Goal: Task Accomplishment & Management: Manage account settings

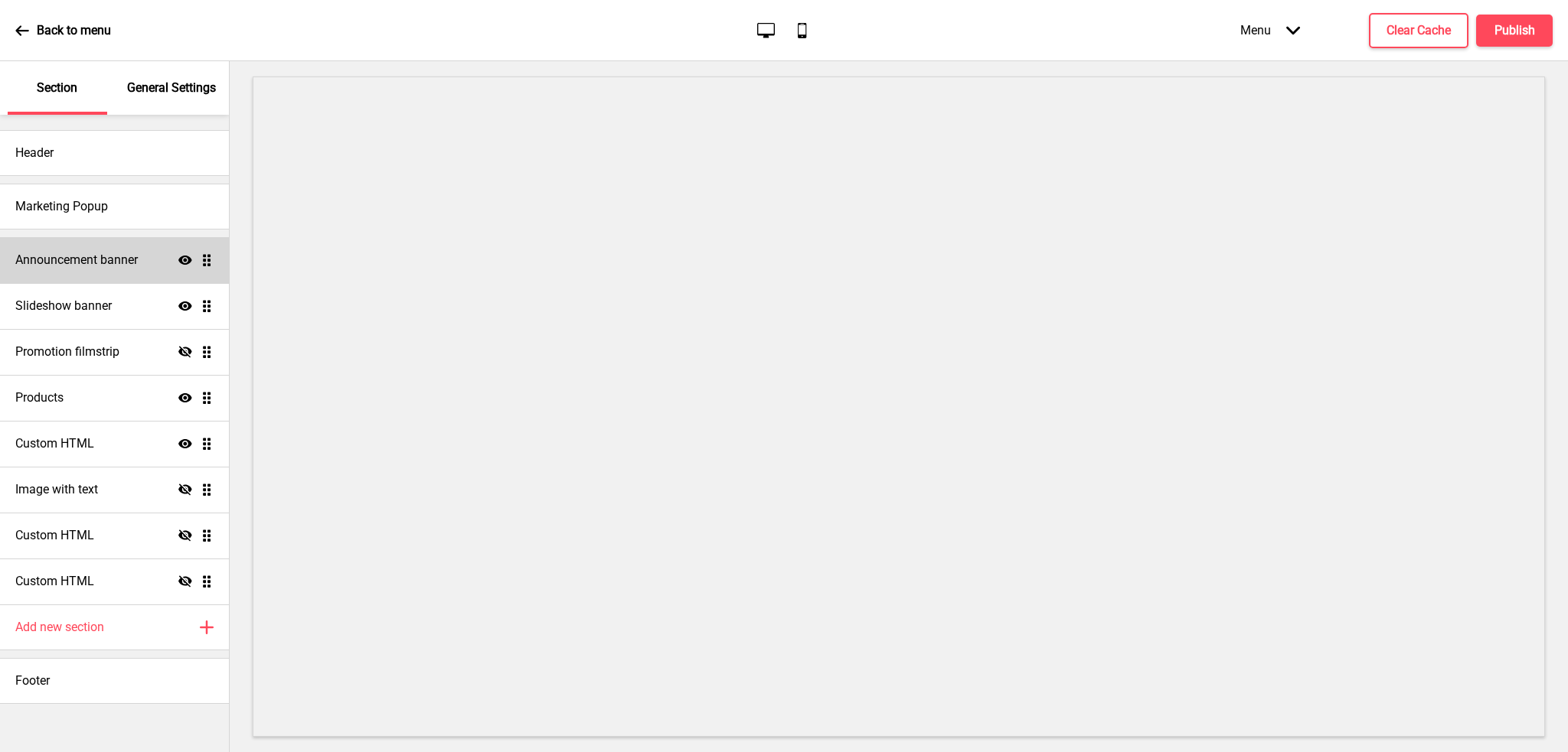
click at [121, 260] on h4 "Announcement banner" at bounding box center [76, 260] width 122 height 17
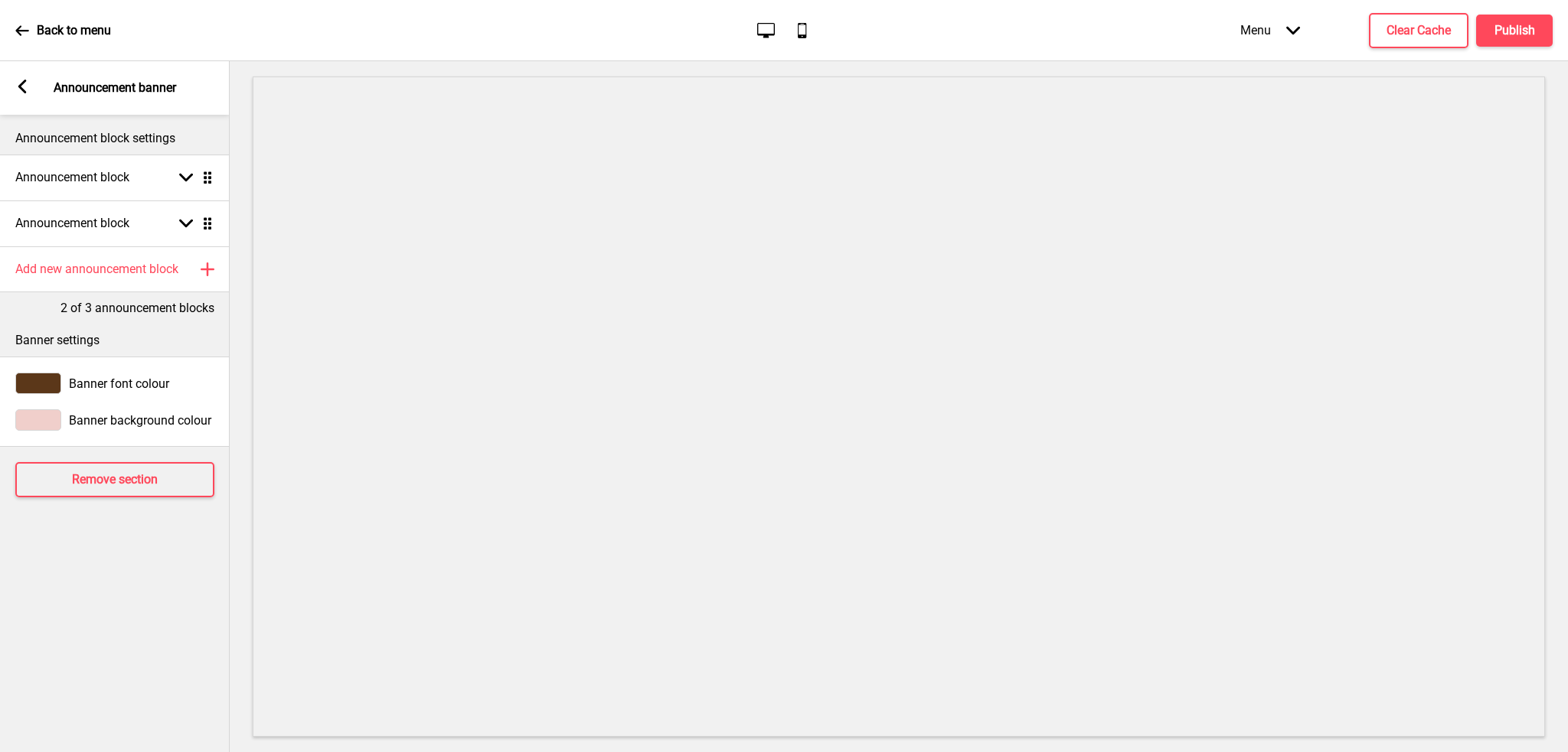
click at [21, 88] on icon at bounding box center [22, 87] width 8 height 14
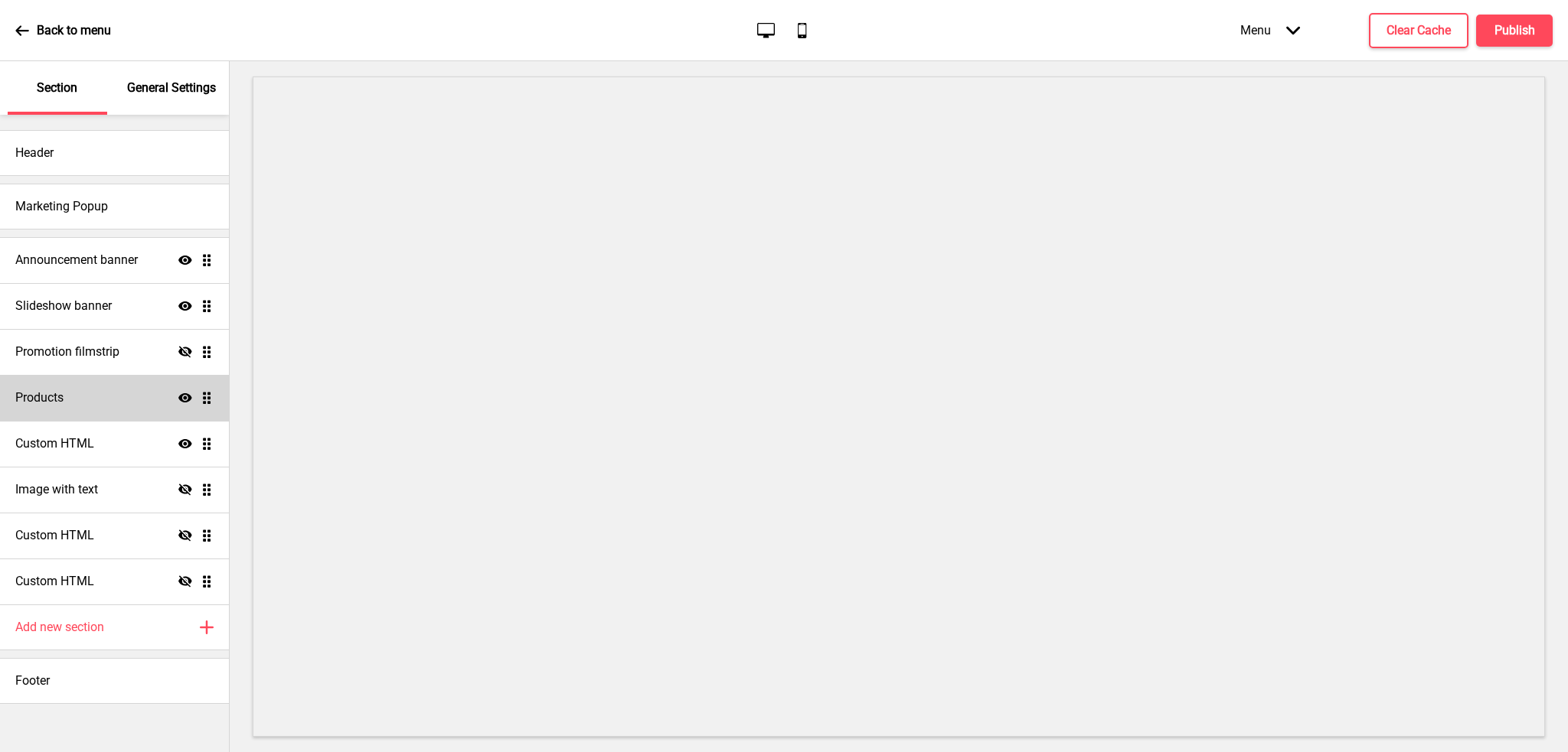
drag, startPoint x: 186, startPoint y: 304, endPoint x: 77, endPoint y: 399, distance: 144.6
click at [77, 399] on div "Products Show Drag" at bounding box center [114, 398] width 229 height 46
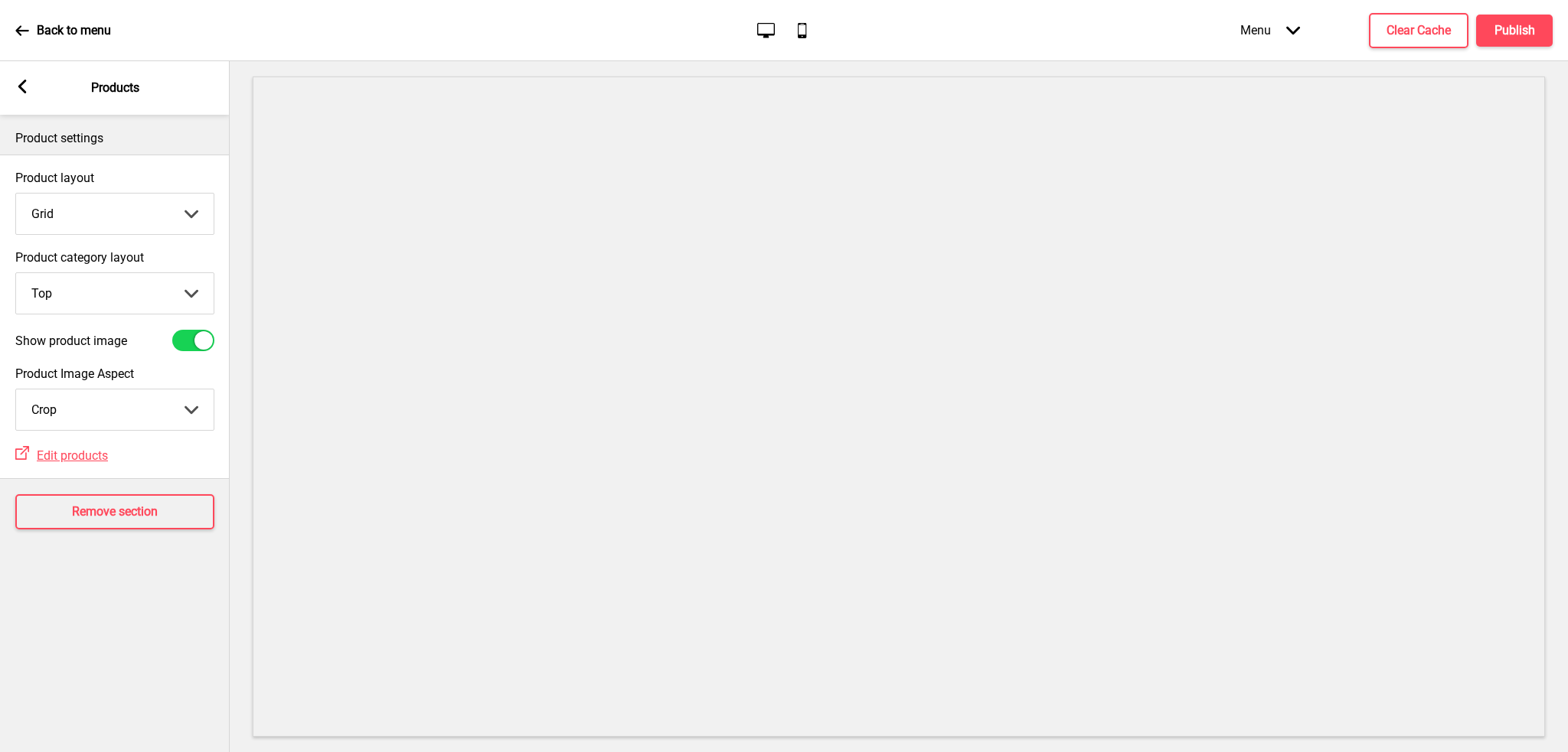
click at [28, 88] on rect at bounding box center [22, 87] width 14 height 14
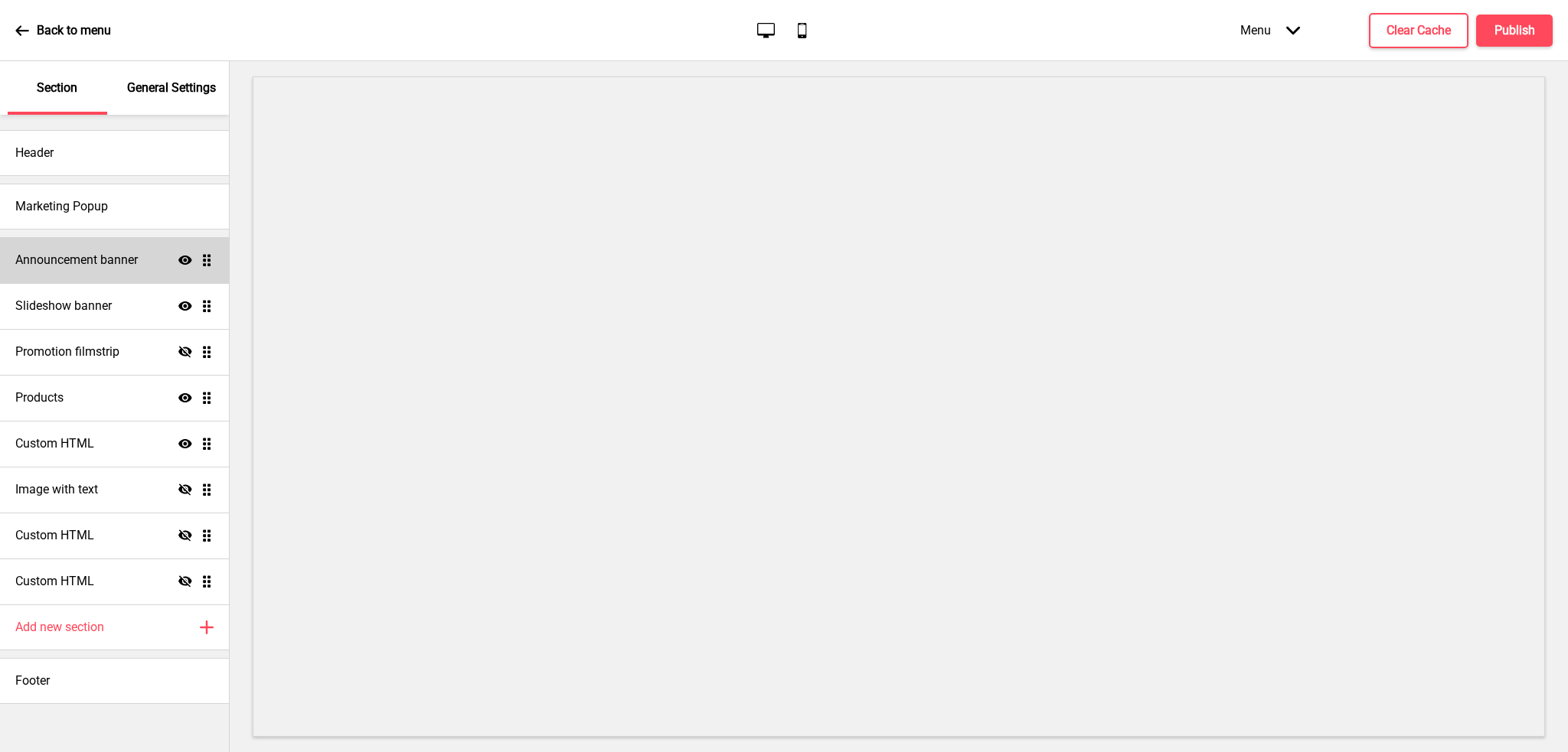
click at [124, 265] on h4 "Announcement banner" at bounding box center [76, 260] width 122 height 17
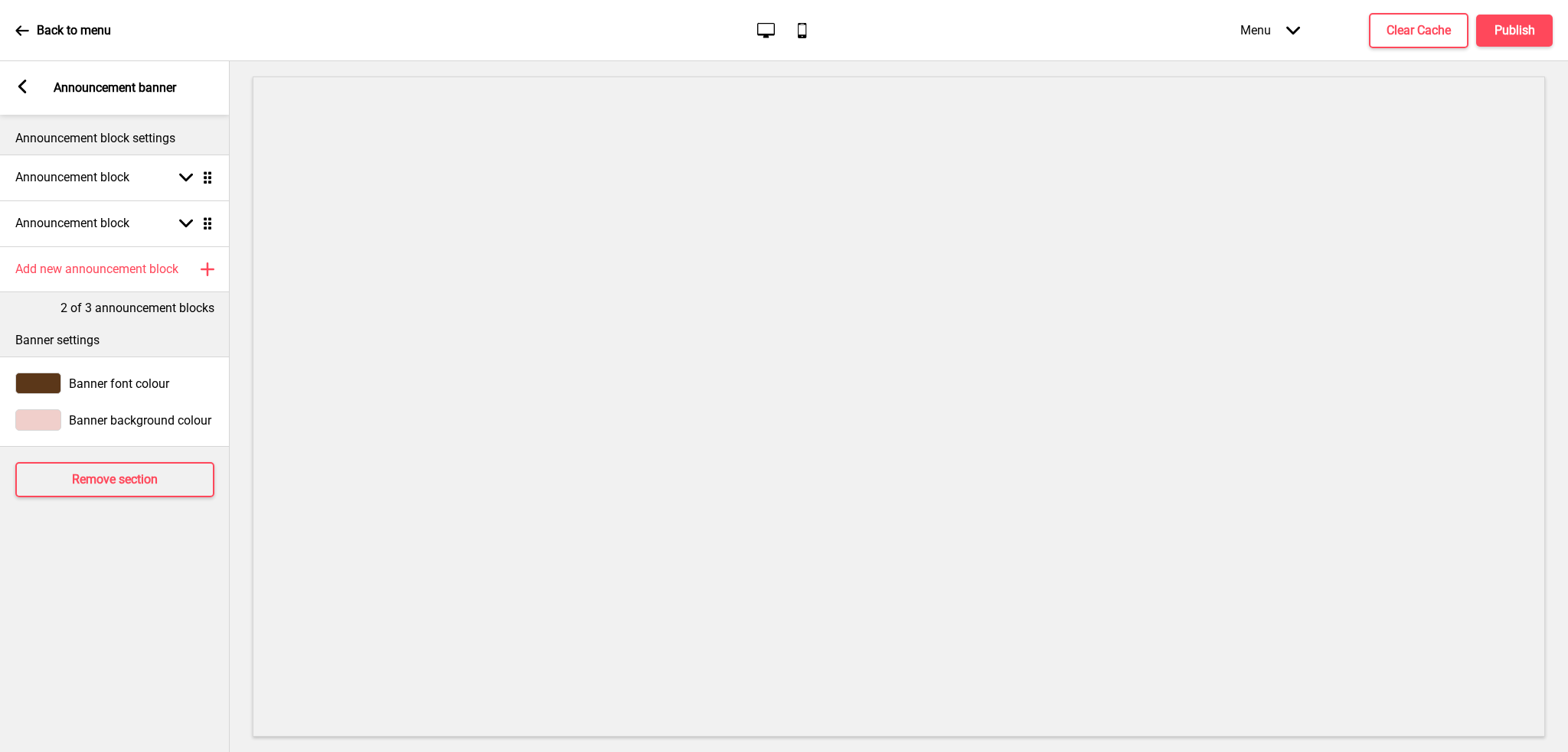
click at [24, 88] on rect at bounding box center [22, 87] width 14 height 14
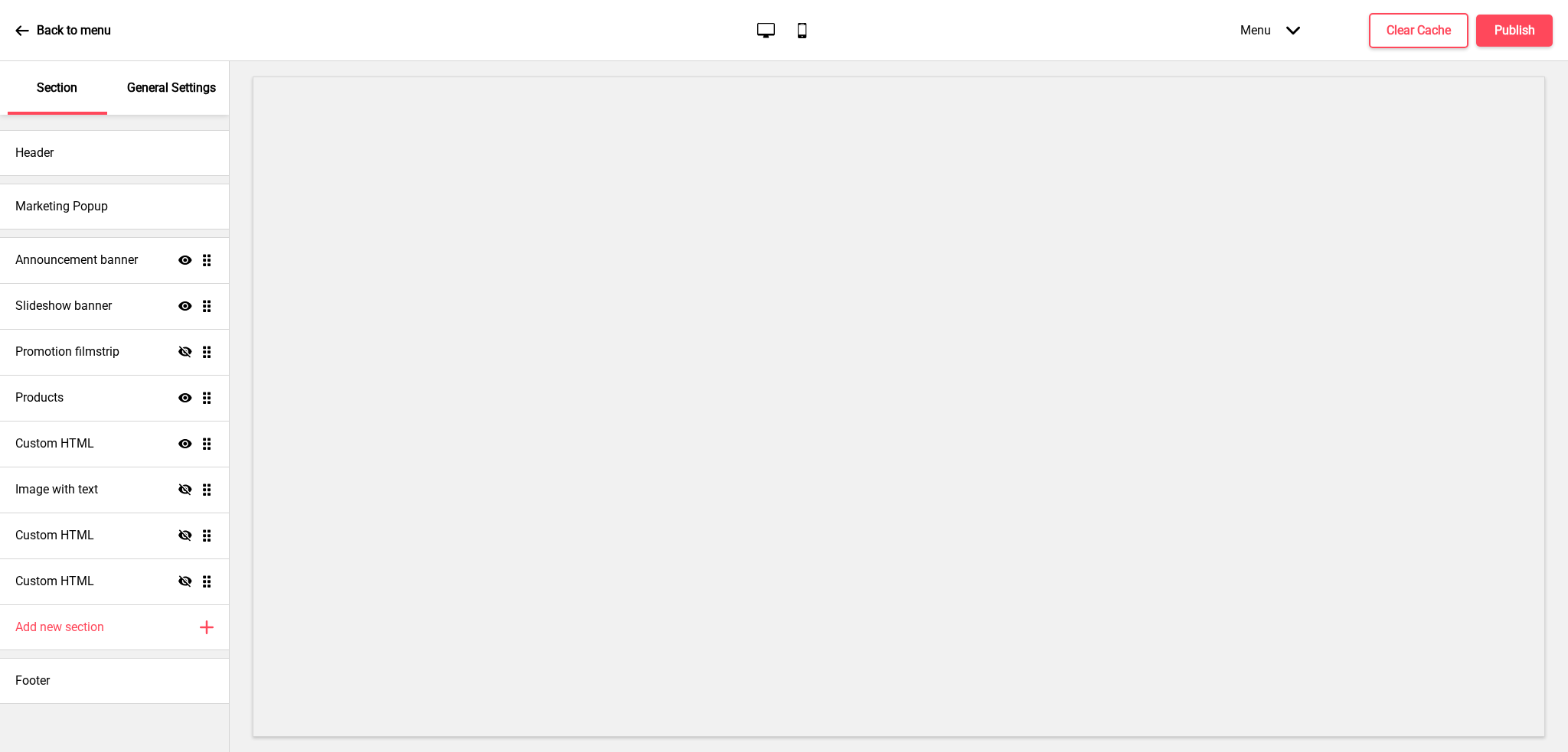
click at [208, 265] on ul "Announcement banner Show Drag Slideshow banner Show Drag Promotion filmstrip Hi…" at bounding box center [114, 421] width 229 height 368
click at [206, 261] on ul "Announcement banner Show Drag Slideshow banner Show Drag Promotion filmstrip Hi…" at bounding box center [114, 421] width 229 height 368
click at [148, 266] on div "Announcement banner Show Drag" at bounding box center [114, 260] width 229 height 46
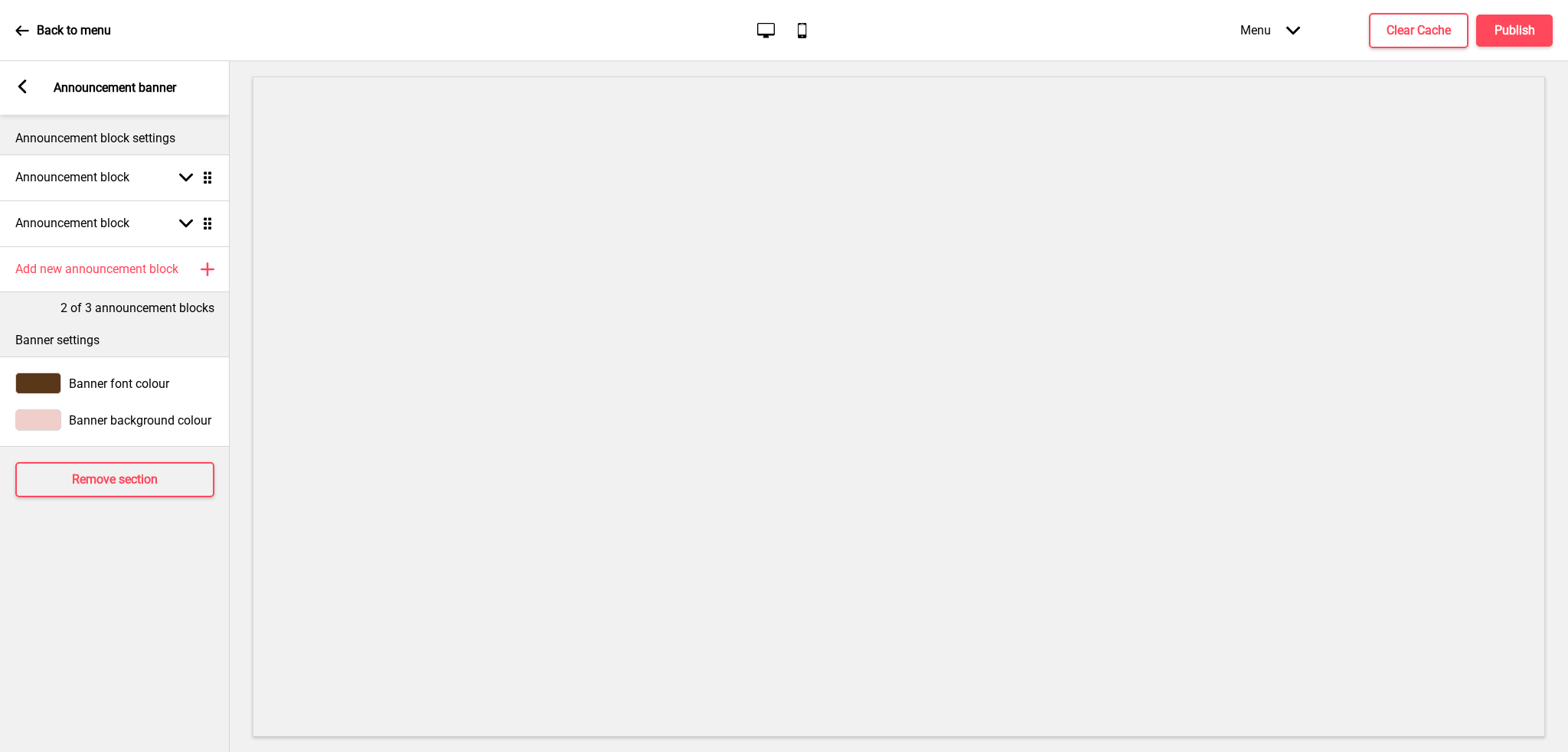
click at [22, 80] on rect at bounding box center [22, 87] width 14 height 14
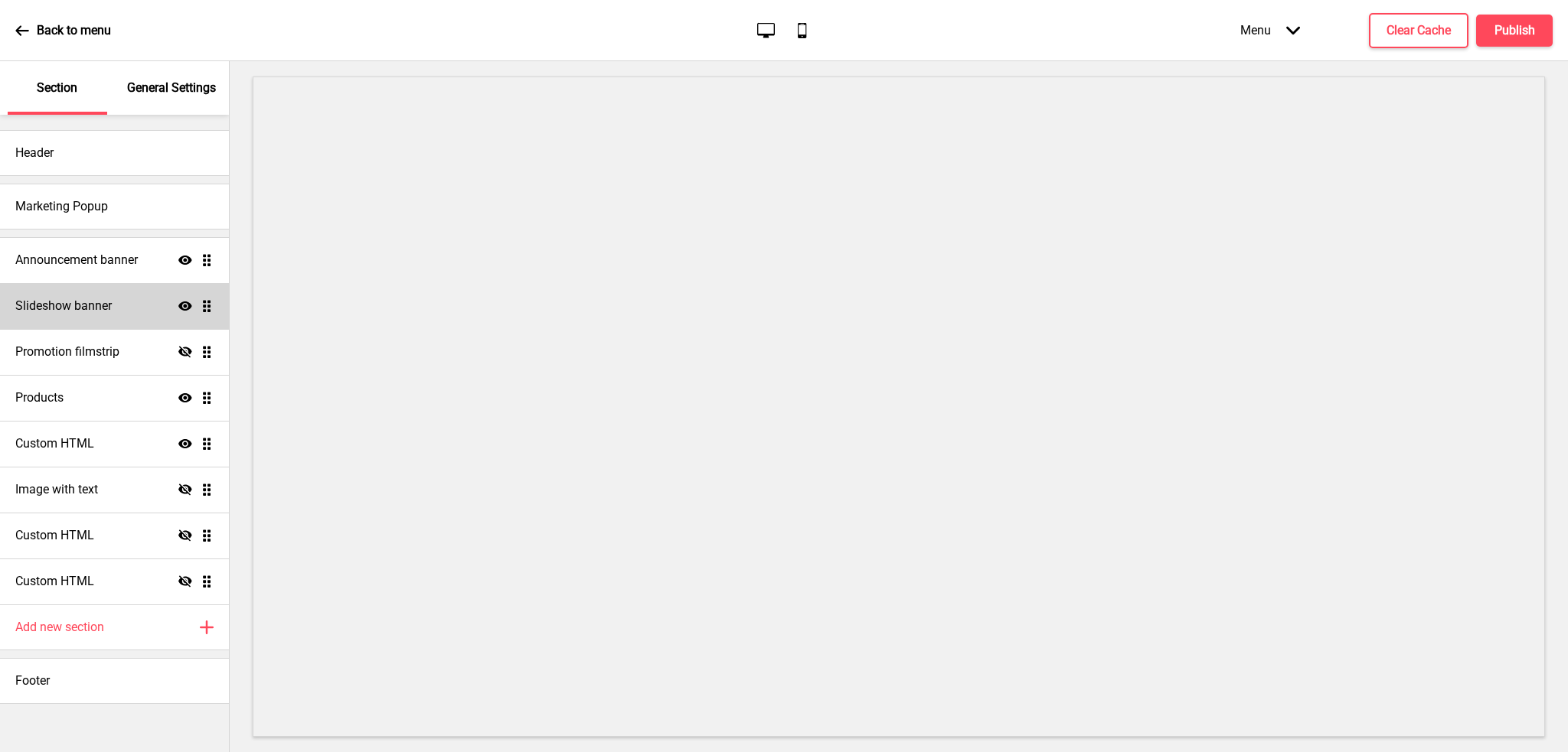
click at [72, 313] on h4 "Slideshow banner" at bounding box center [63, 306] width 97 height 17
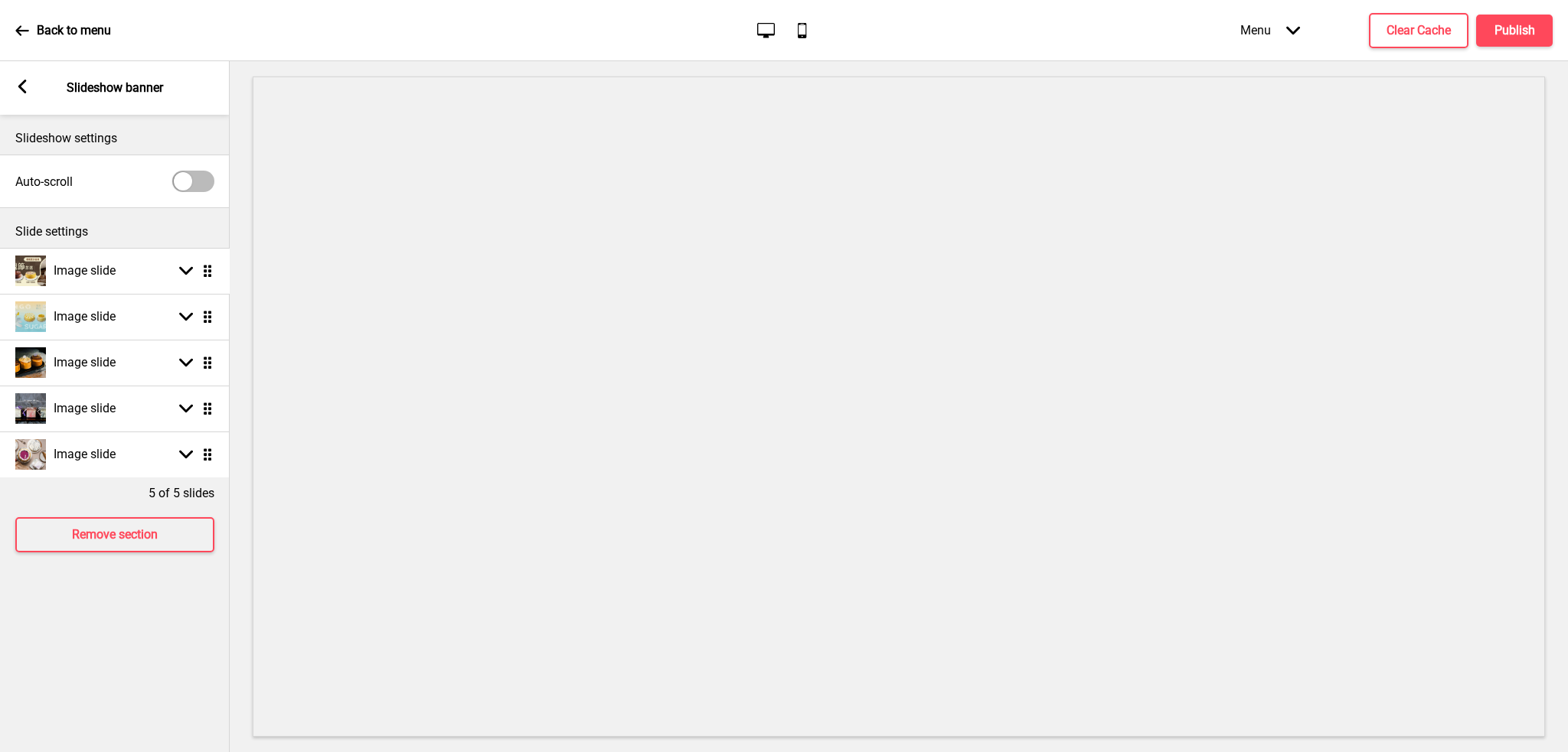
click at [211, 275] on ul "Image slide Arrow down Drag Image slide Arrow down Drag Image slide Arrow down …" at bounding box center [115, 363] width 230 height 230
click at [179, 273] on rect at bounding box center [186, 270] width 14 height 14
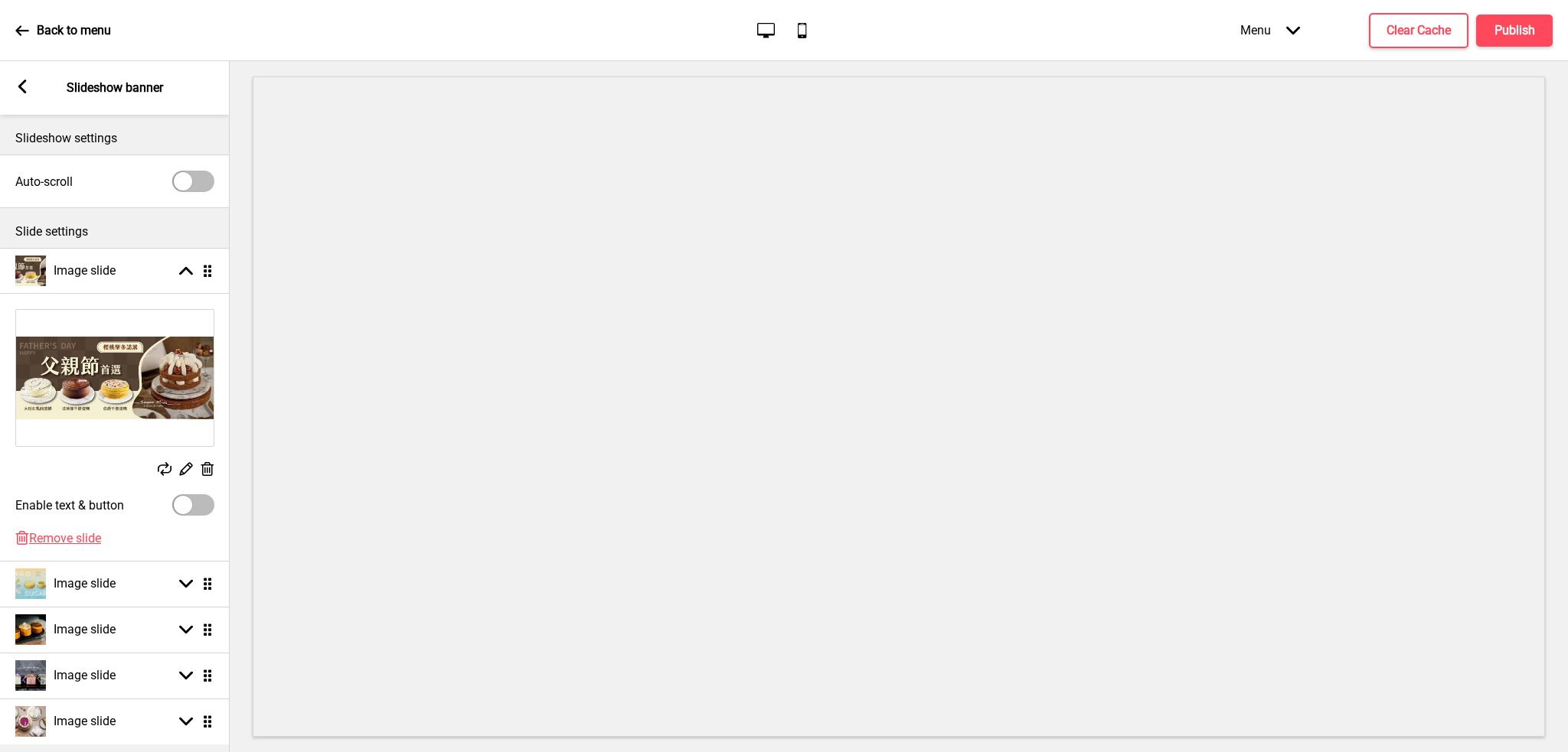
click at [78, 536] on span "Remove slide" at bounding box center [65, 537] width 72 height 14
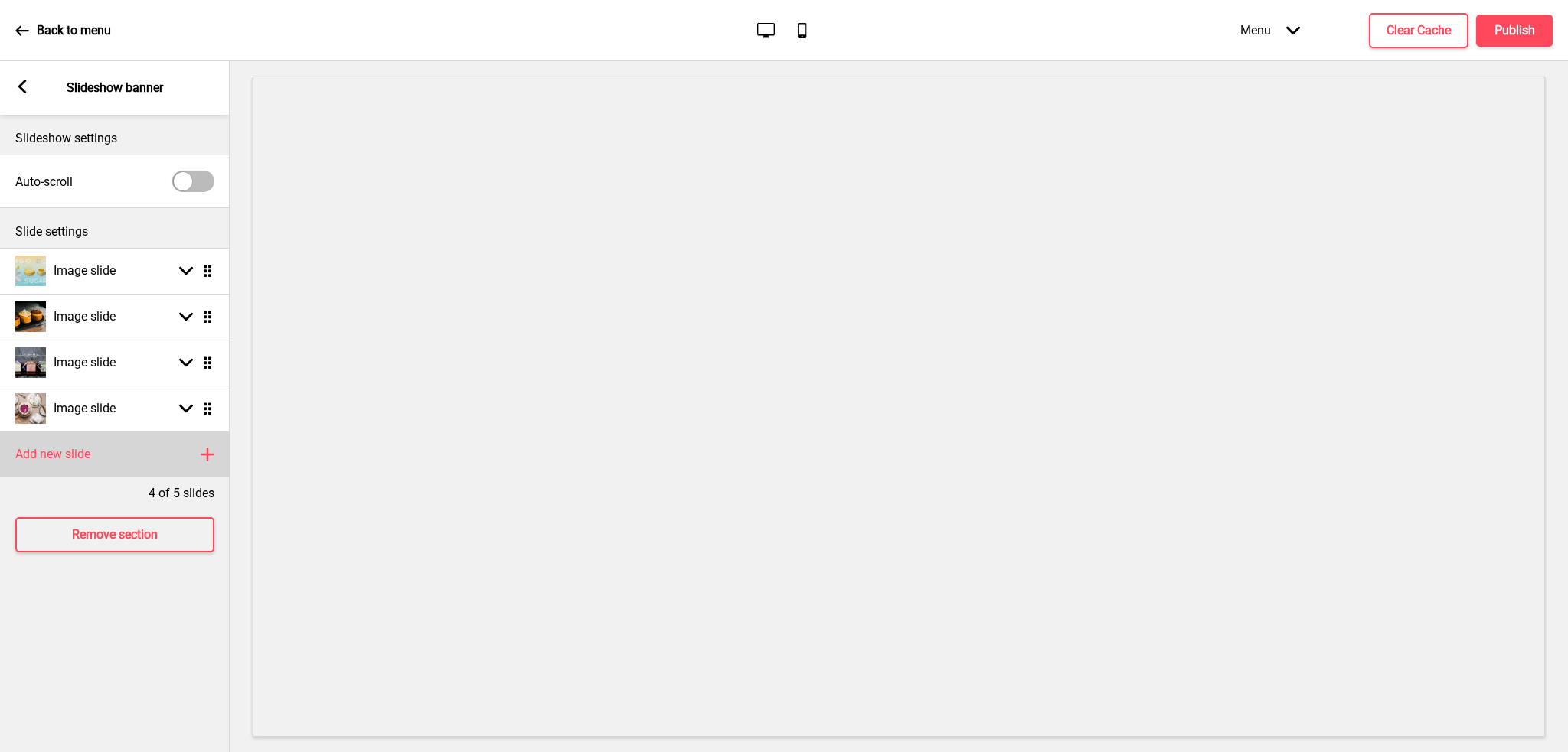
click at [211, 460] on rect at bounding box center [207, 454] width 18 height 18
click at [206, 456] on ul "Image slide Arrow down Drag Image slide Arrow down Drag Image slide Arrow down …" at bounding box center [115, 363] width 230 height 230
click at [177, 458] on div "Arrow down Drag" at bounding box center [193, 454] width 43 height 14
select select "right"
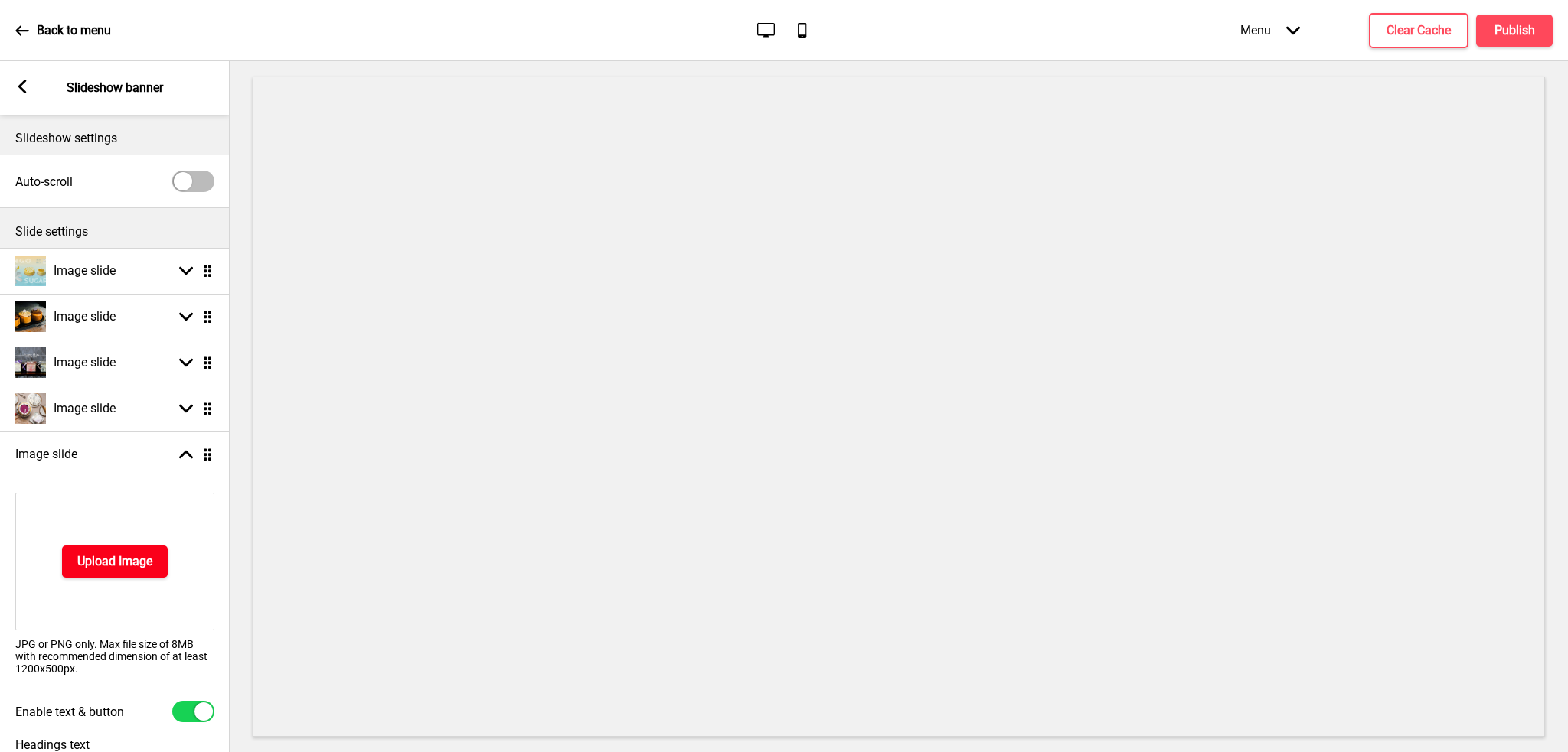
click at [138, 562] on h4 "Upload Image" at bounding box center [115, 562] width 75 height 17
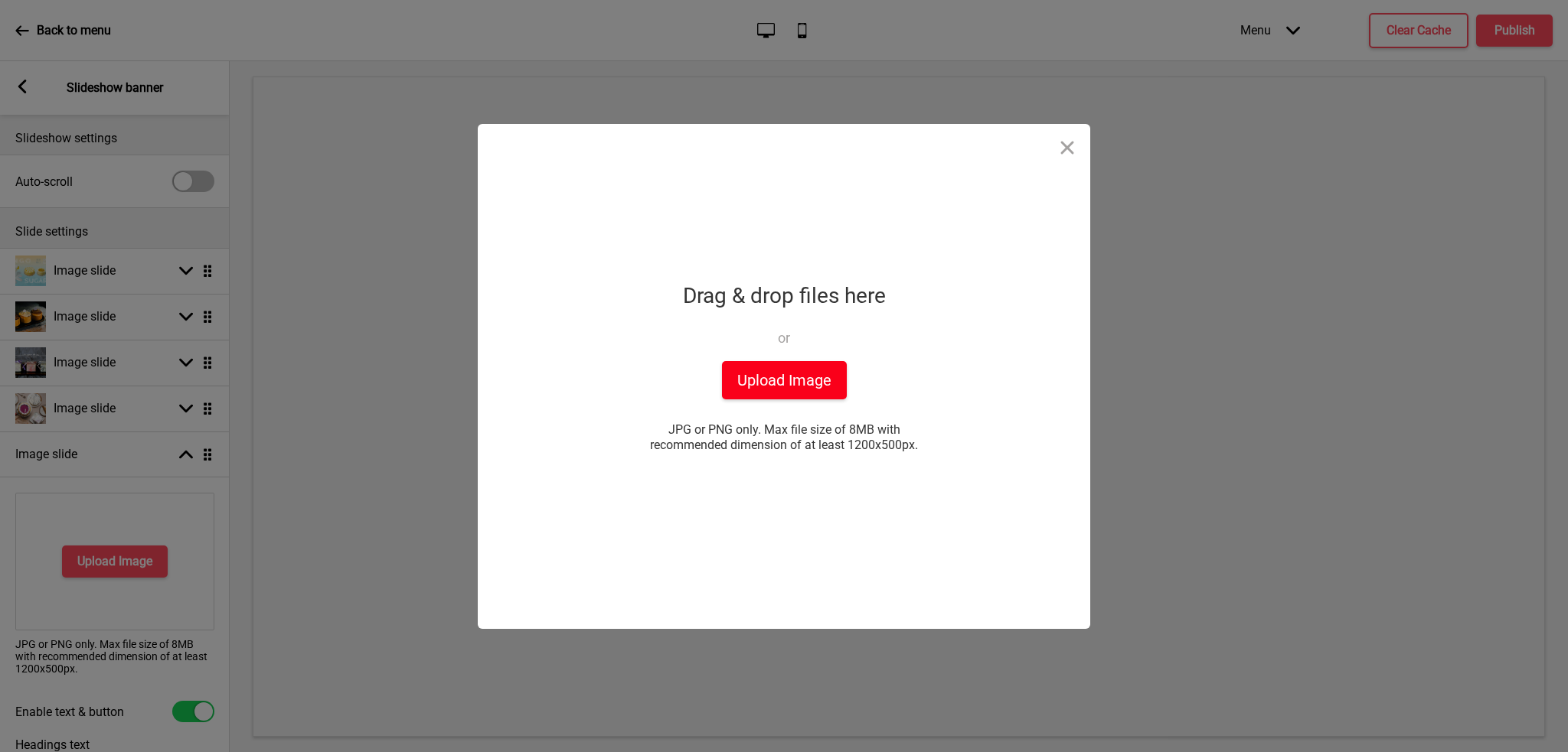
click at [768, 366] on button "Upload Image" at bounding box center [785, 380] width 125 height 38
click at [797, 379] on button "Upload Image" at bounding box center [785, 380] width 125 height 38
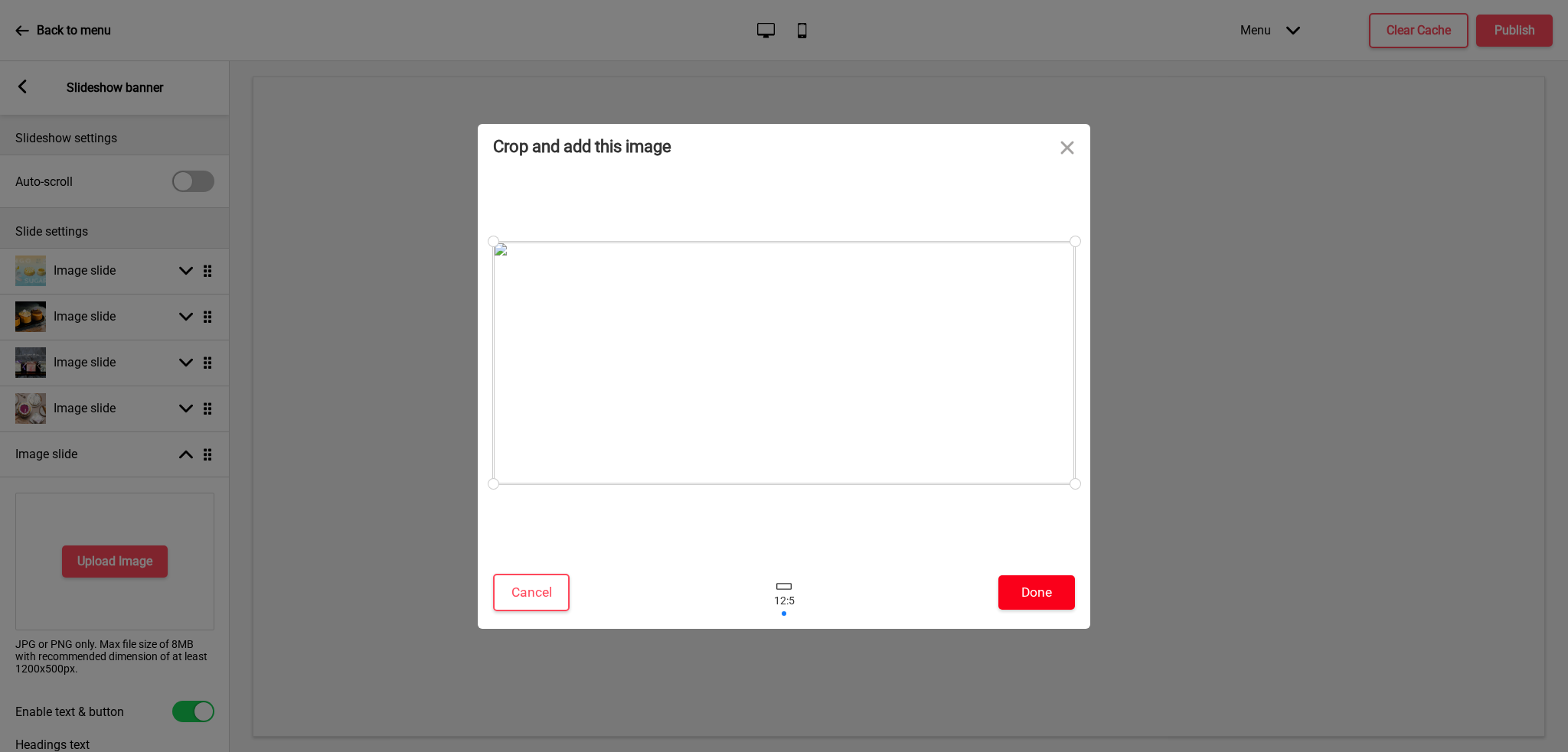
click at [1040, 592] on button "Done" at bounding box center [1037, 592] width 77 height 34
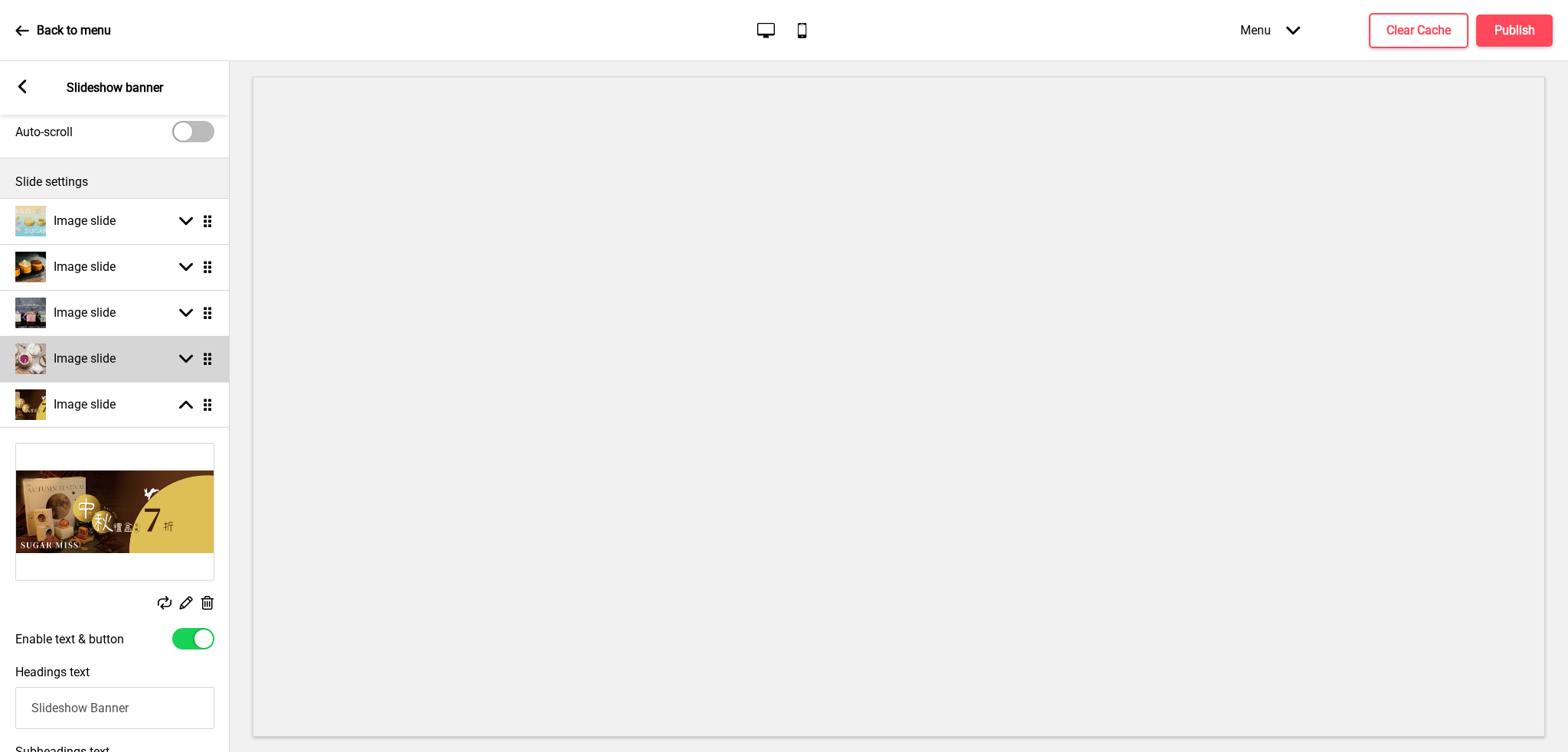
scroll to position [77, 0]
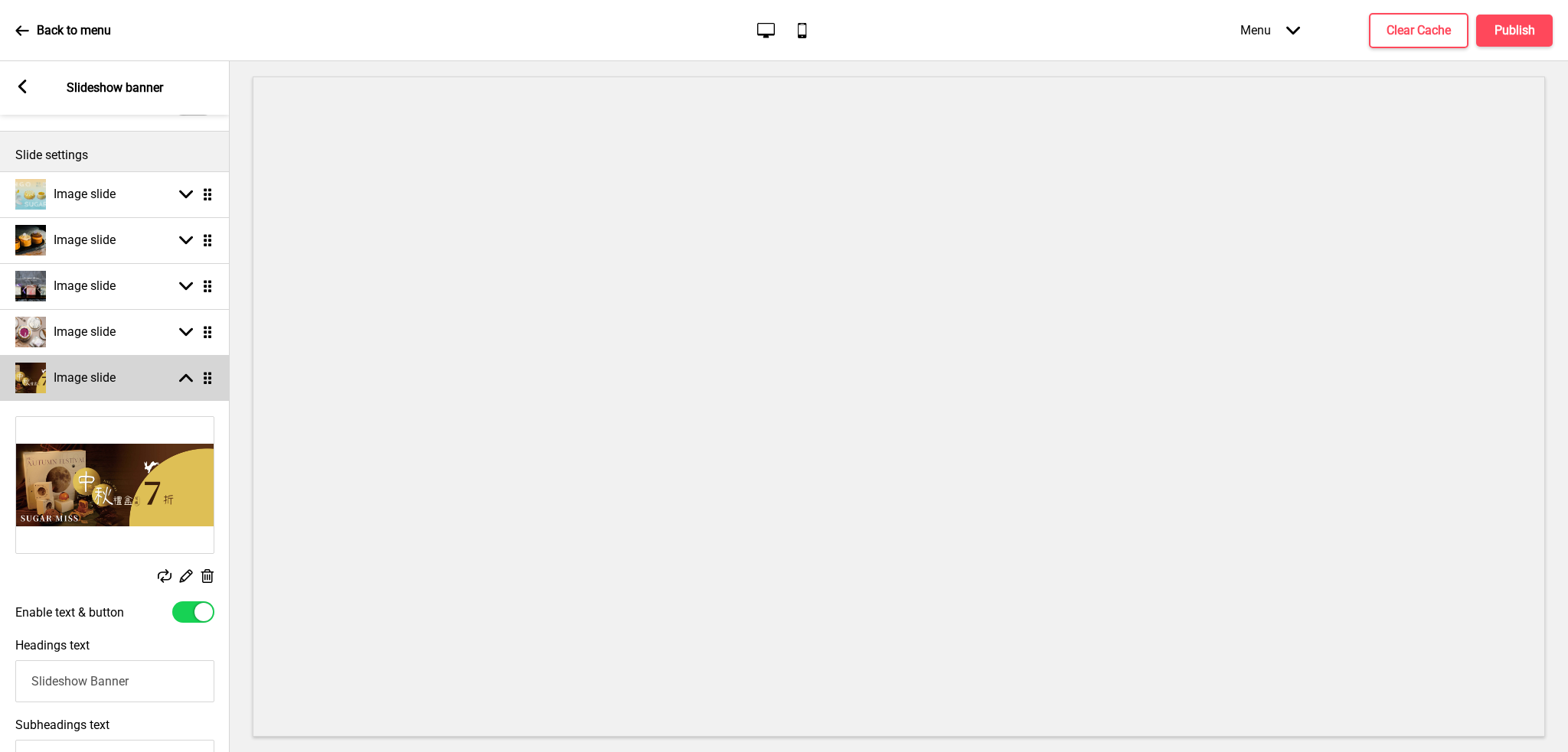
click at [185, 376] on icon at bounding box center [186, 378] width 14 height 8
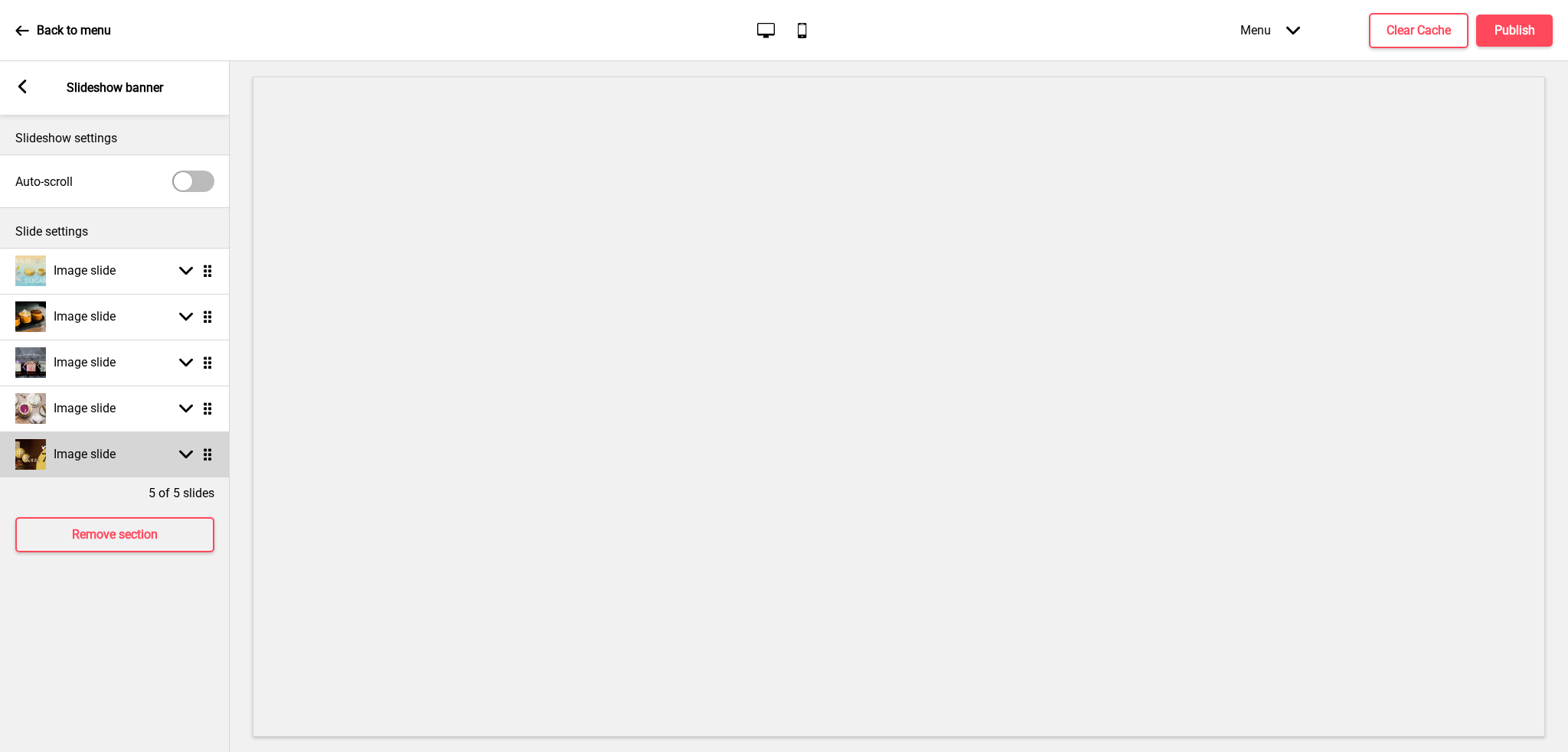
scroll to position [0, 0]
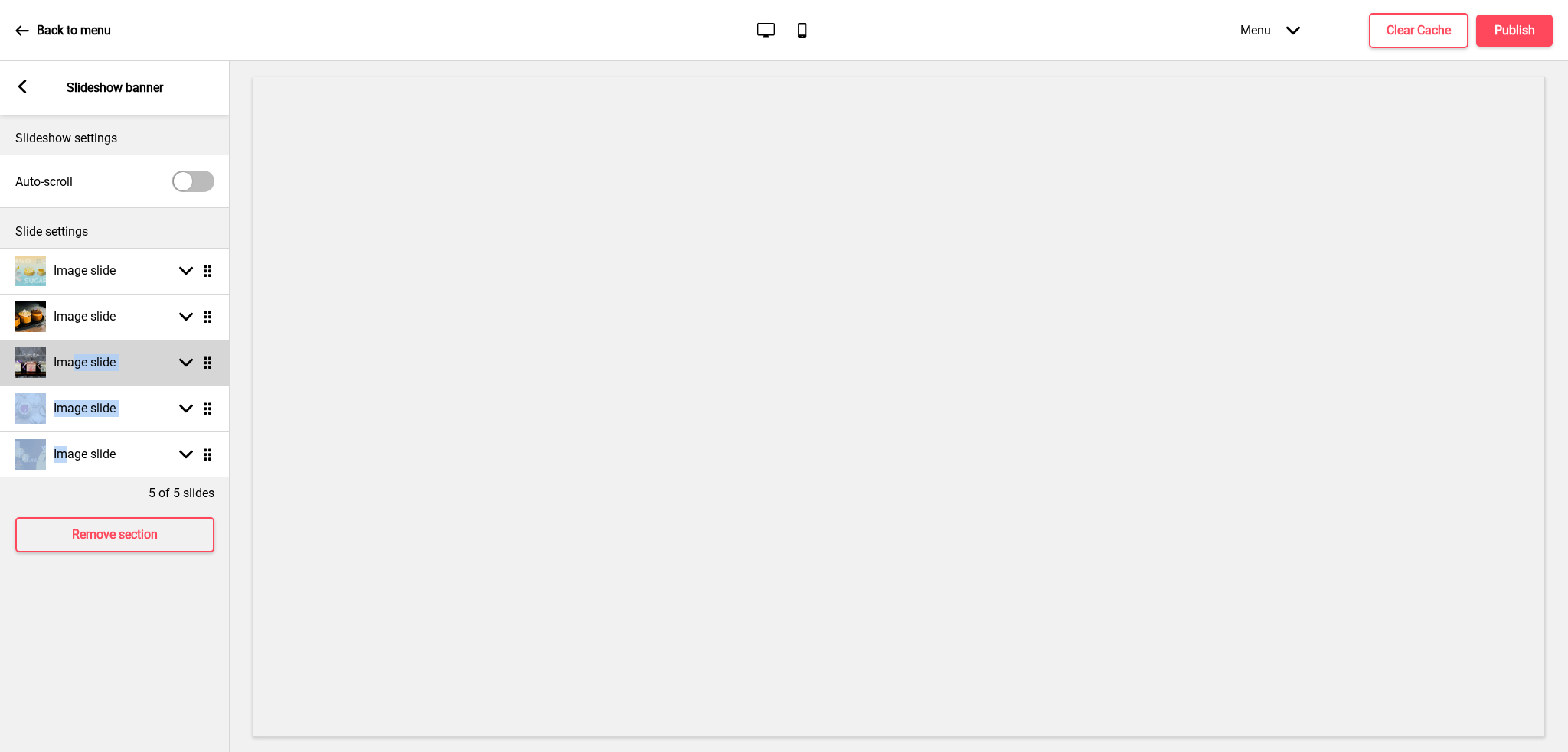
drag, startPoint x: 68, startPoint y: 455, endPoint x: 72, endPoint y: 369, distance: 86.1
click at [72, 369] on ul "Image slide Arrow down Drag Image slide Arrow down Drag Image slide Arrow down …" at bounding box center [115, 363] width 230 height 230
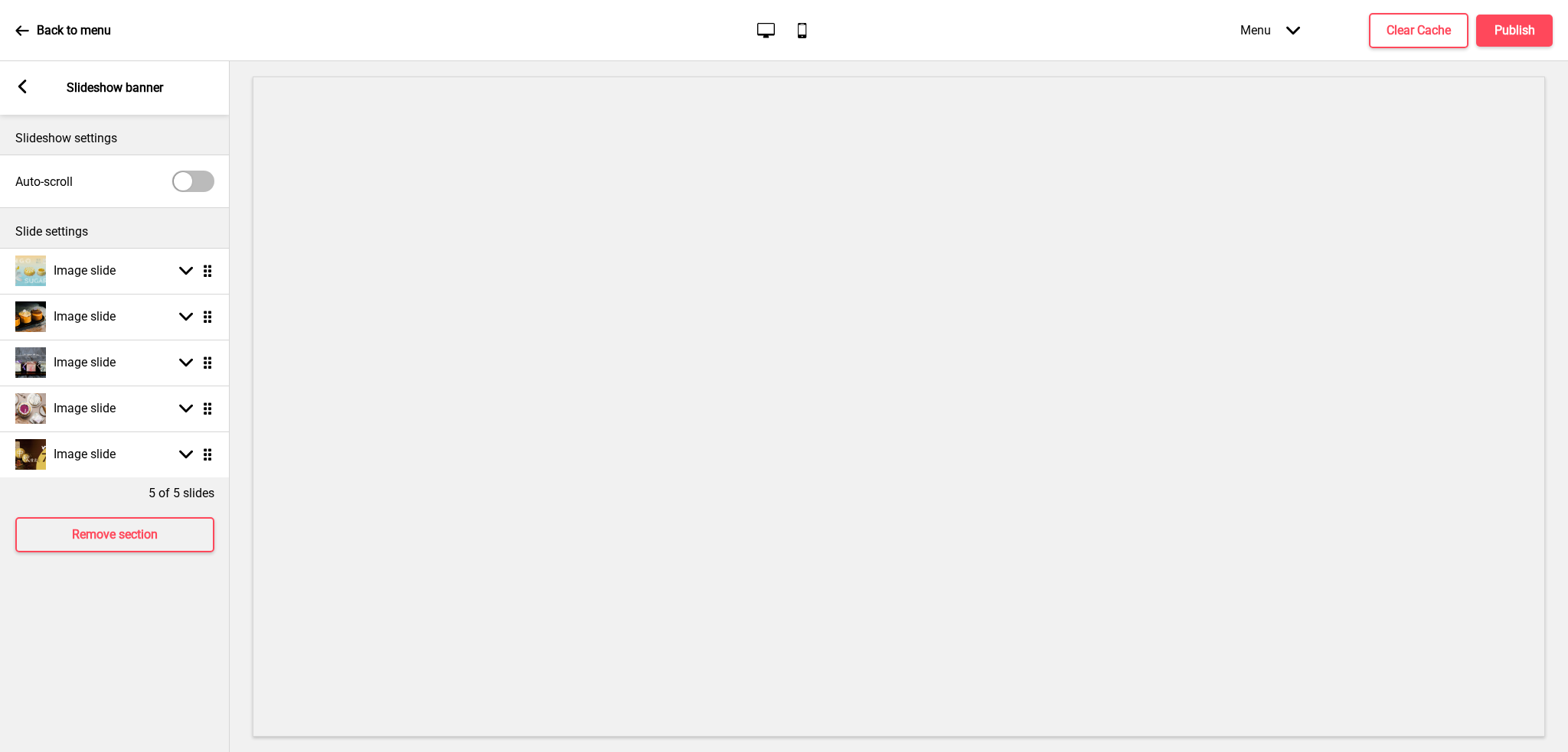
click at [245, 414] on div at bounding box center [899, 407] width 1338 height 691
click at [207, 462] on div "Image slide Arrow down Drag" at bounding box center [115, 454] width 230 height 46
select select "right"
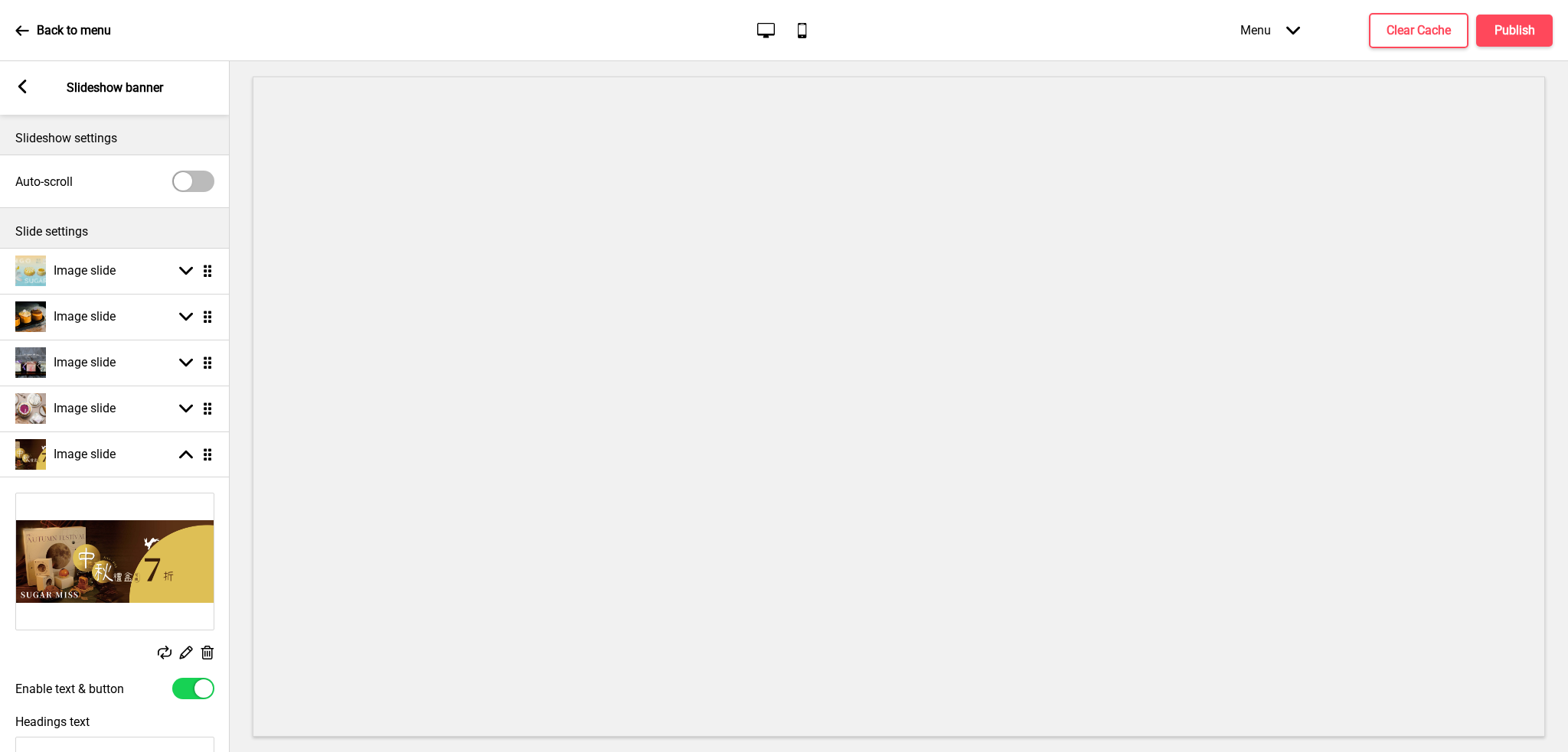
click at [230, 495] on div at bounding box center [899, 407] width 1338 height 691
click at [186, 653] on rect at bounding box center [185, 652] width 16 height 16
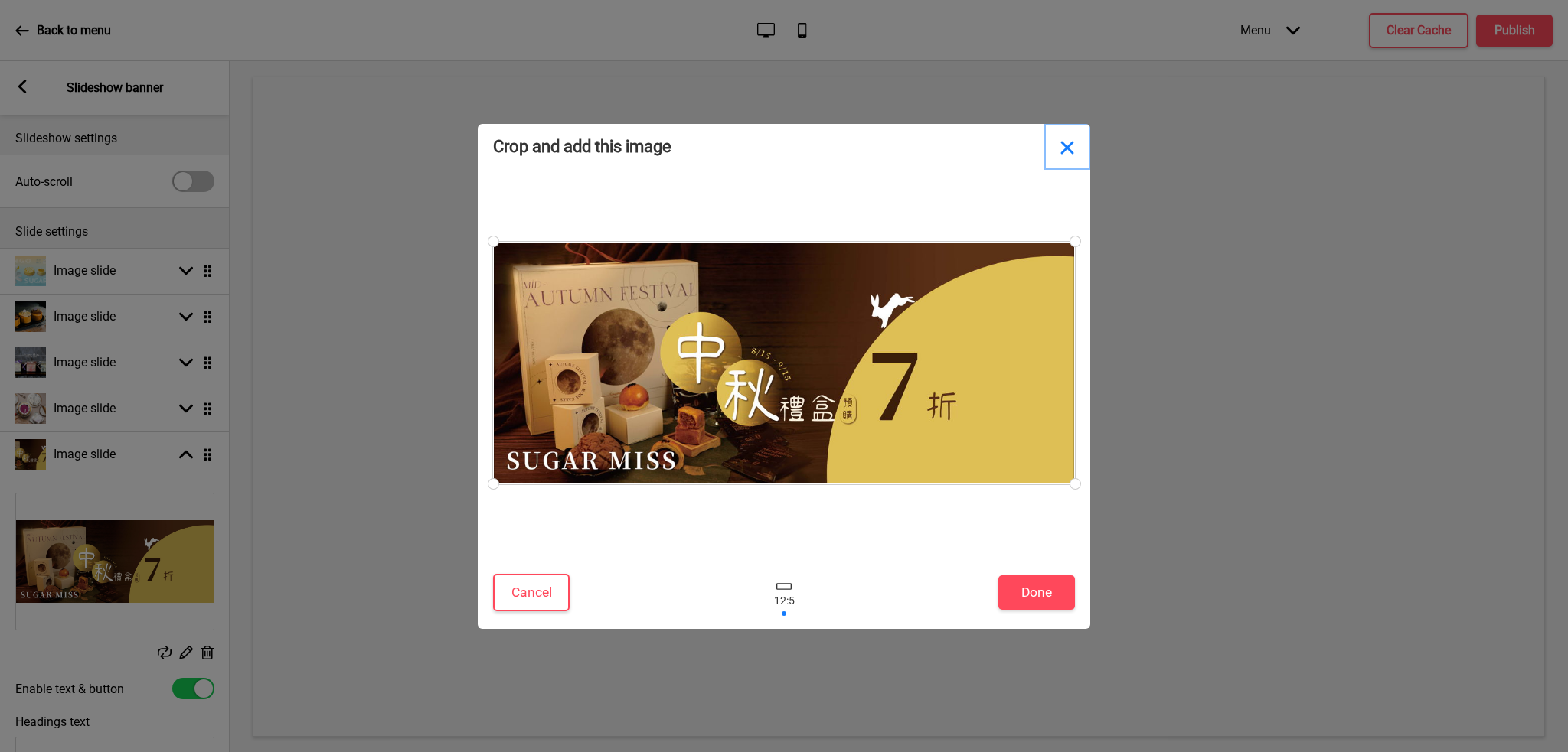
click at [1066, 150] on button "Close" at bounding box center [1067, 146] width 46 height 46
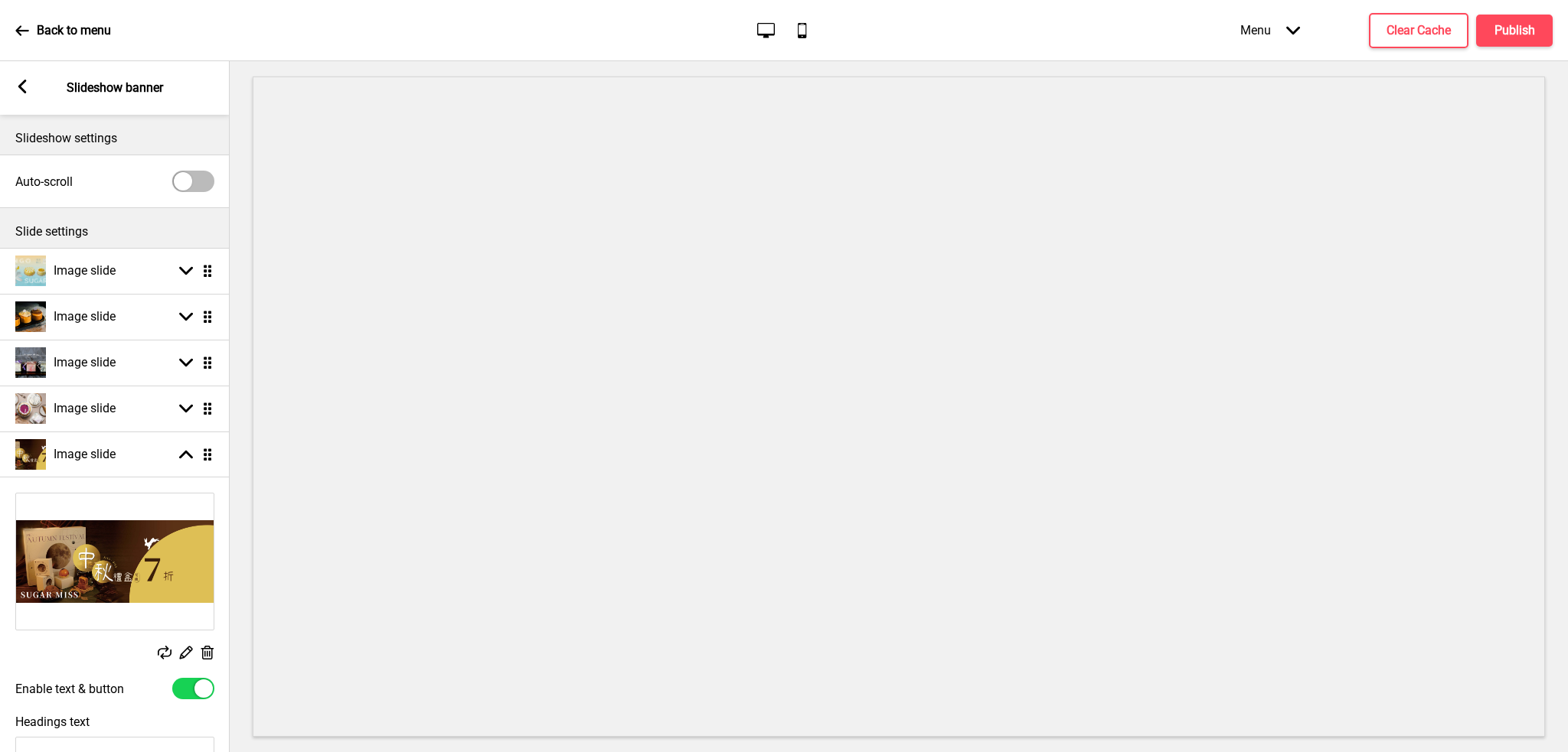
click at [223, 523] on div "Replace Edit Delete" at bounding box center [115, 577] width 230 height 186
click at [242, 446] on div at bounding box center [899, 407] width 1338 height 691
click at [183, 183] on div at bounding box center [183, 181] width 18 height 18
checkbox input "true"
select select "10000"
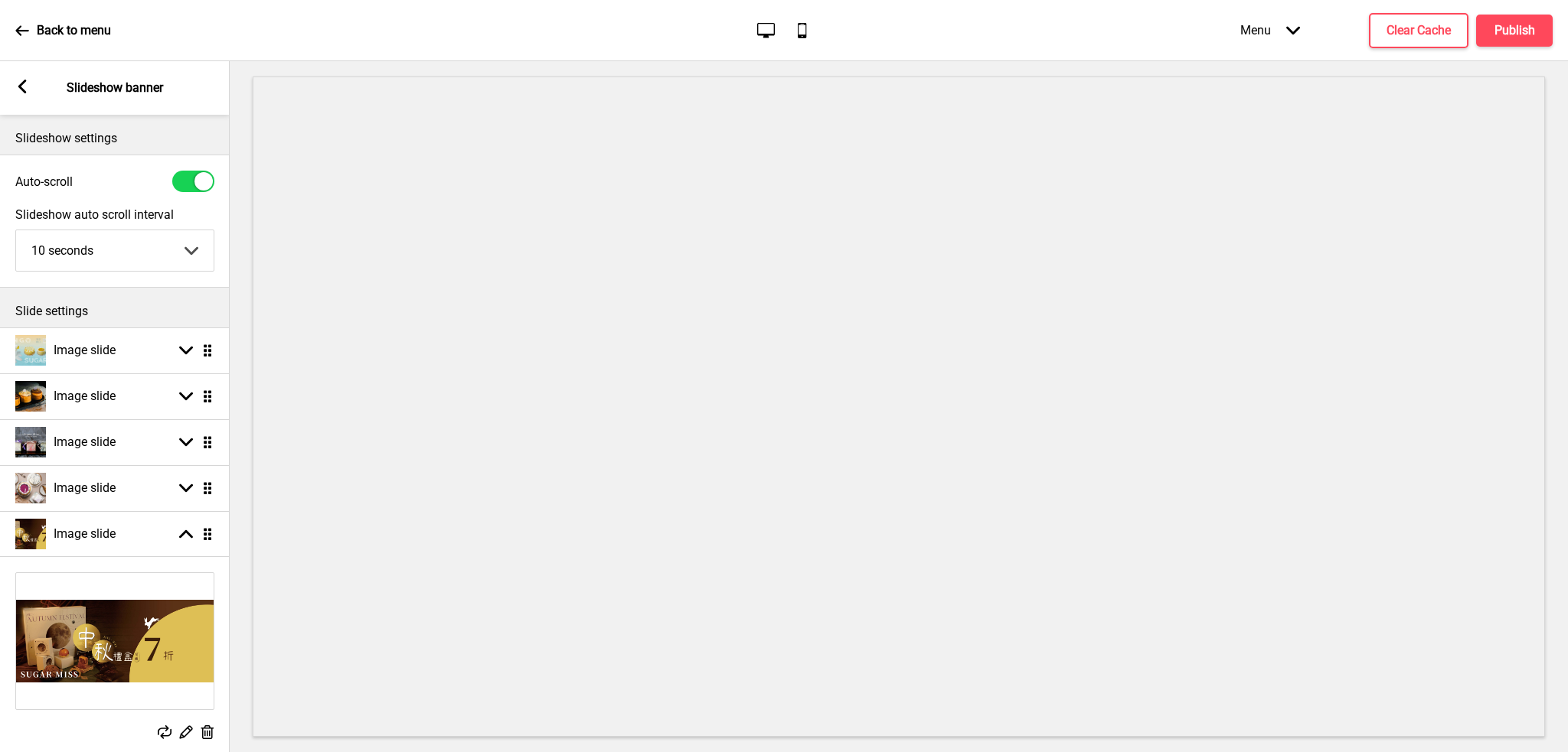
click at [183, 183] on div at bounding box center [193, 181] width 42 height 22
checkbox input "false"
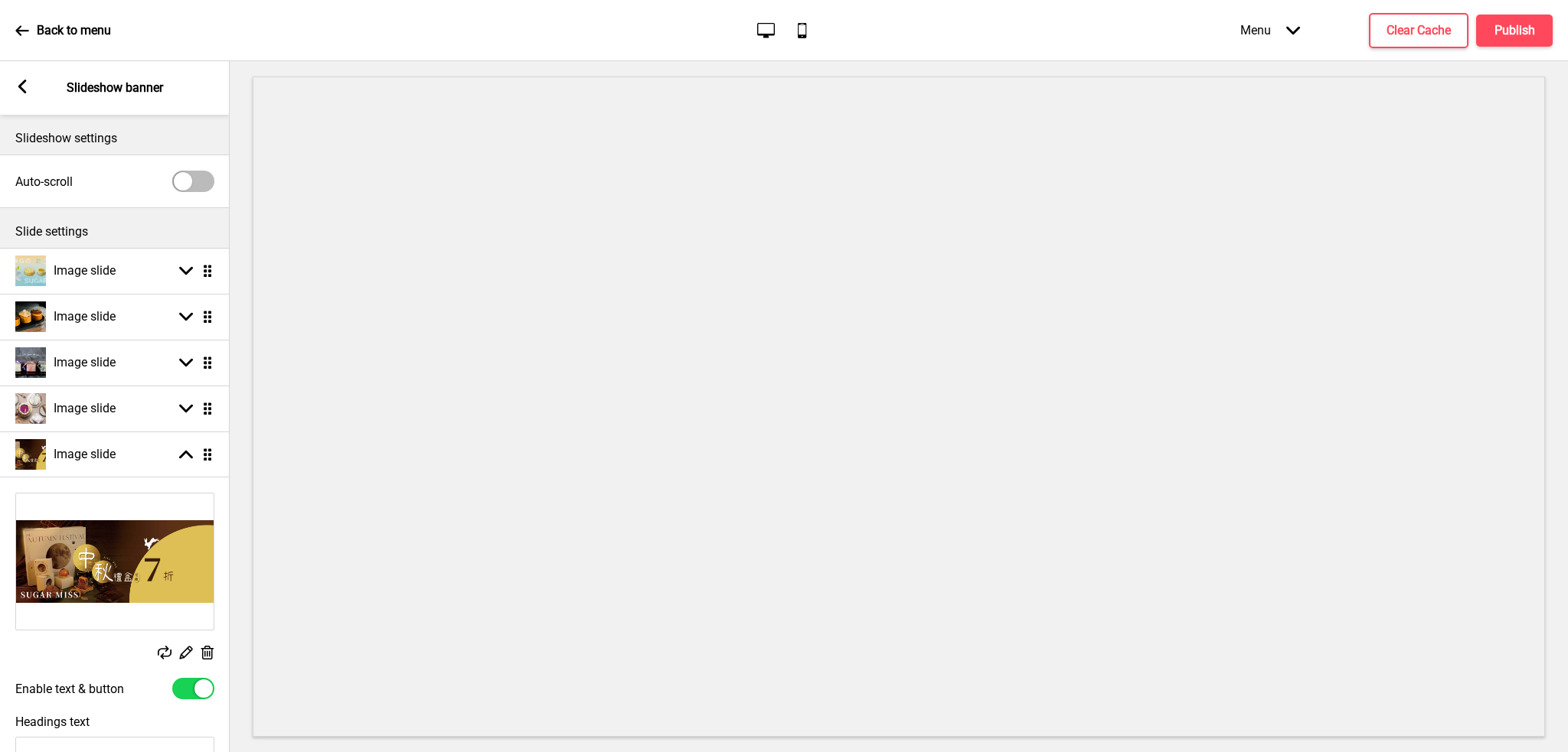
click at [81, 504] on img at bounding box center [114, 562] width 197 height 136
click at [186, 451] on icon at bounding box center [186, 455] width 14 height 8
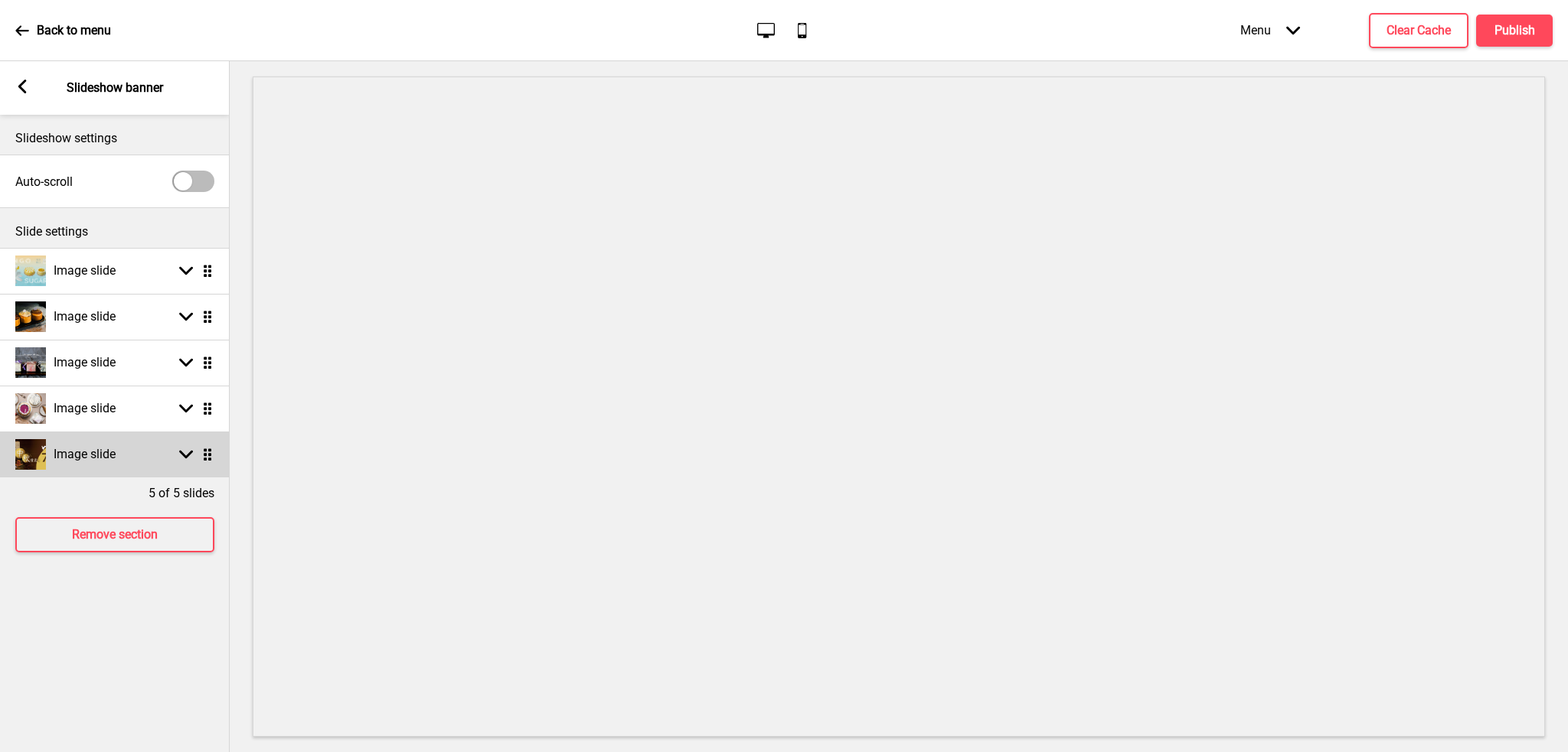
click at [206, 455] on ul "Image slide Arrow down Drag Image slide Arrow down Drag Image slide Arrow down …" at bounding box center [115, 363] width 230 height 230
click at [207, 453] on ul "Image slide Arrow down Drag Image slide Arrow down Drag Image slide Arrow down …" at bounding box center [115, 363] width 230 height 230
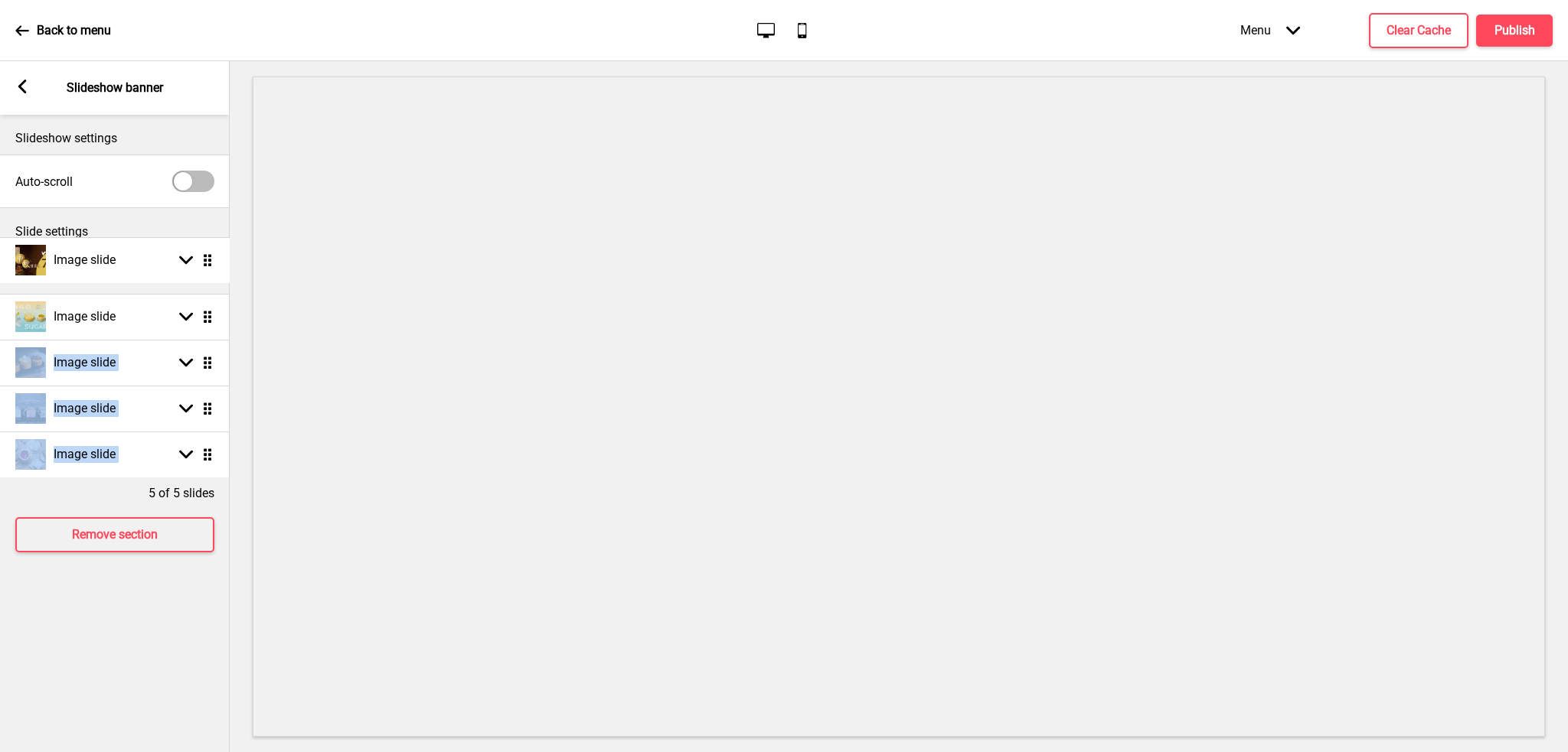
drag, startPoint x: 207, startPoint y: 453, endPoint x: 169, endPoint y: 259, distance: 197.7
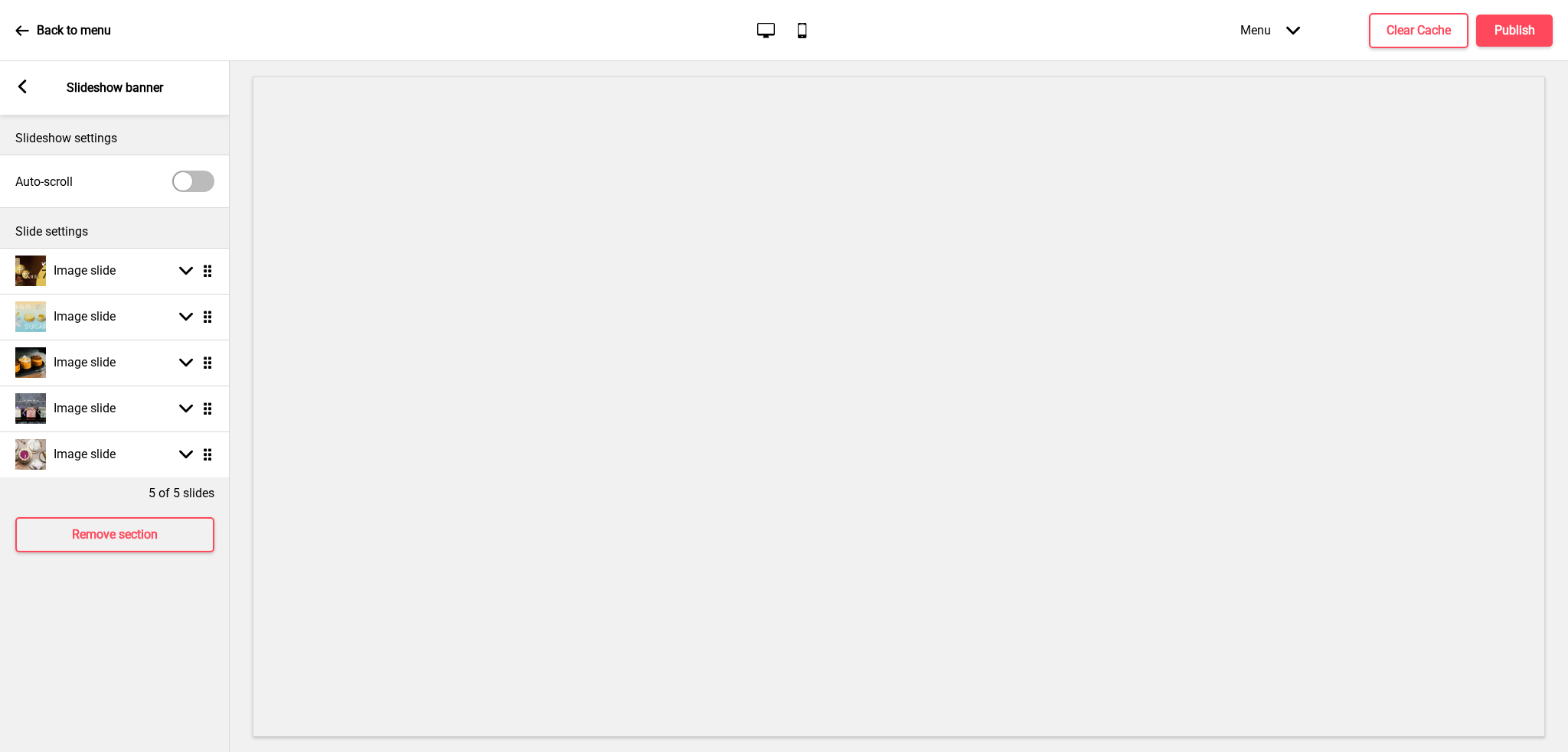
click at [236, 245] on div at bounding box center [899, 407] width 1338 height 691
click at [1509, 34] on h4 "Publish" at bounding box center [1515, 31] width 41 height 17
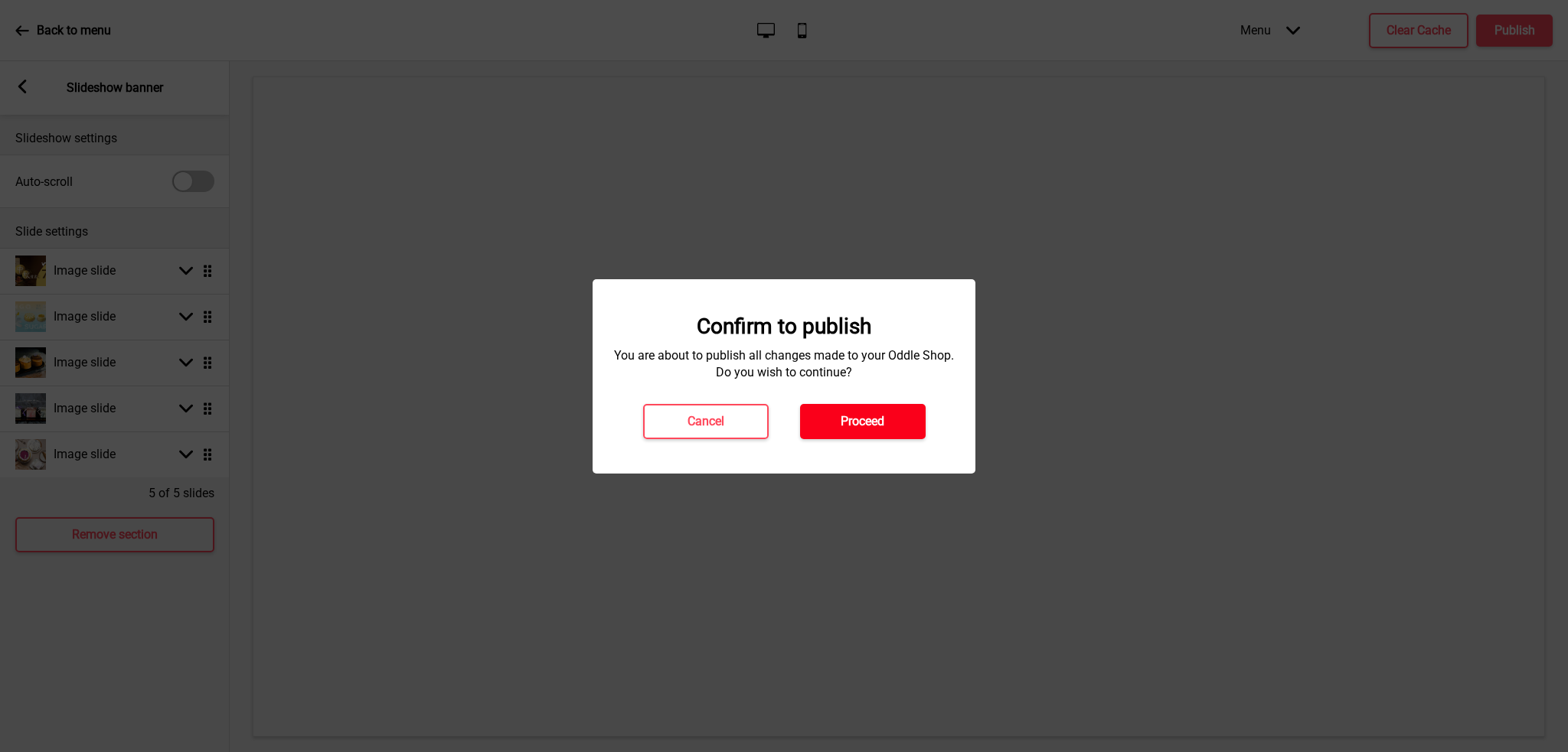
click at [846, 418] on h4 "Proceed" at bounding box center [862, 422] width 43 height 17
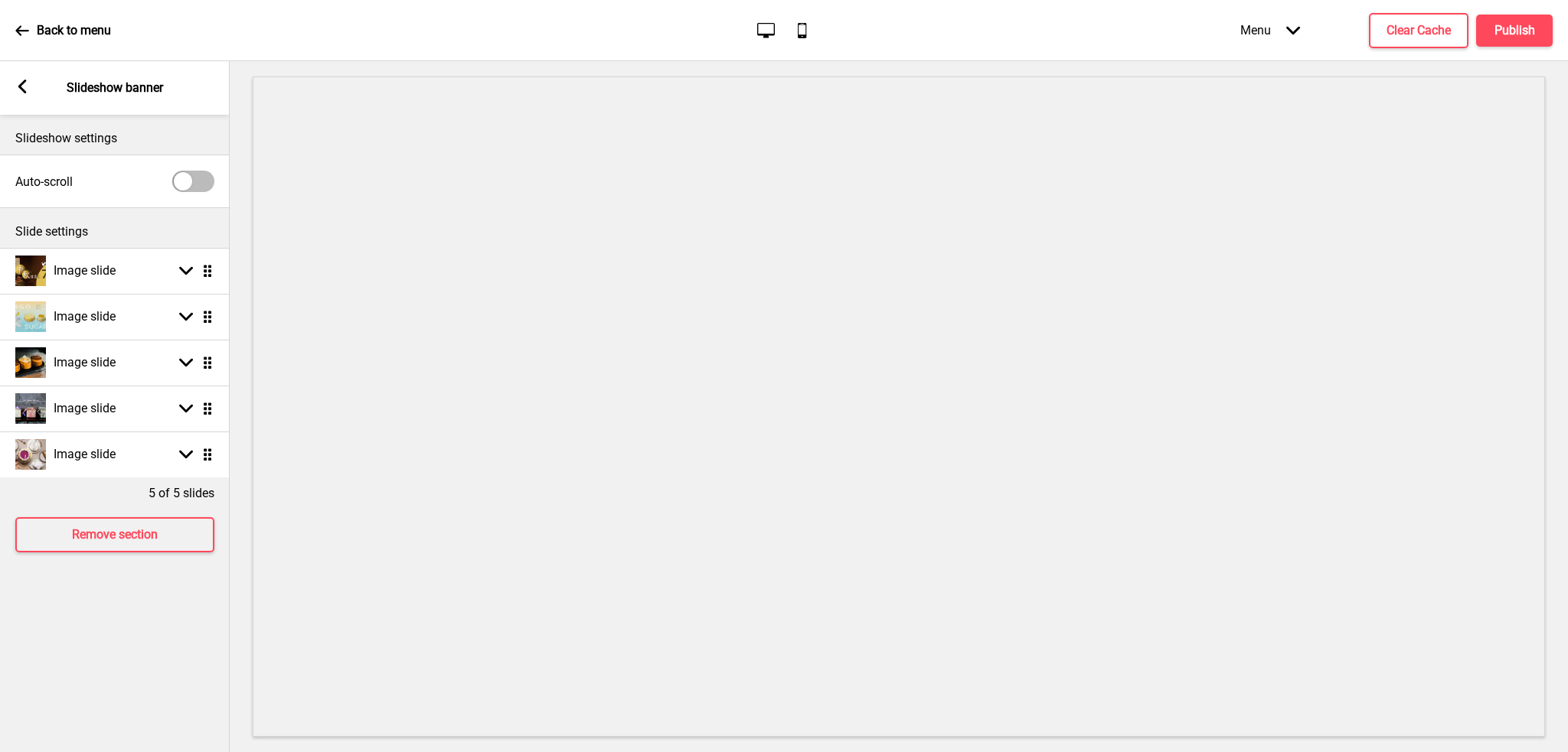
click at [20, 30] on icon at bounding box center [22, 30] width 13 height 10
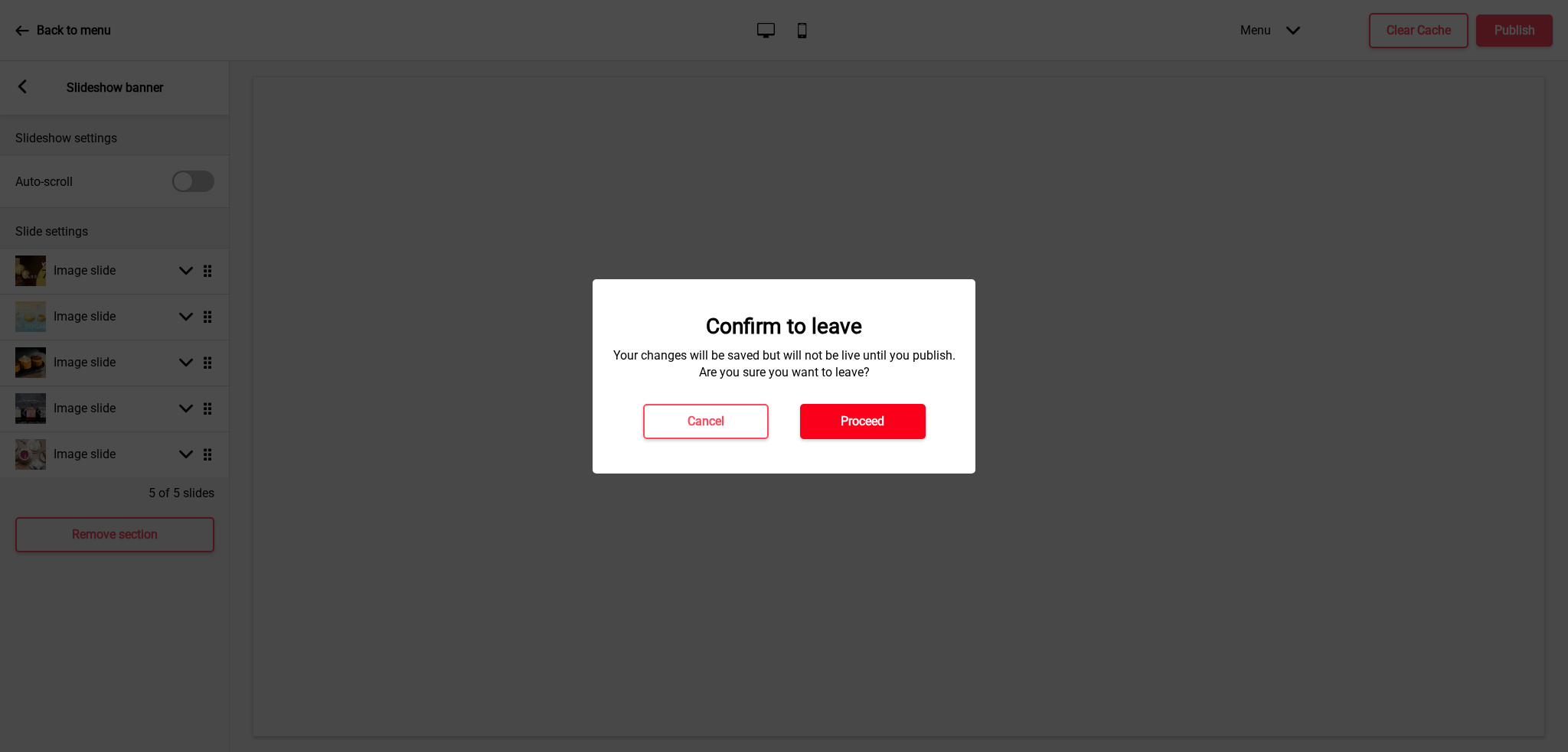
click at [882, 424] on h4 "Proceed" at bounding box center [862, 422] width 43 height 17
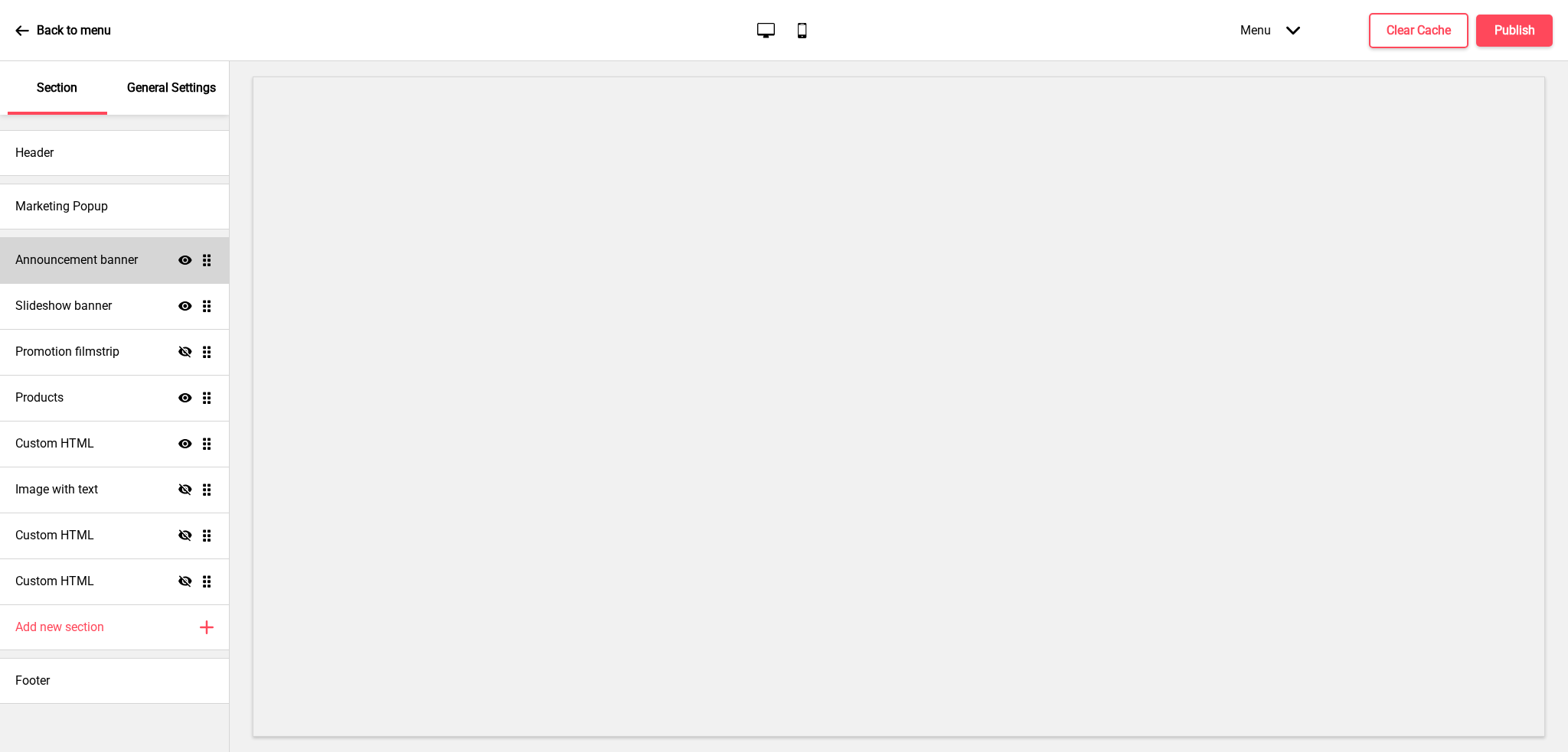
click at [107, 255] on h4 "Announcement banner" at bounding box center [76, 260] width 122 height 17
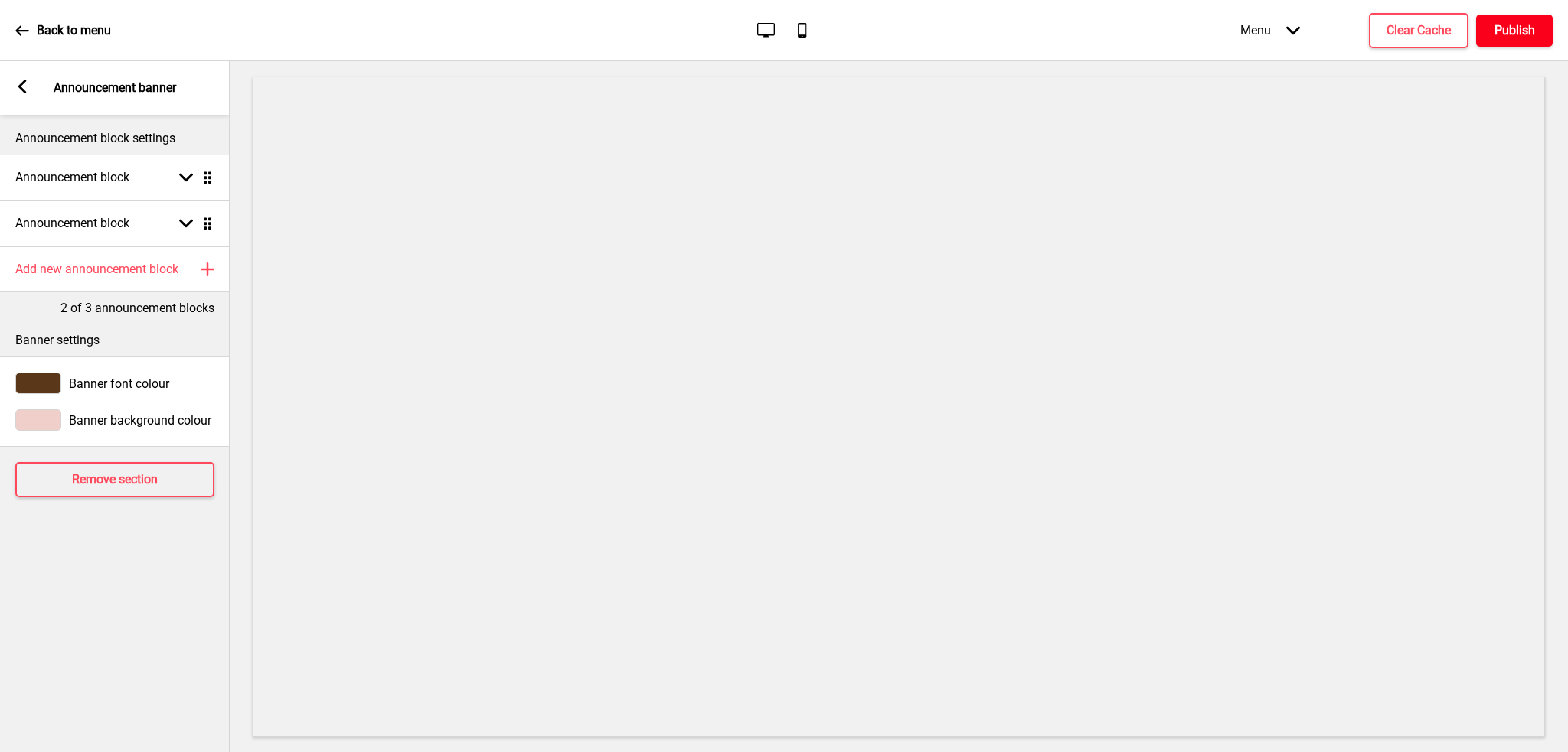
click at [1528, 33] on h4 "Publish" at bounding box center [1515, 31] width 41 height 17
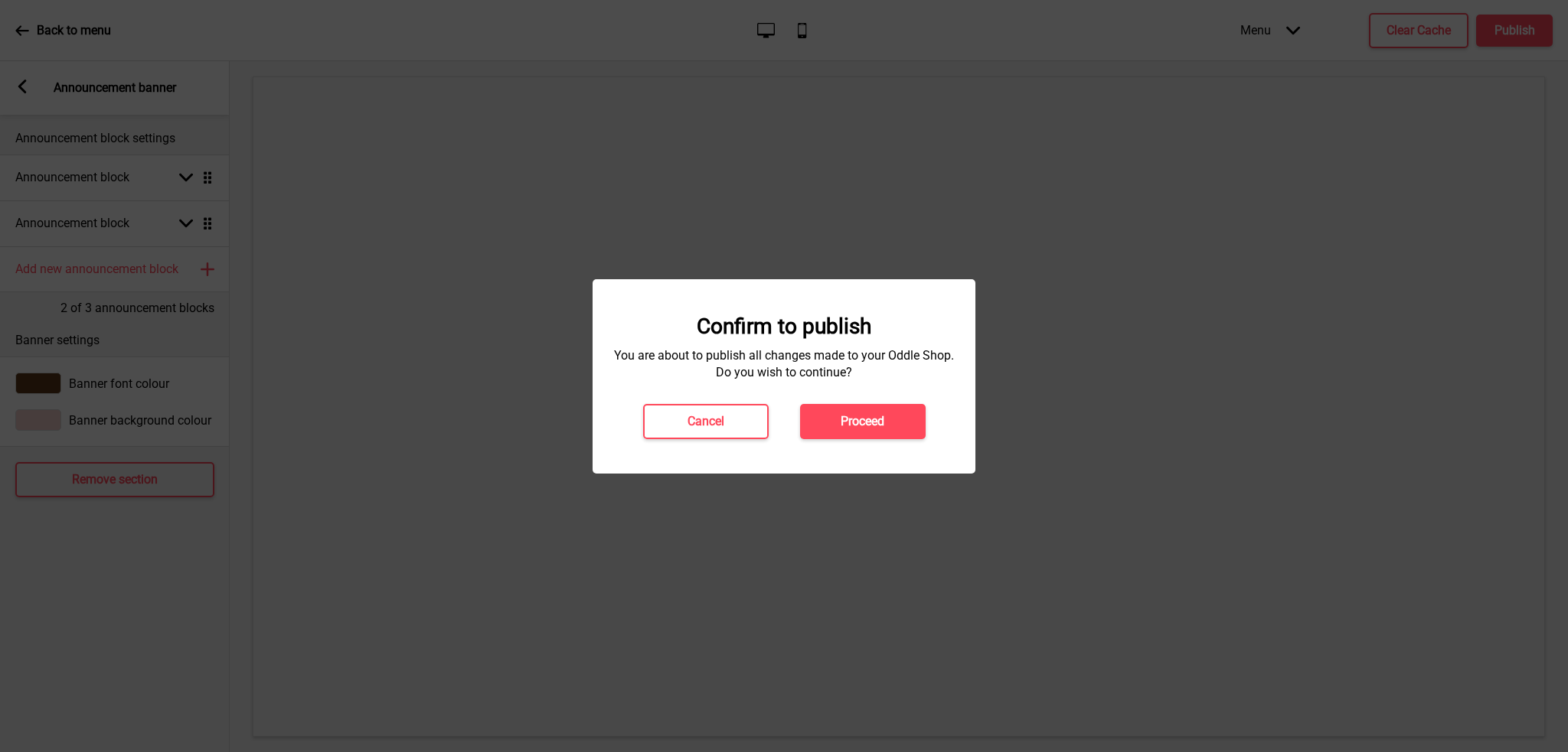
click at [896, 416] on button "Proceed" at bounding box center [862, 422] width 126 height 35
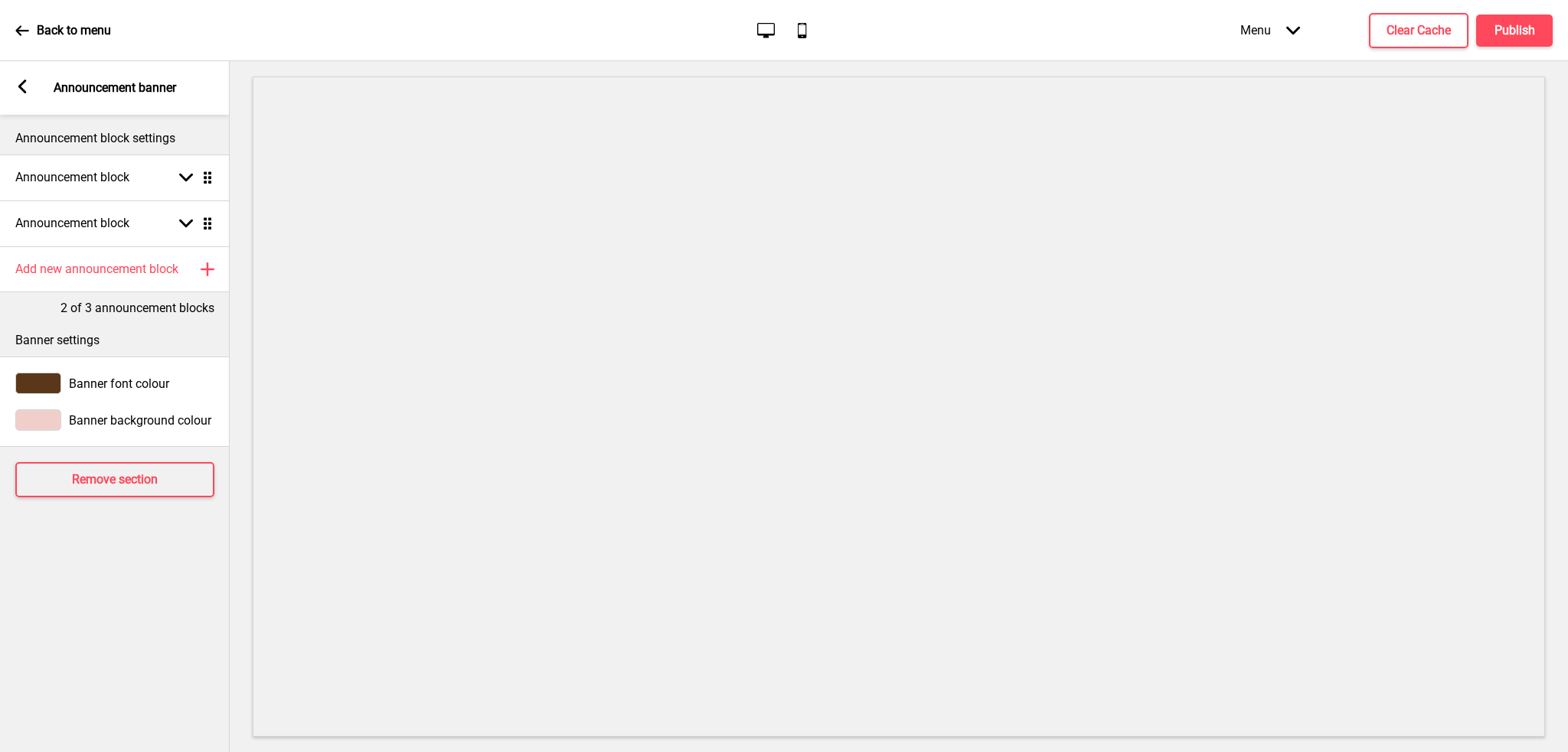
click at [115, 95] on p "Announcement banner" at bounding box center [114, 88] width 122 height 17
click at [18, 92] on rect at bounding box center [22, 87] width 14 height 14
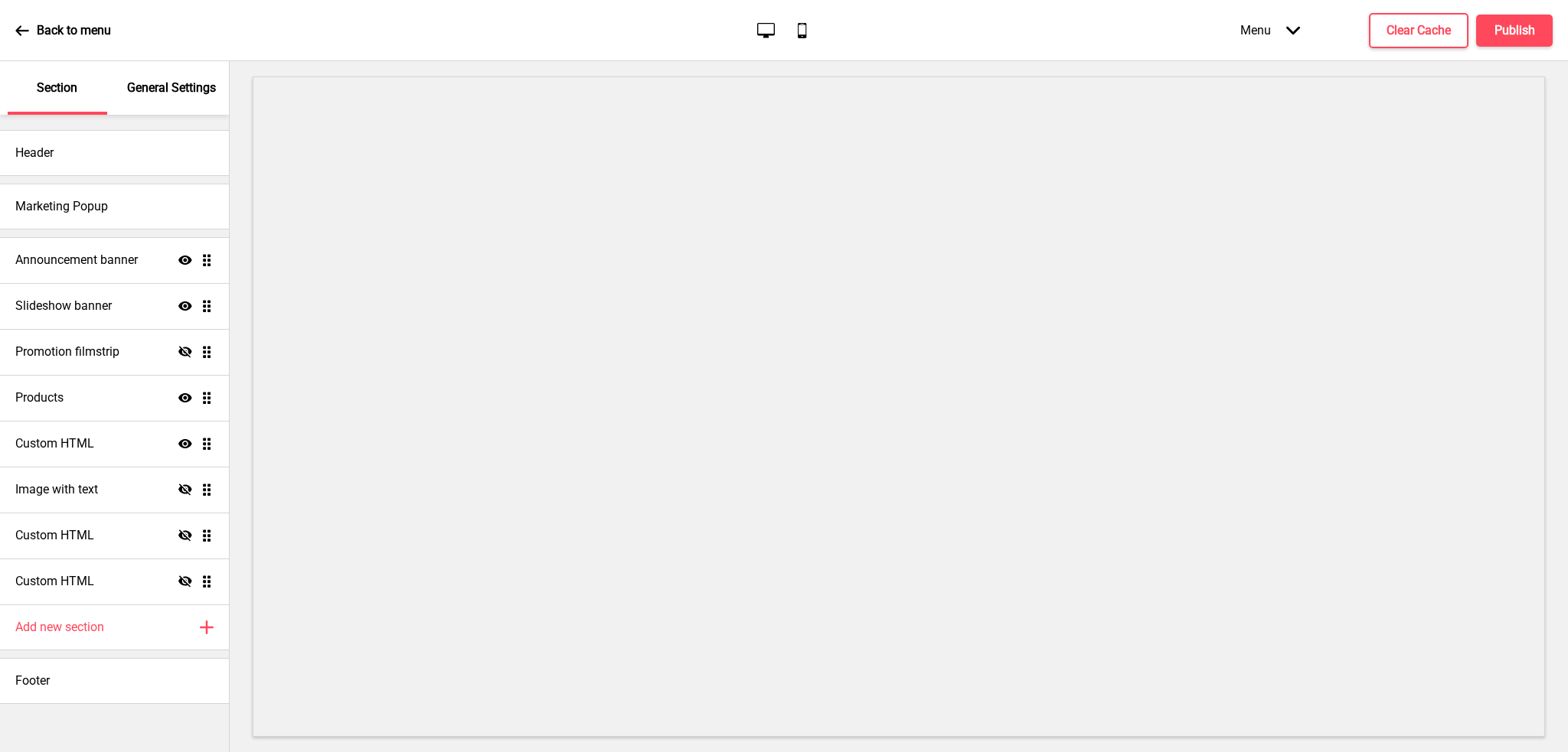
click at [203, 262] on ul "Announcement banner Show Drag Slideshow banner Show Drag Promotion filmstrip Hi…" at bounding box center [114, 421] width 229 height 368
click at [208, 265] on ul "Announcement banner Show Drag Slideshow banner Show Drag Promotion filmstrip Hi…" at bounding box center [114, 421] width 229 height 368
click at [206, 262] on ul "Announcement banner Show Drag Slideshow banner Show Drag Promotion filmstrip Hi…" at bounding box center [114, 421] width 229 height 368
click at [22, 30] on icon at bounding box center [22, 30] width 13 height 10
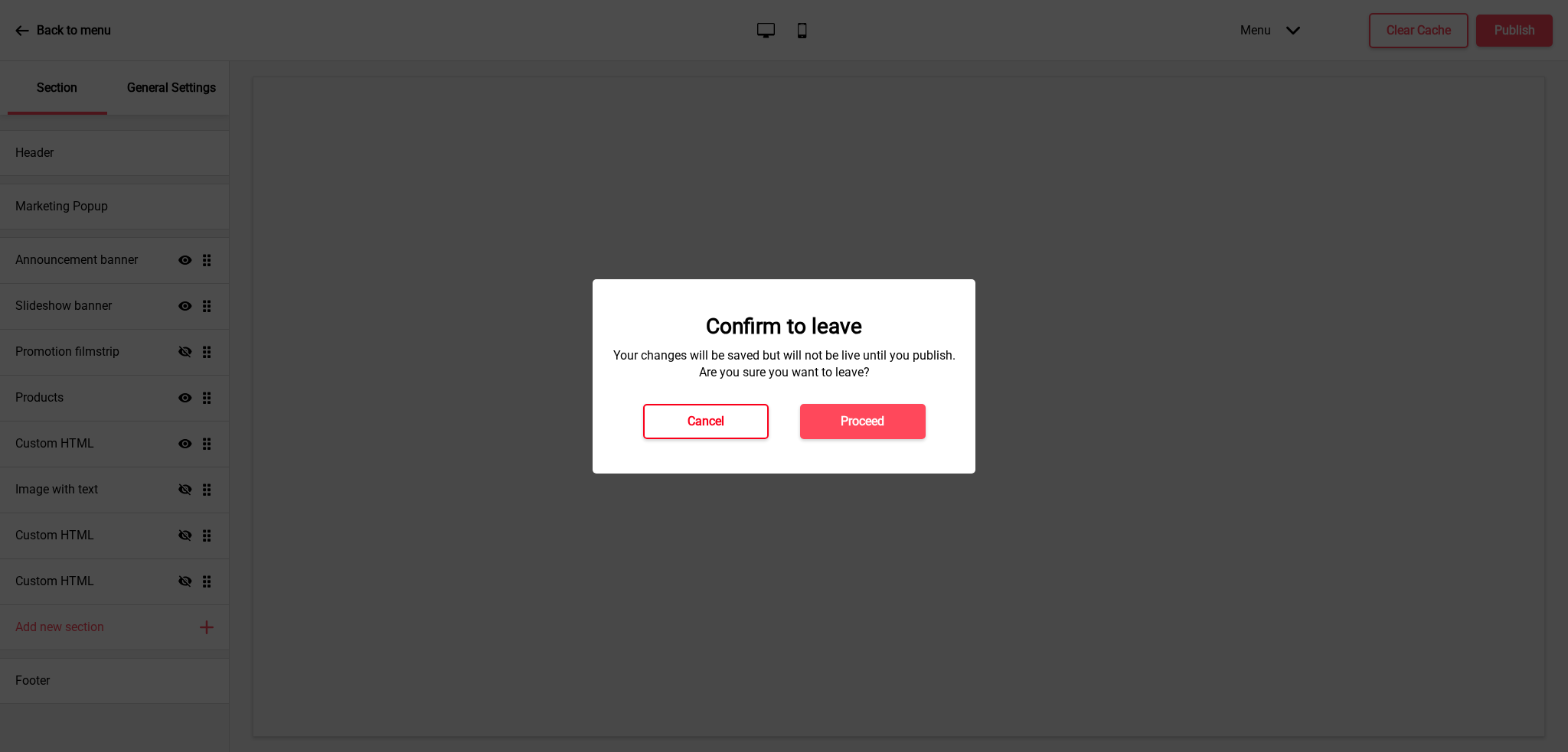
click at [757, 418] on button "Cancel" at bounding box center [706, 422] width 126 height 35
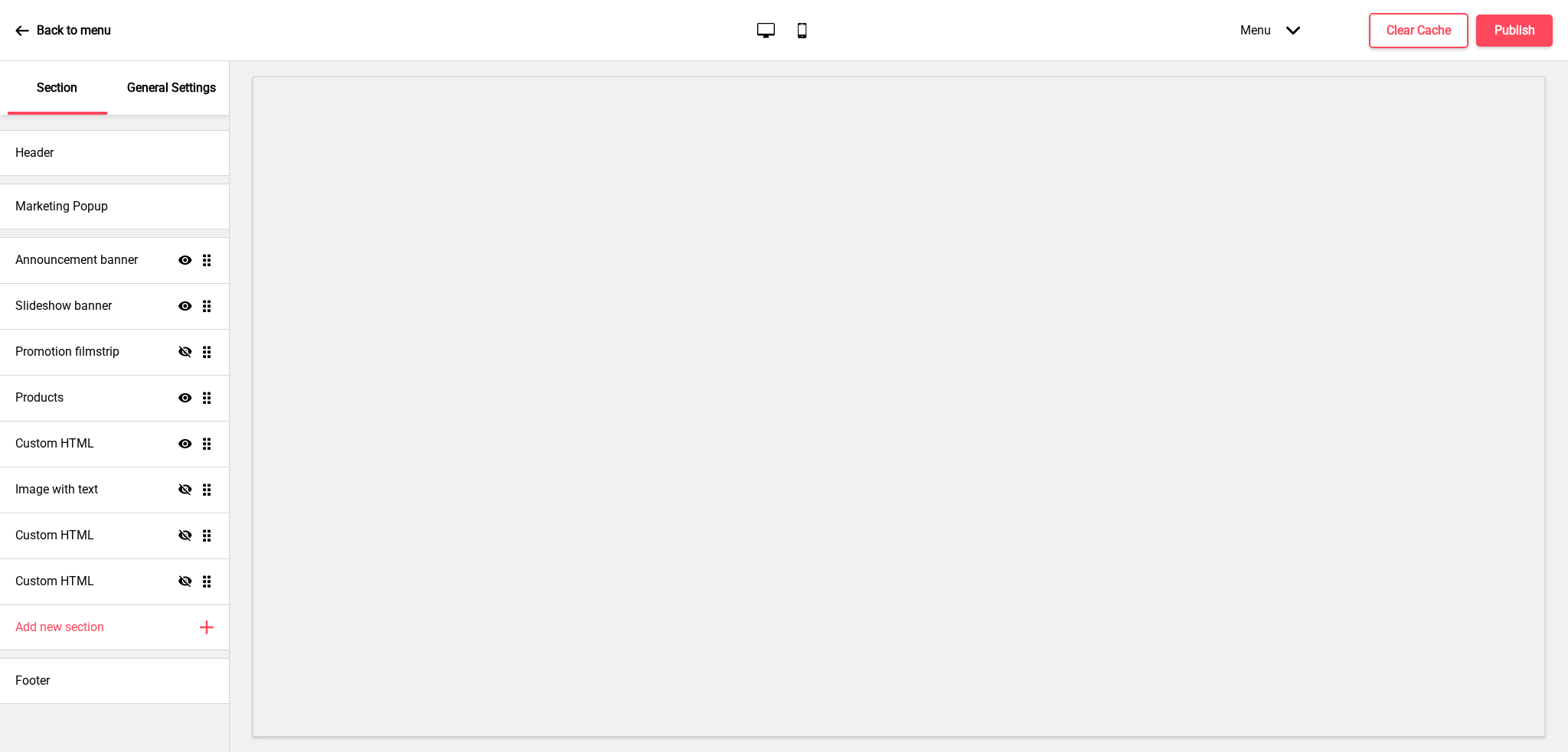
click at [162, 94] on p "General Settings" at bounding box center [171, 88] width 89 height 17
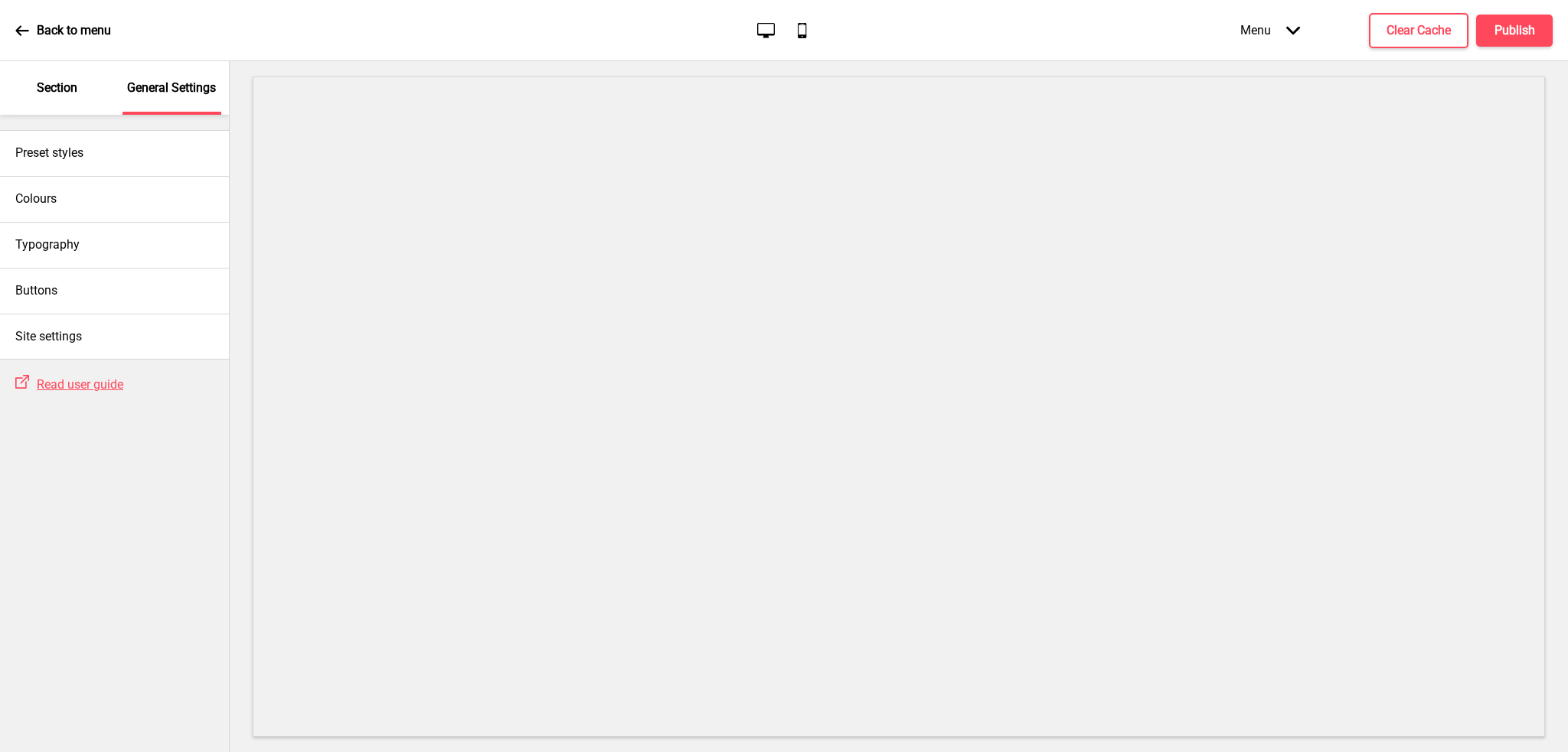
click at [69, 88] on p "Section" at bounding box center [57, 88] width 41 height 17
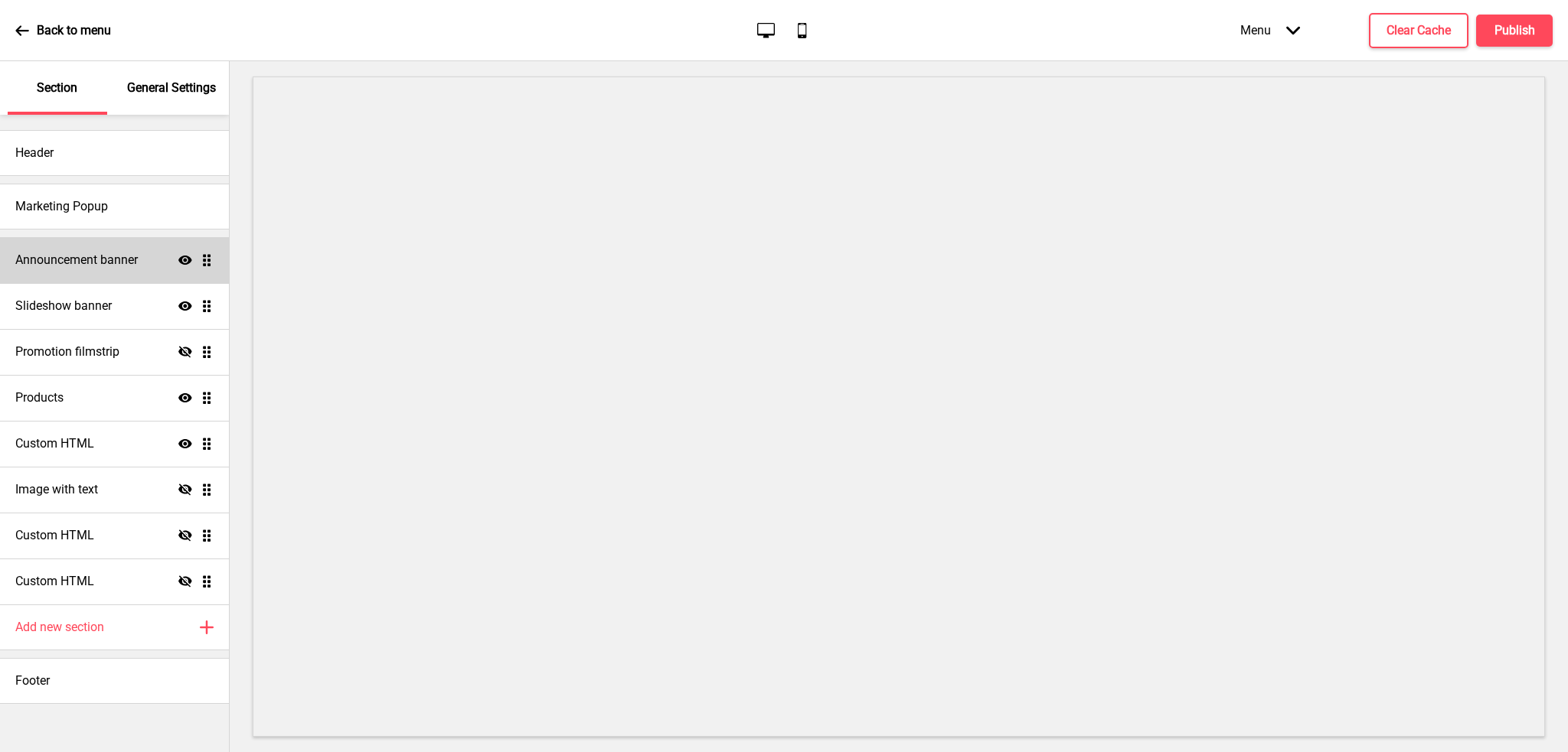
click at [206, 266] on ul "Announcement banner Show Drag Slideshow banner Show Drag Promotion filmstrip Hi…" at bounding box center [114, 421] width 229 height 368
click at [206, 261] on ul "Announcement banner Show Drag Slideshow banner Show Drag Promotion filmstrip Hi…" at bounding box center [114, 421] width 229 height 368
click at [93, 264] on h4 "Announcement banner" at bounding box center [76, 260] width 122 height 17
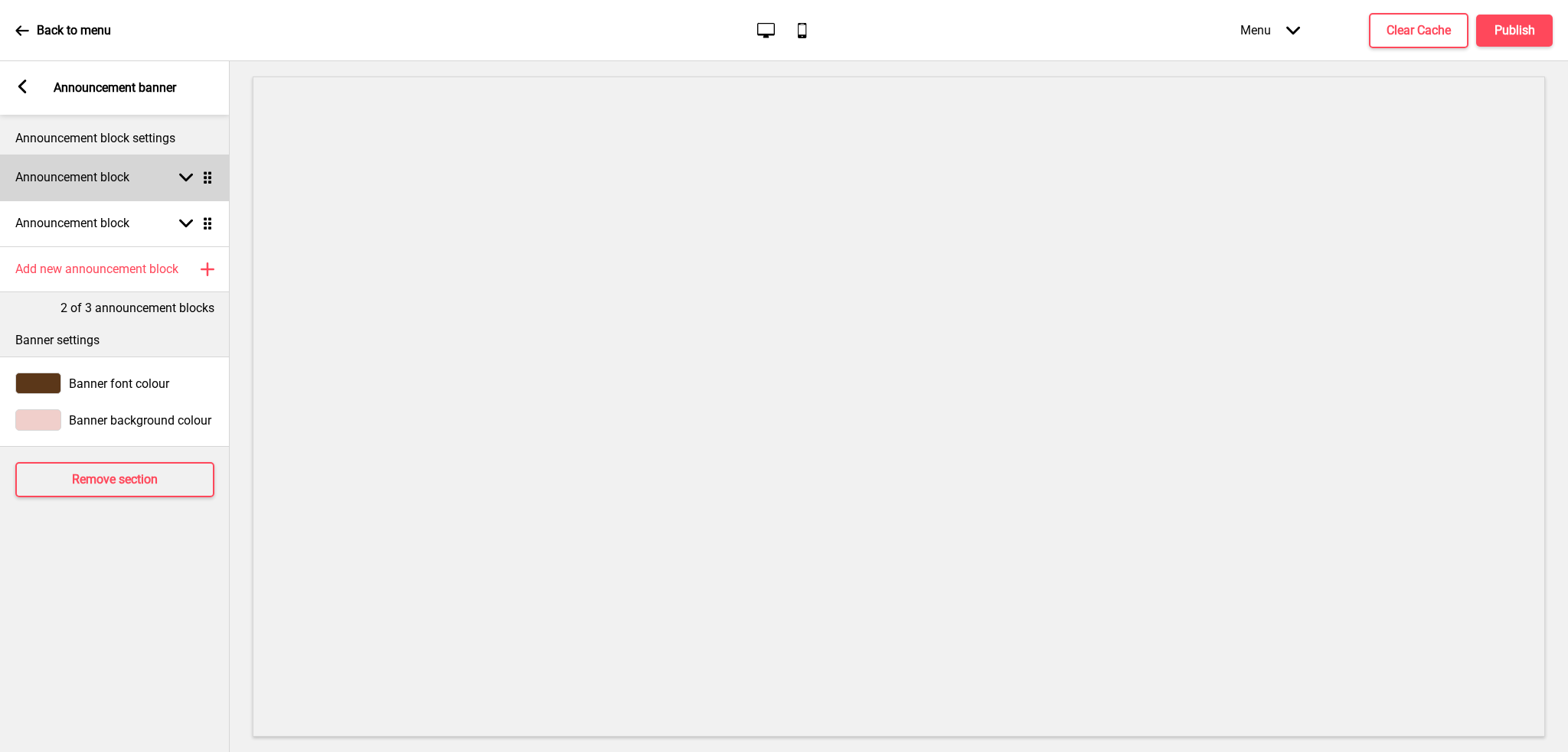
click at [187, 175] on rect at bounding box center [186, 177] width 14 height 14
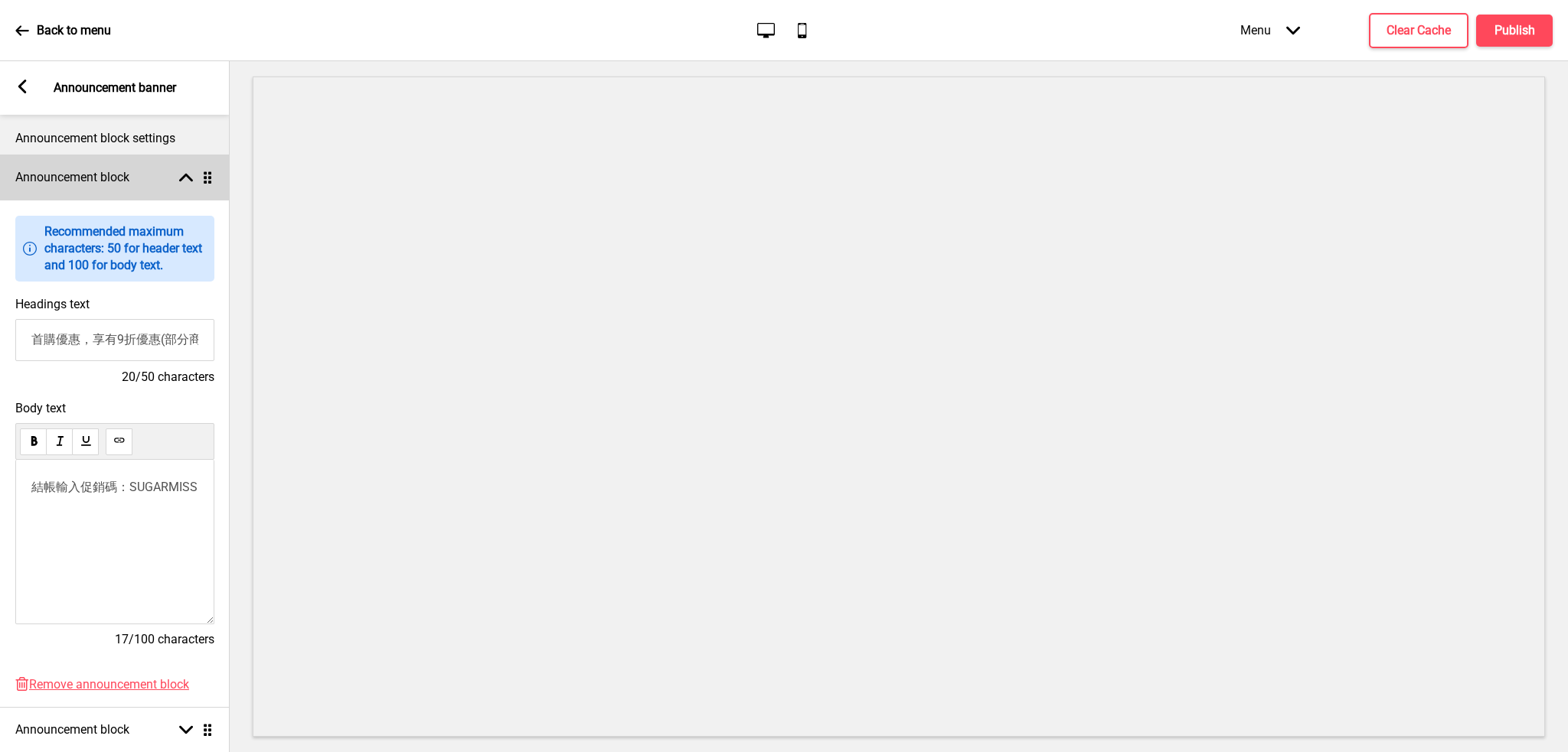
click at [187, 175] on icon at bounding box center [186, 178] width 14 height 8
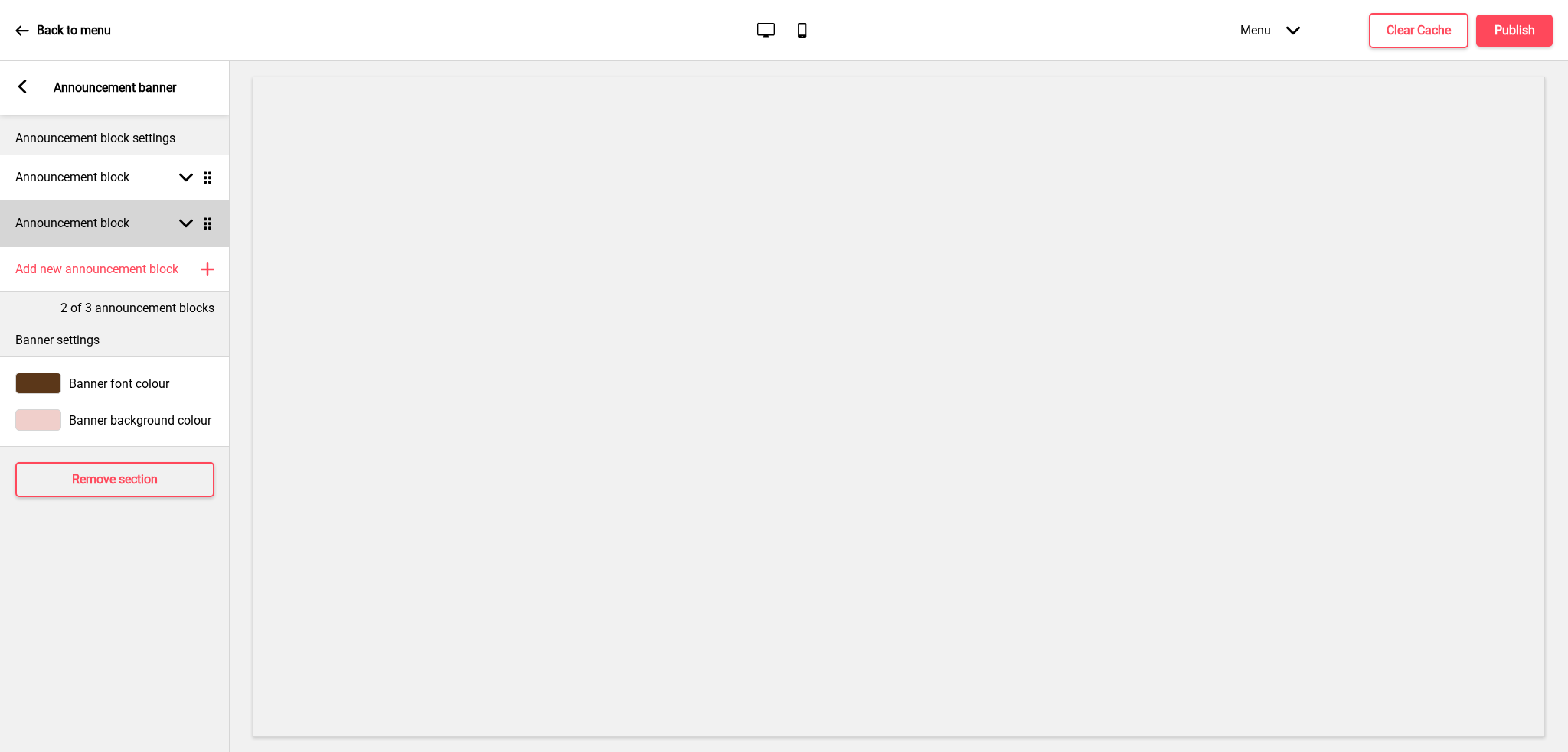
click at [182, 219] on rect at bounding box center [186, 223] width 14 height 14
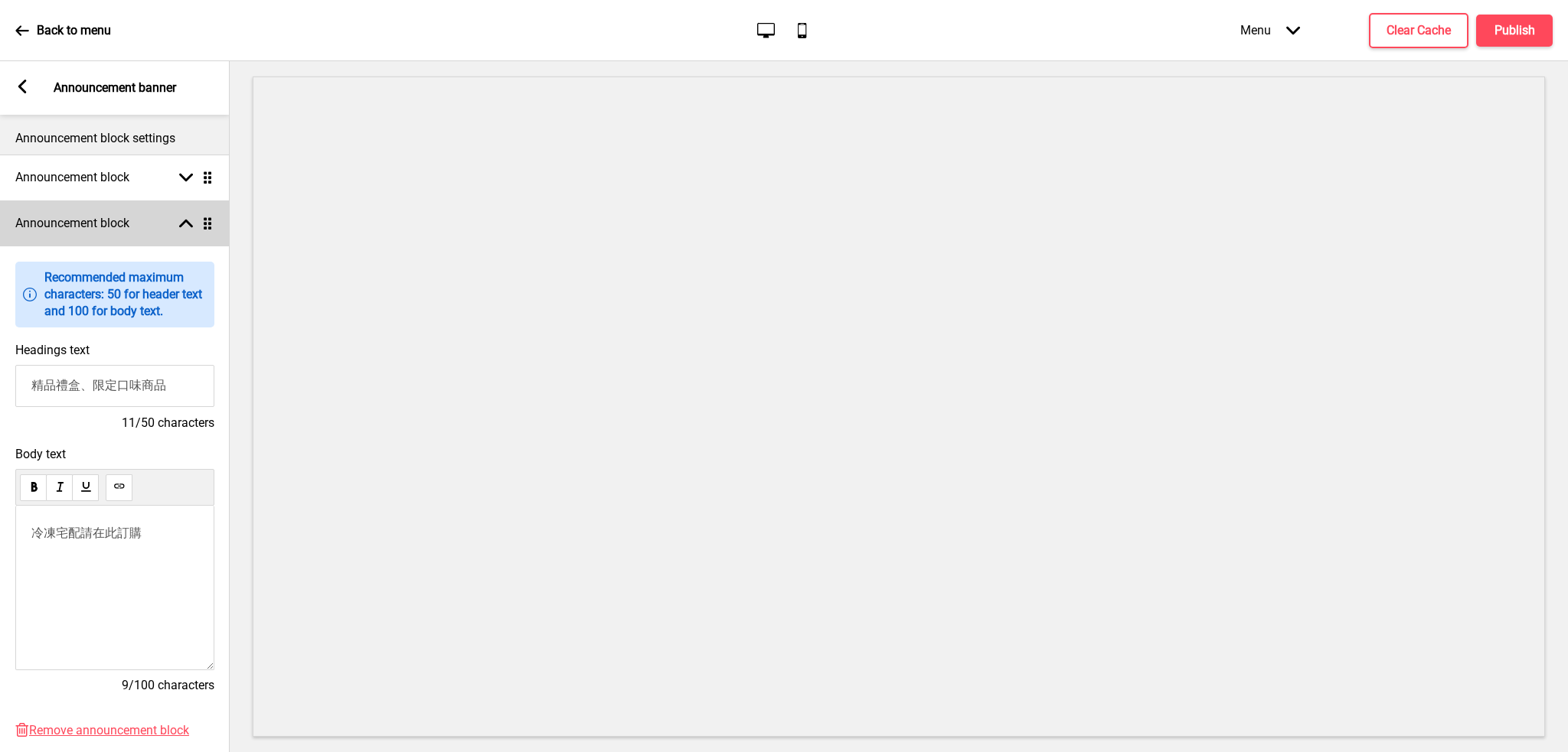
click at [182, 219] on rect at bounding box center [186, 223] width 14 height 14
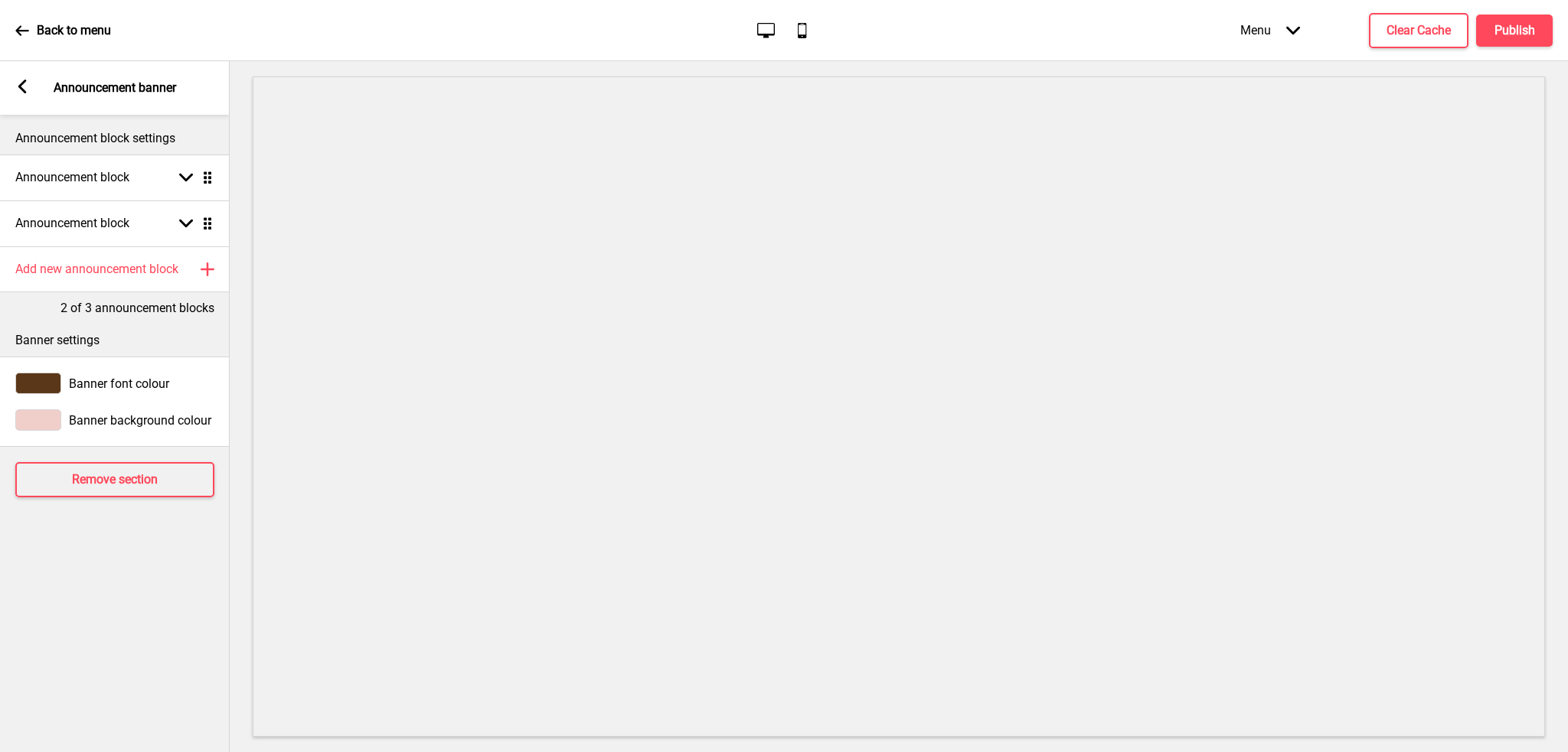
click at [23, 91] on icon at bounding box center [22, 87] width 8 height 14
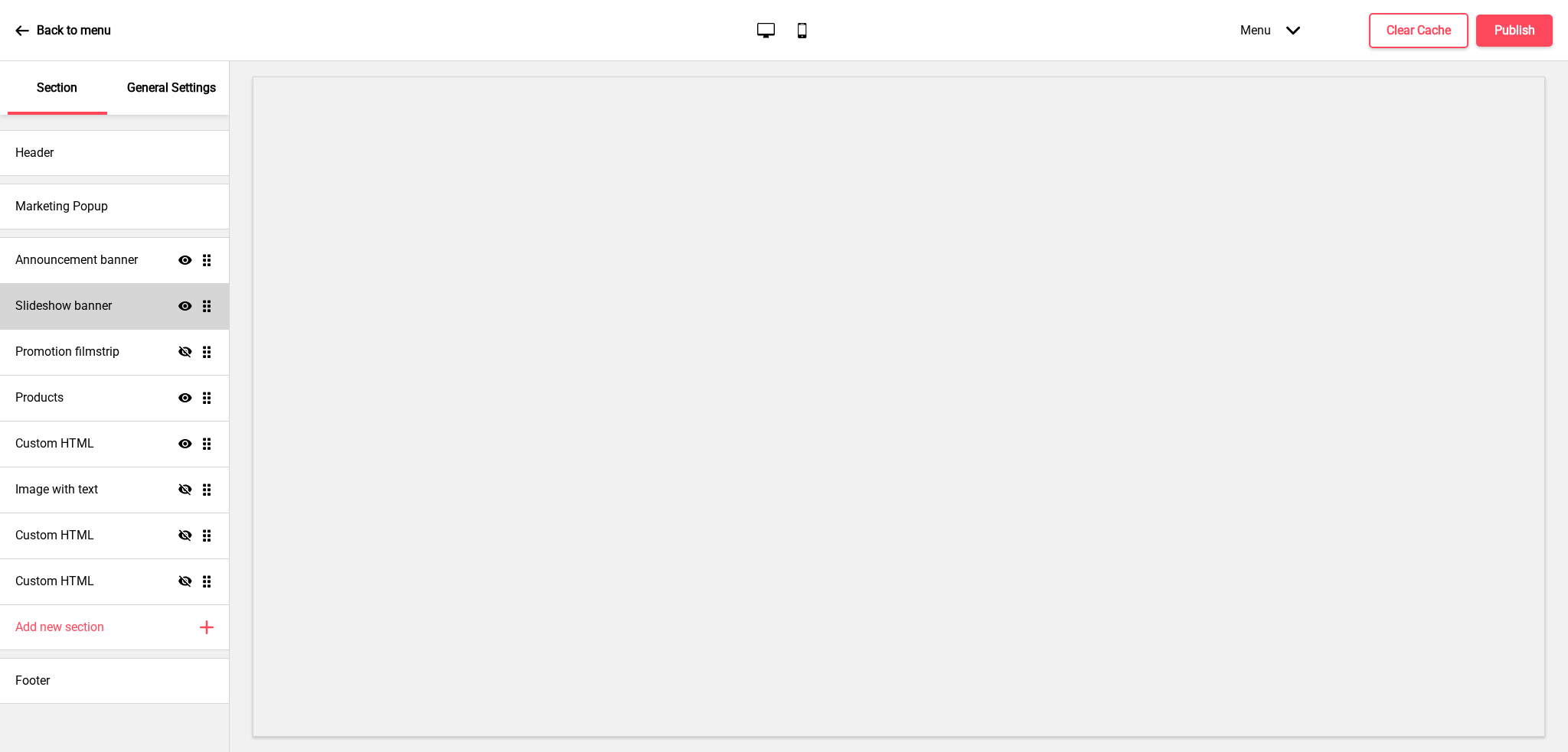
click at [156, 304] on div "Slideshow banner Show Drag" at bounding box center [114, 305] width 229 height 46
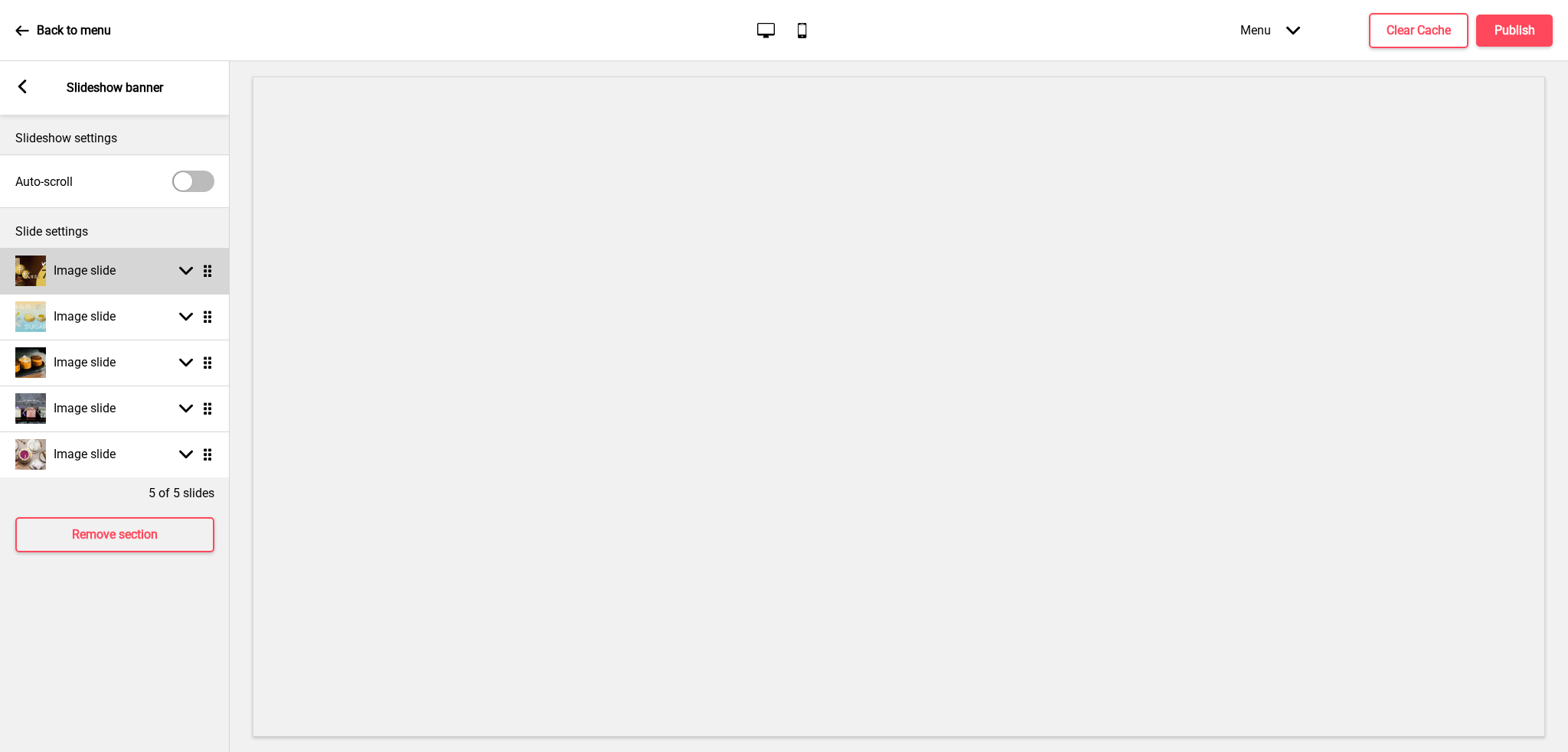
click at [121, 267] on div "Image slide Arrow down Drag" at bounding box center [115, 270] width 230 height 46
select select "right"
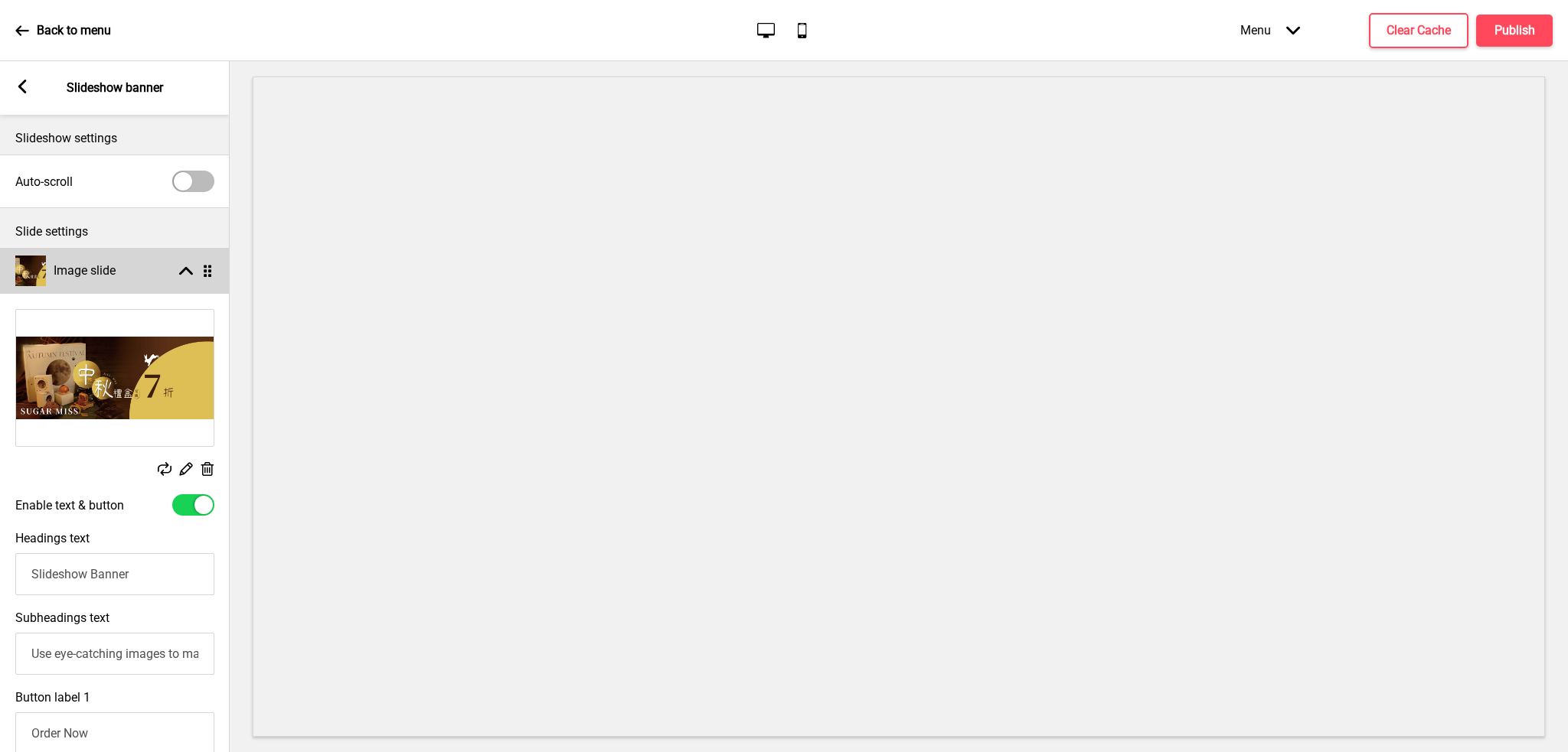
click at [120, 270] on div "Image slide Arrow up Drag" at bounding box center [115, 270] width 230 height 46
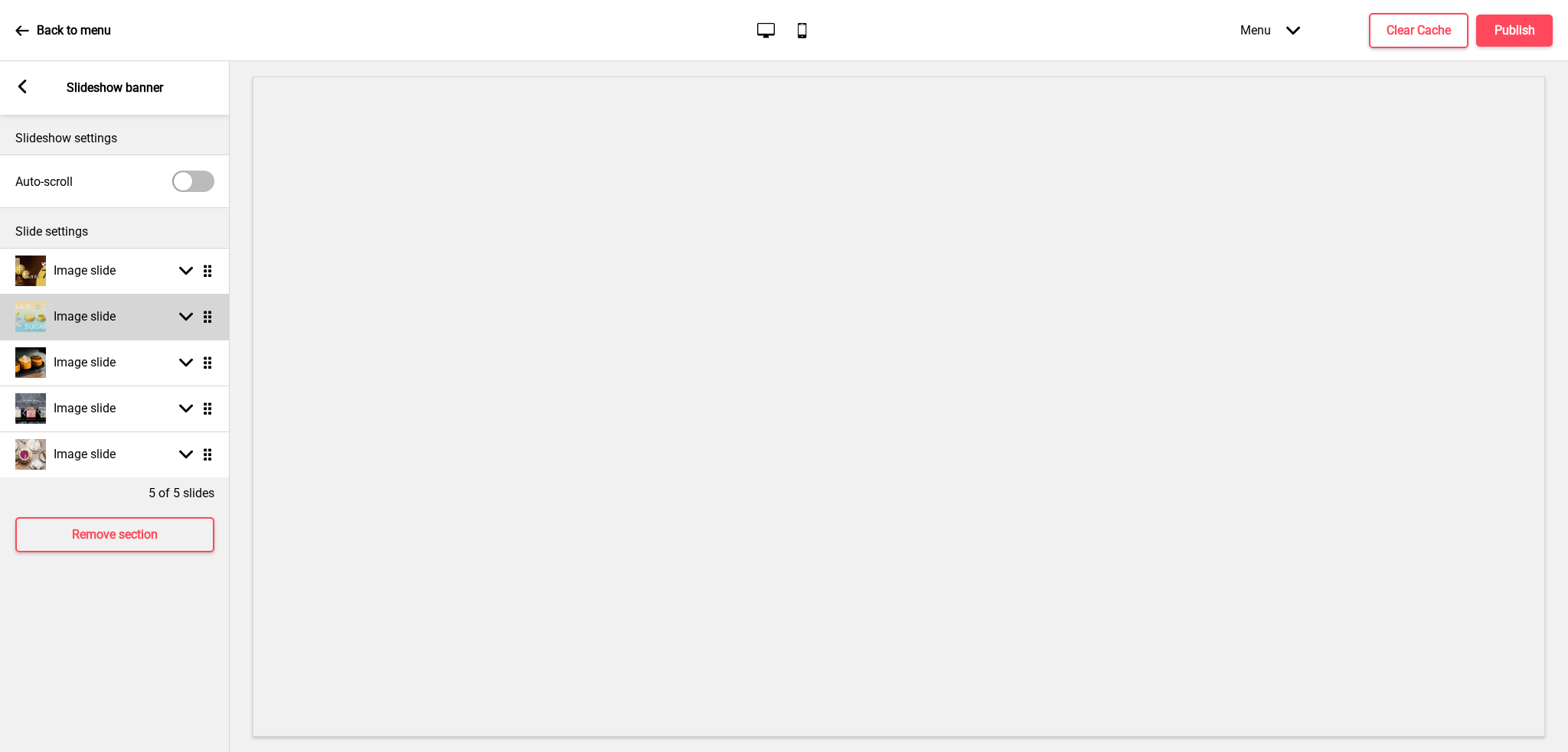
click at [122, 331] on div "Image slide Arrow down Drag" at bounding box center [115, 316] width 230 height 46
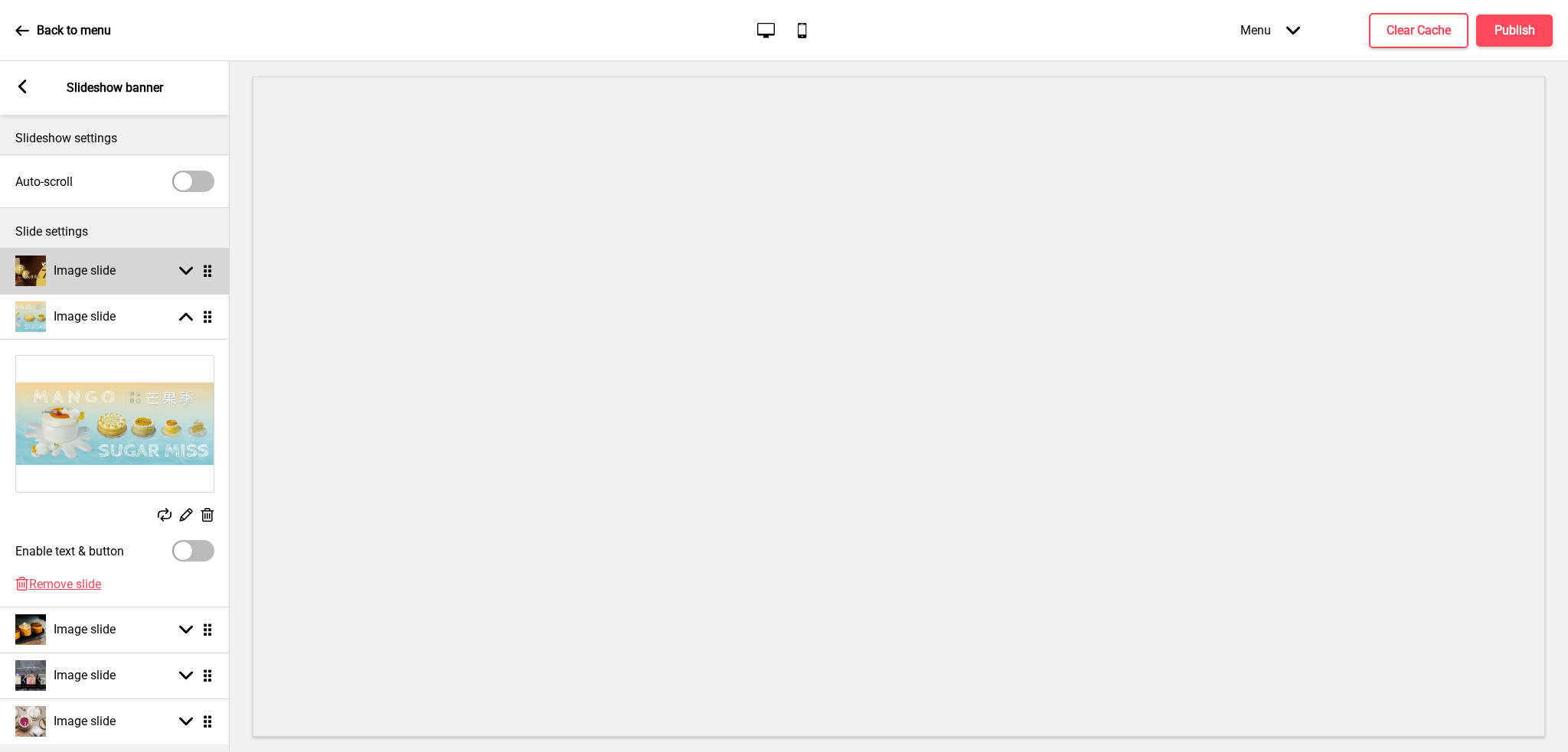
click at [116, 265] on h4 "Image slide" at bounding box center [84, 271] width 62 height 17
select select "right"
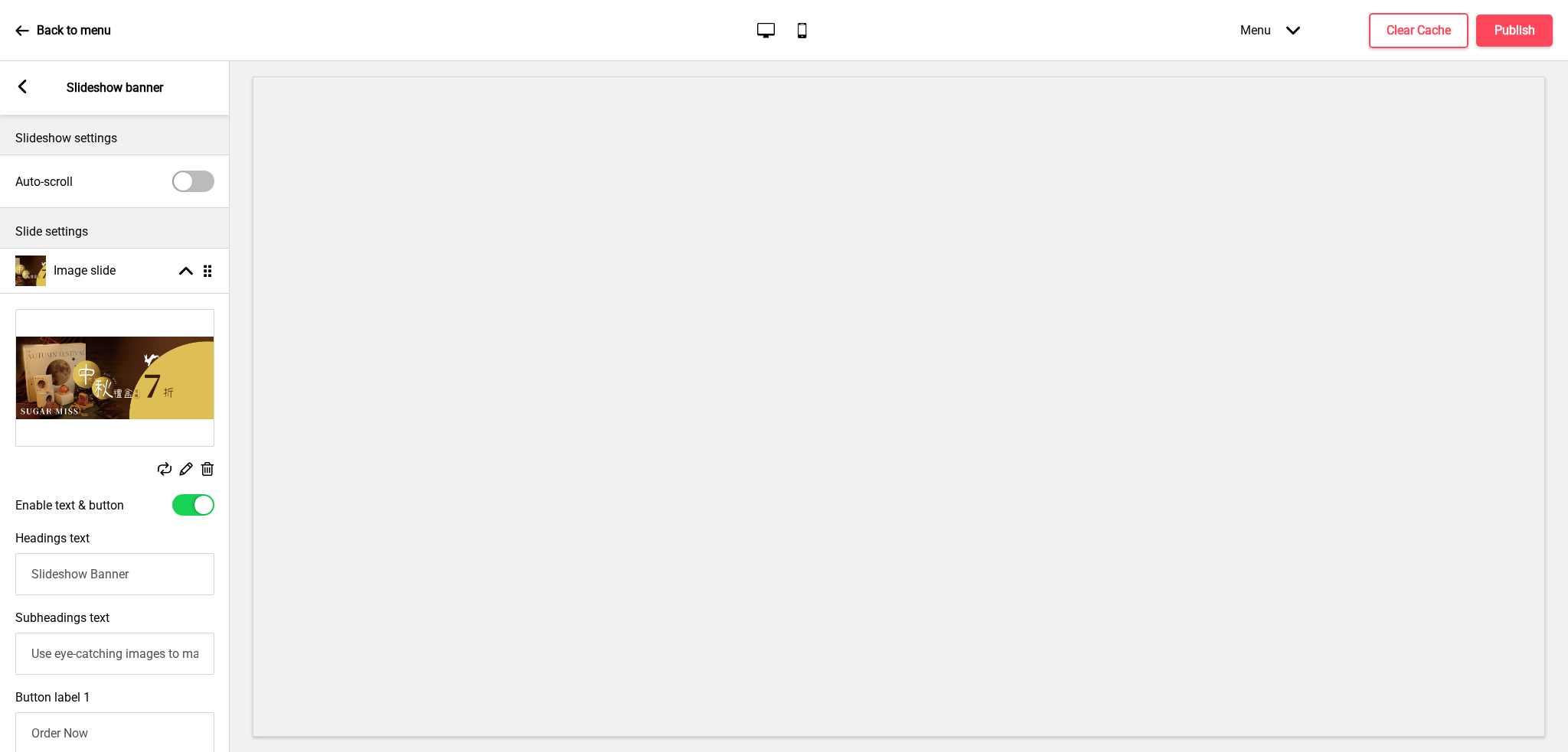
click at [179, 504] on div at bounding box center [193, 505] width 42 height 22
checkbox input "false"
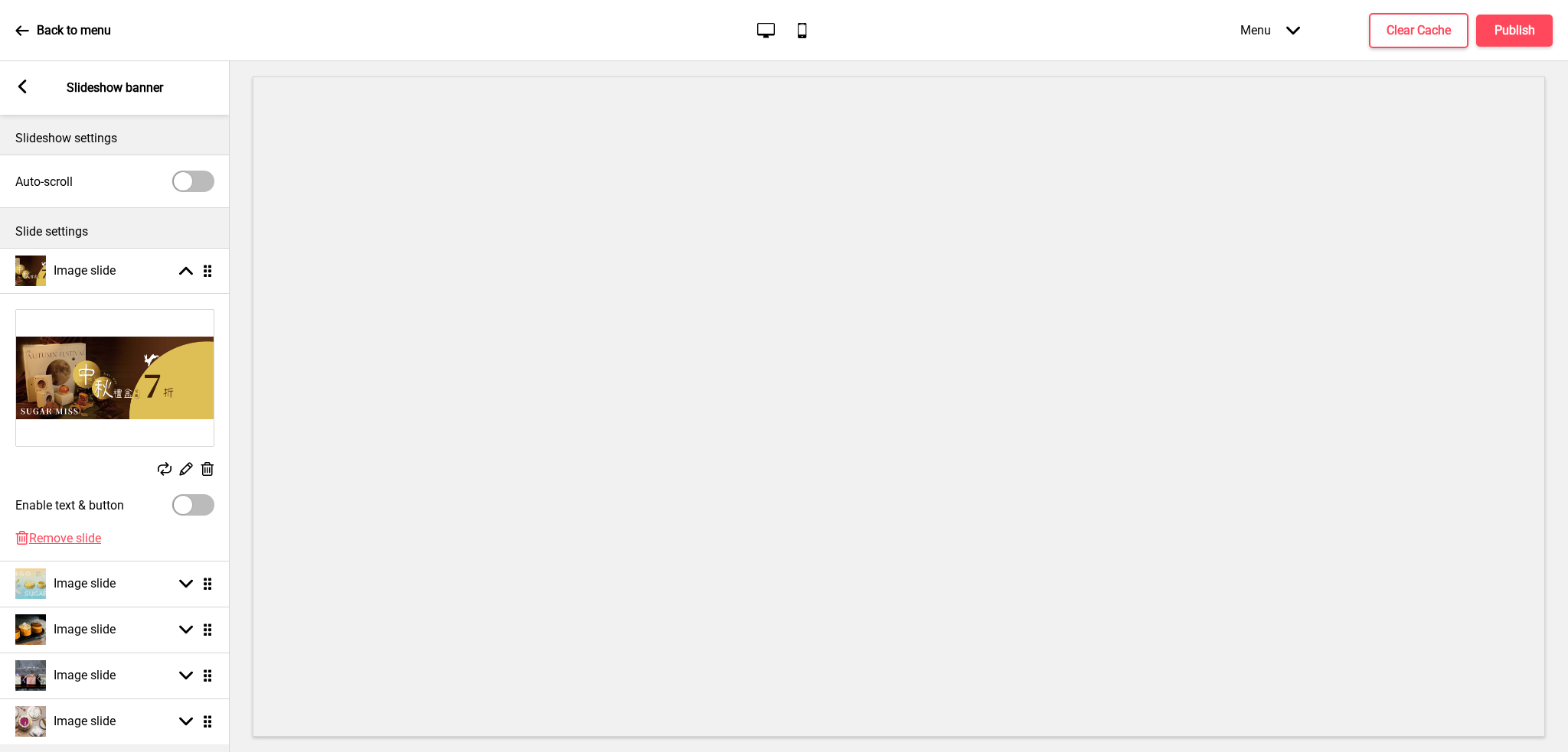
click at [22, 80] on rect at bounding box center [22, 87] width 14 height 14
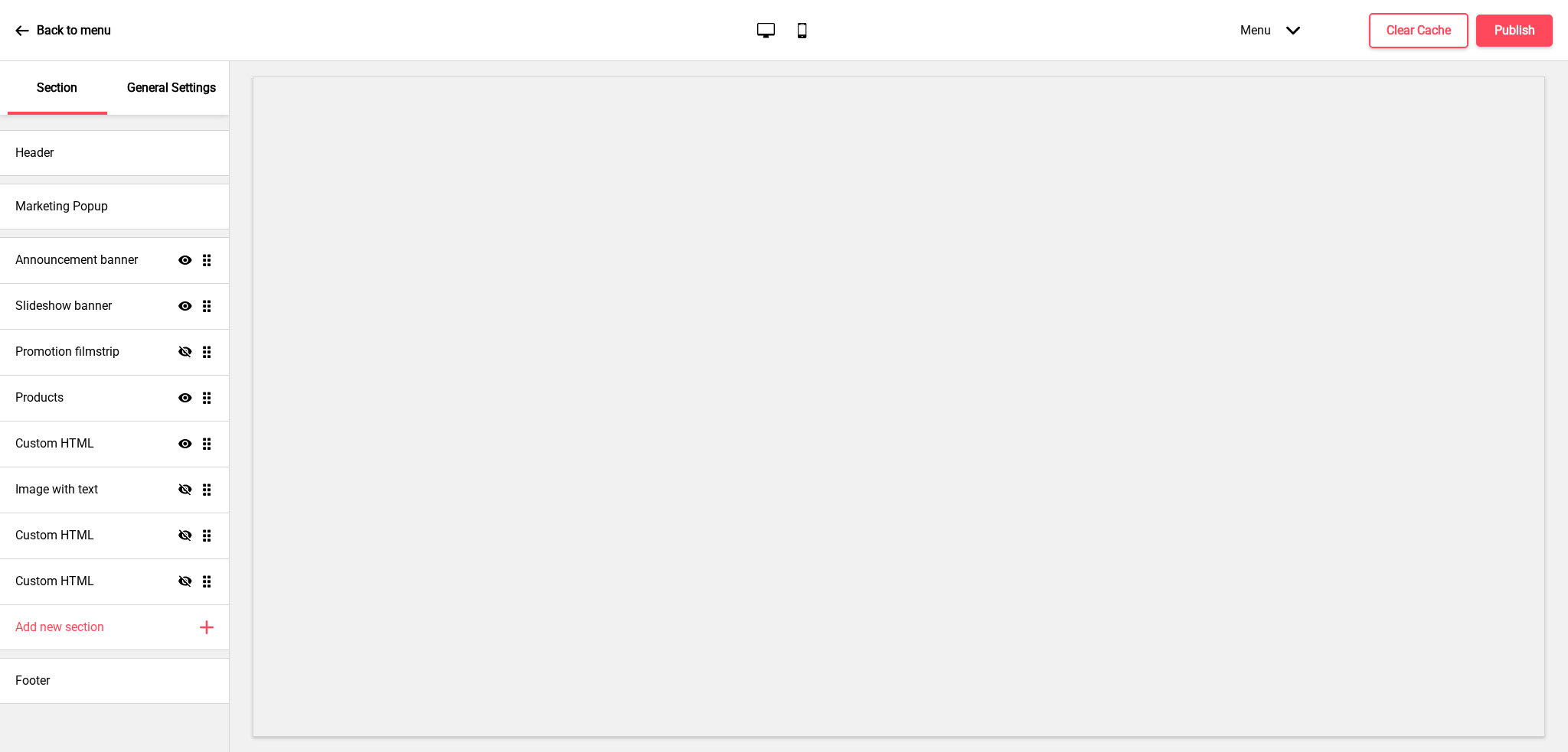
click at [40, 29] on p "Back to menu" at bounding box center [73, 31] width 74 height 17
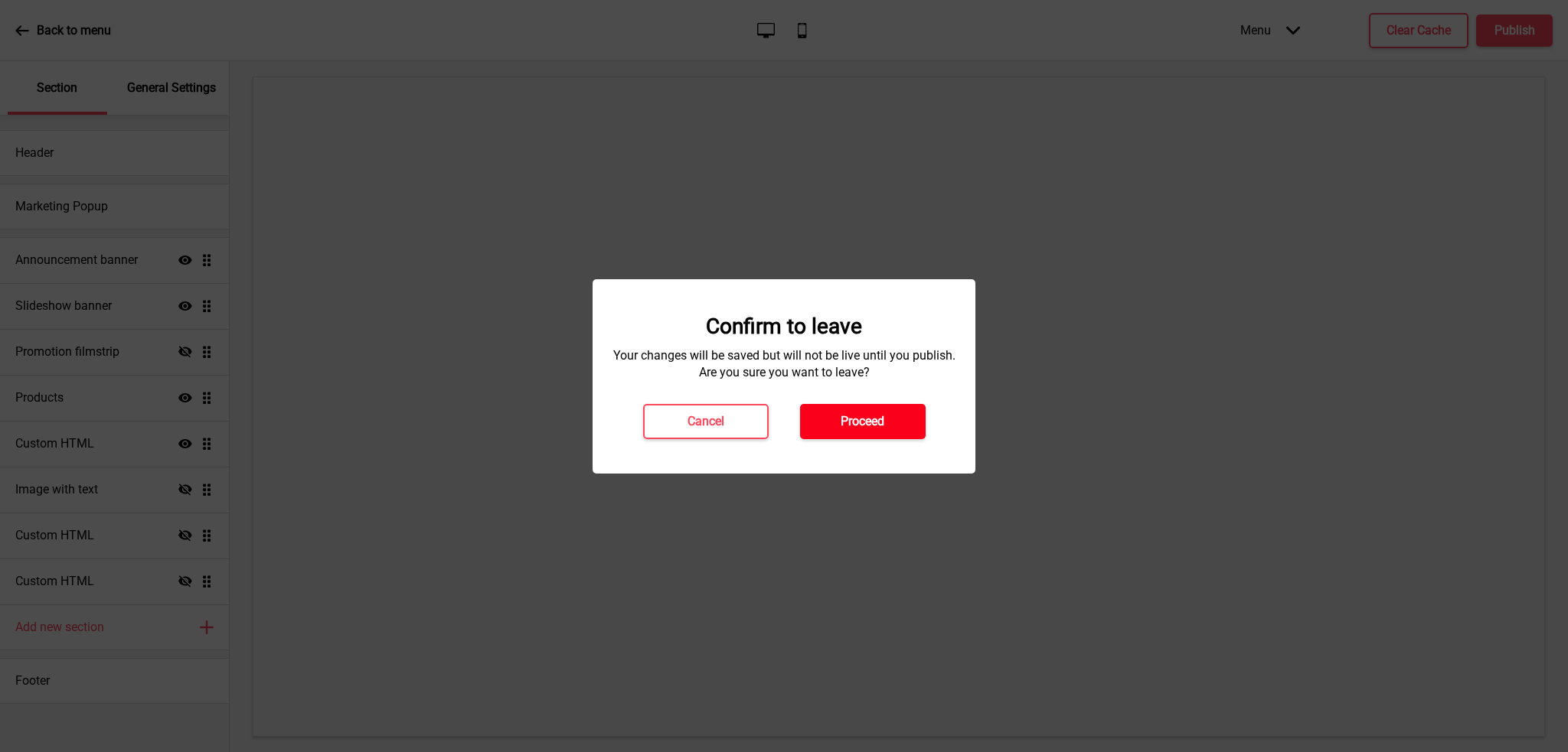
click at [836, 413] on button "Proceed" at bounding box center [862, 422] width 126 height 35
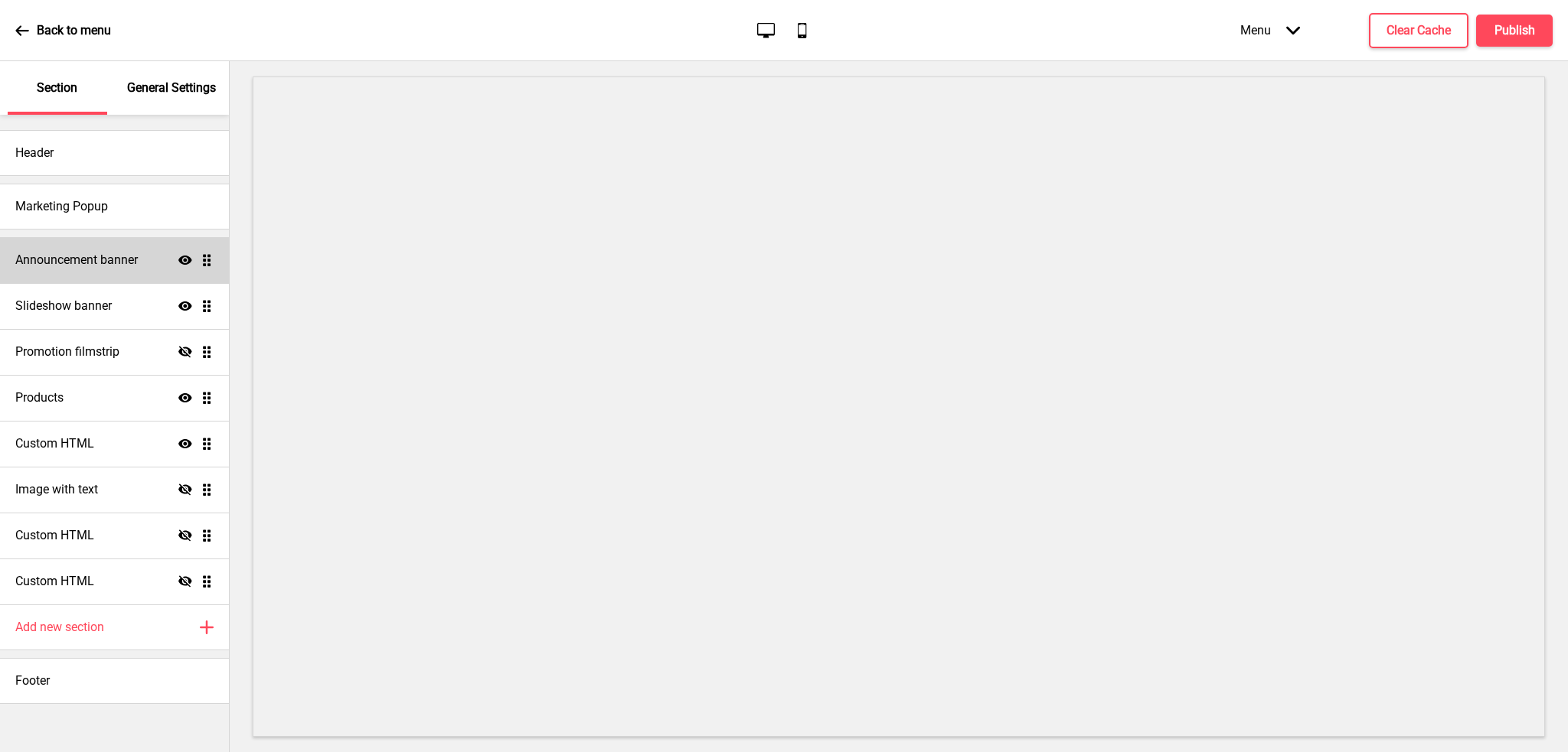
click at [77, 264] on h4 "Announcement banner" at bounding box center [76, 260] width 122 height 17
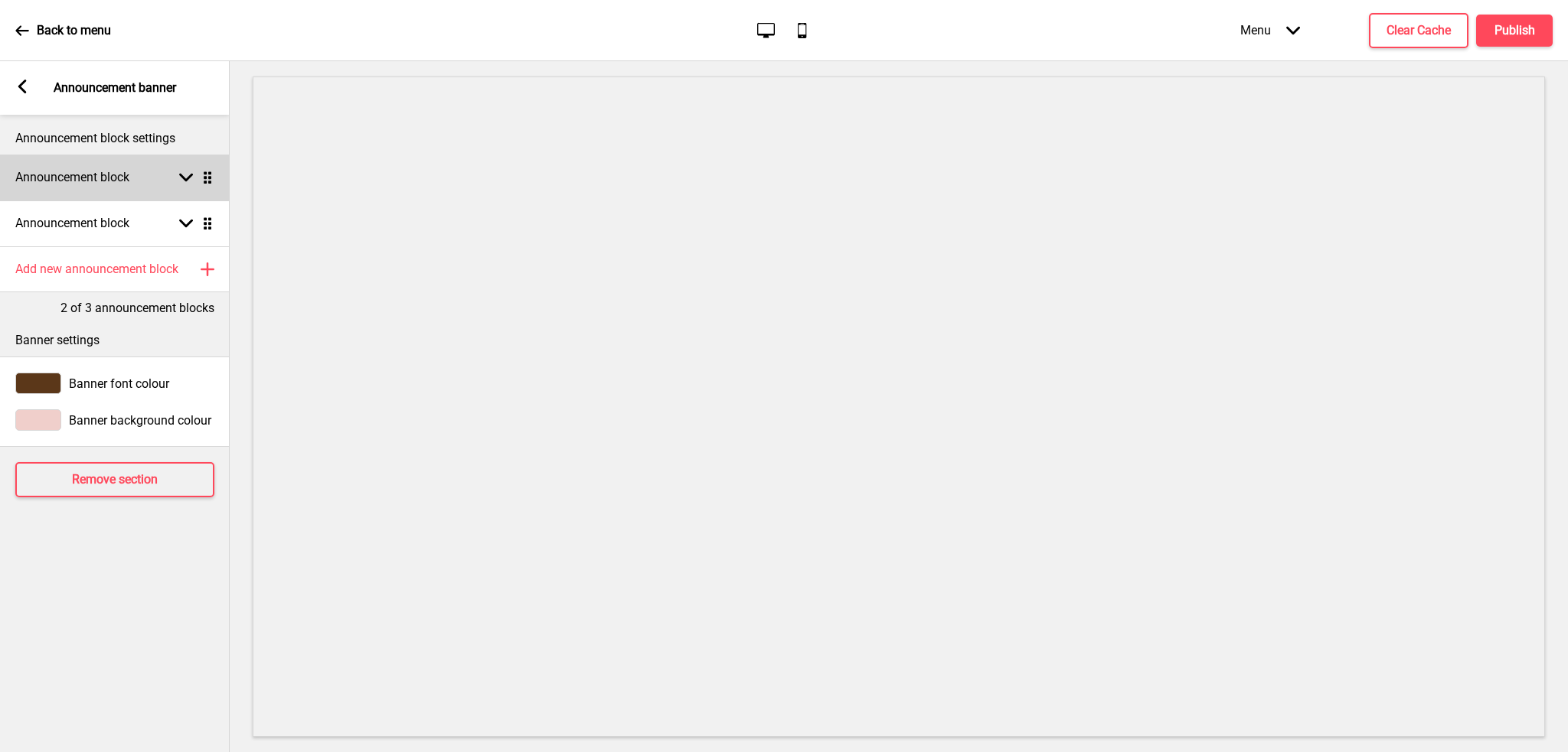
click at [84, 181] on h4 "Announcement block" at bounding box center [72, 177] width 114 height 17
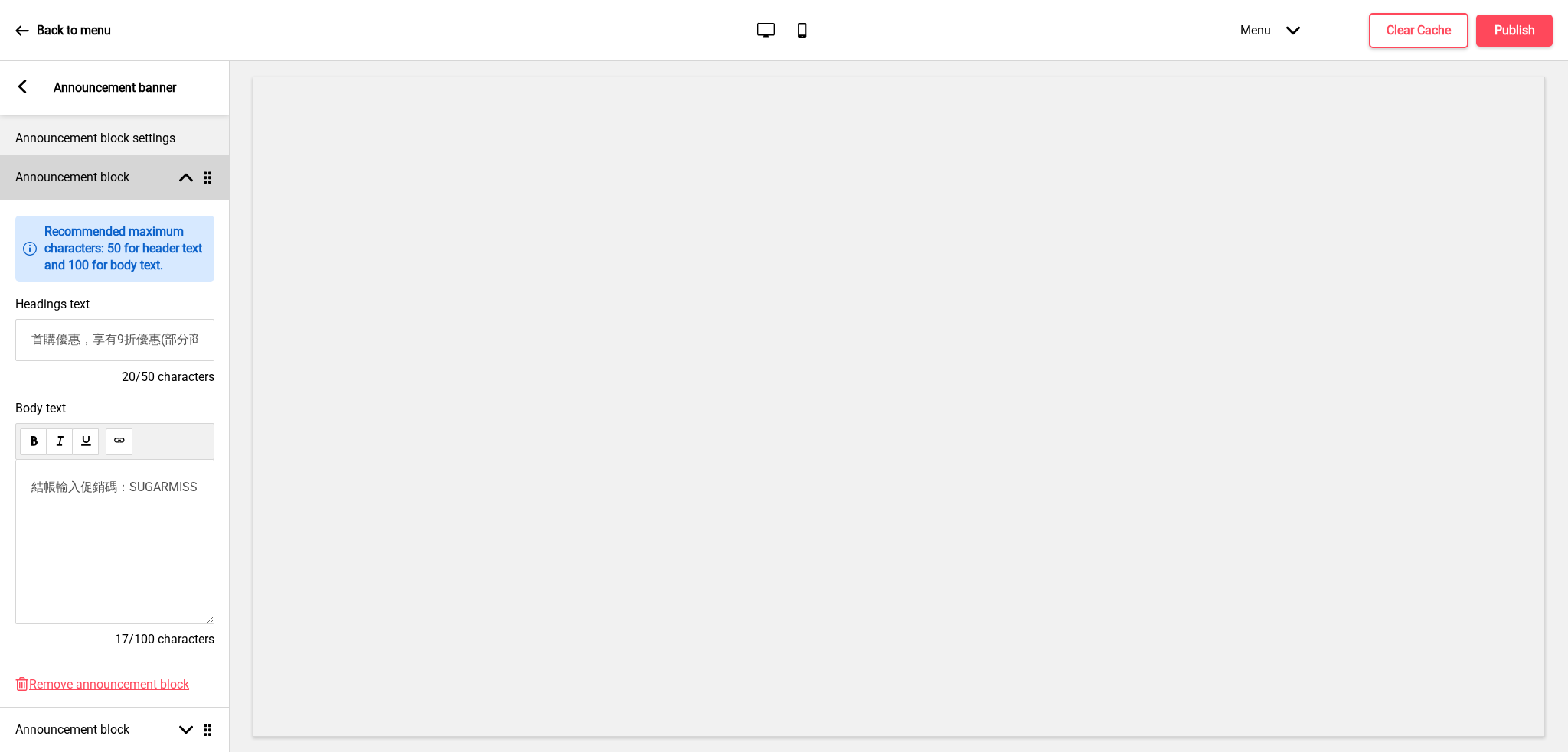
click at [83, 181] on h4 "Announcement block" at bounding box center [72, 177] width 114 height 17
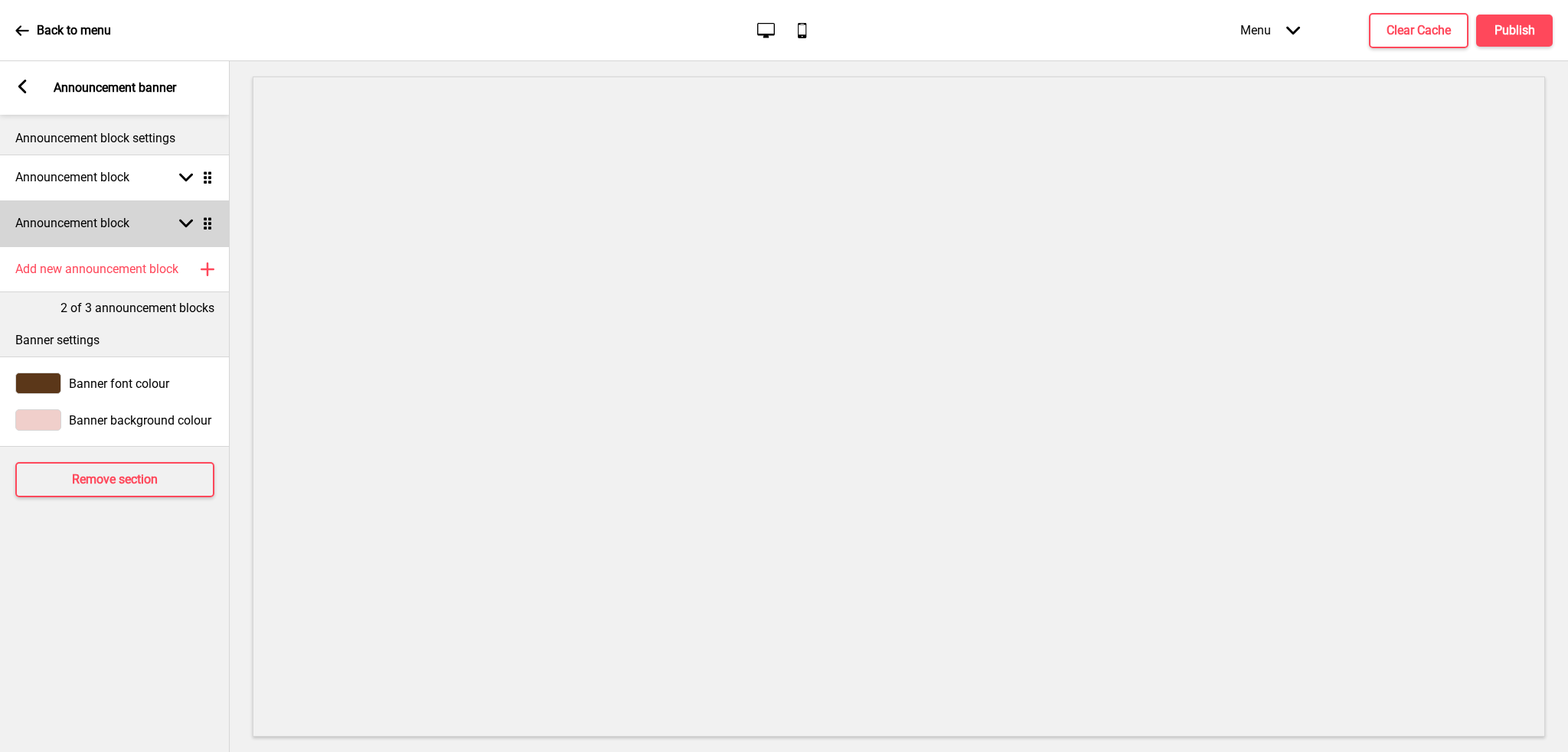
click at [92, 222] on h4 "Announcement block" at bounding box center [72, 224] width 114 height 17
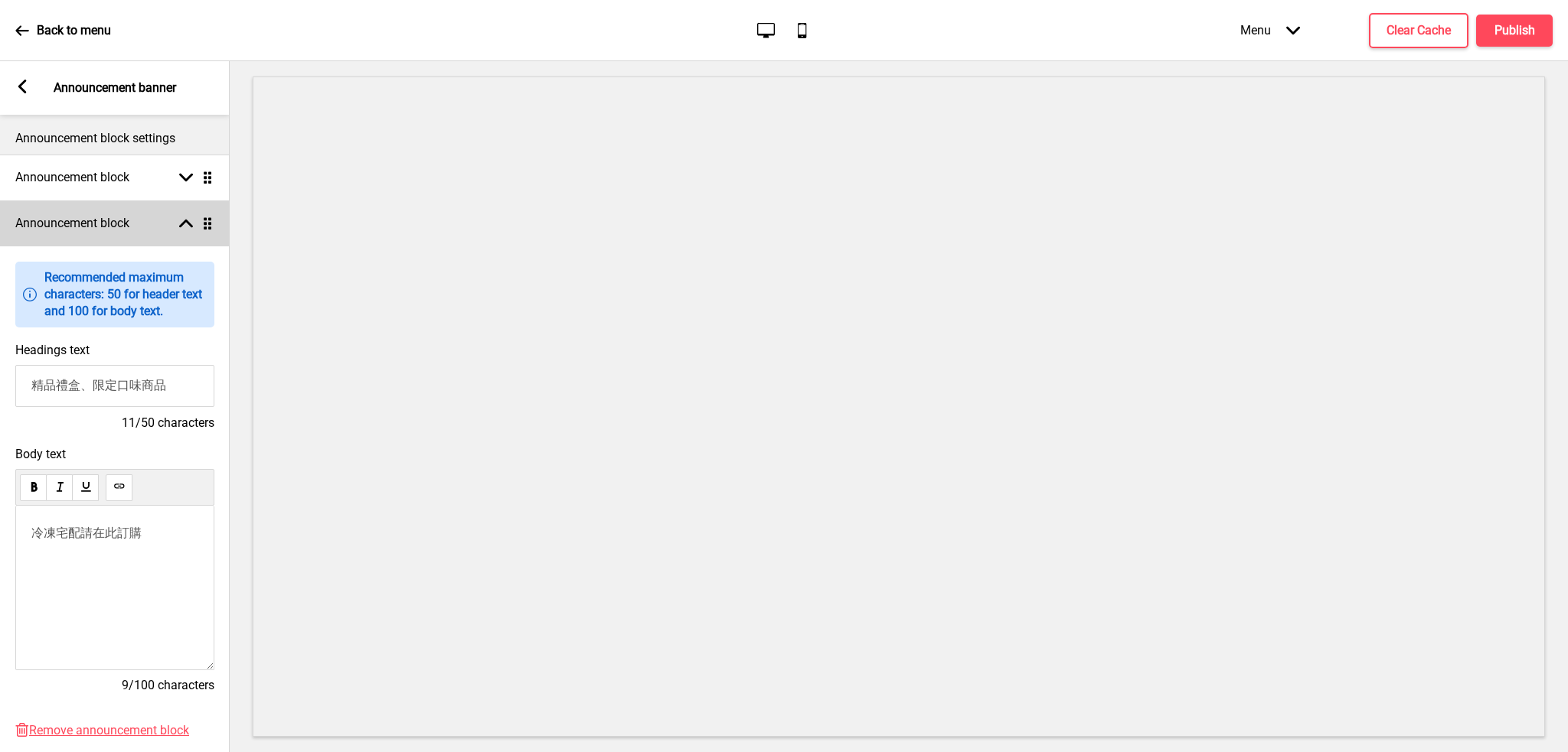
click at [98, 220] on h4 "Announcement block" at bounding box center [72, 224] width 114 height 17
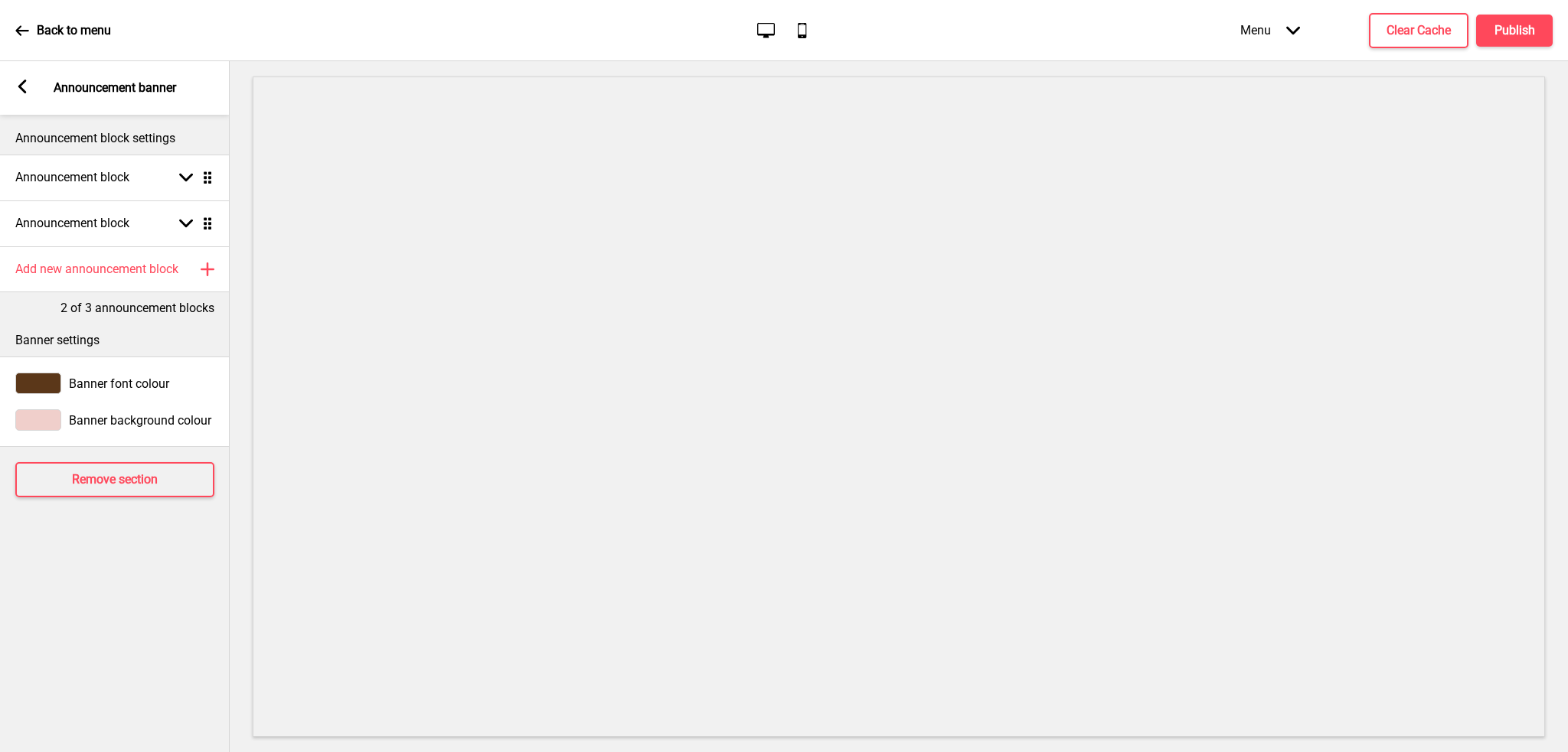
click at [27, 90] on rect at bounding box center [22, 87] width 14 height 14
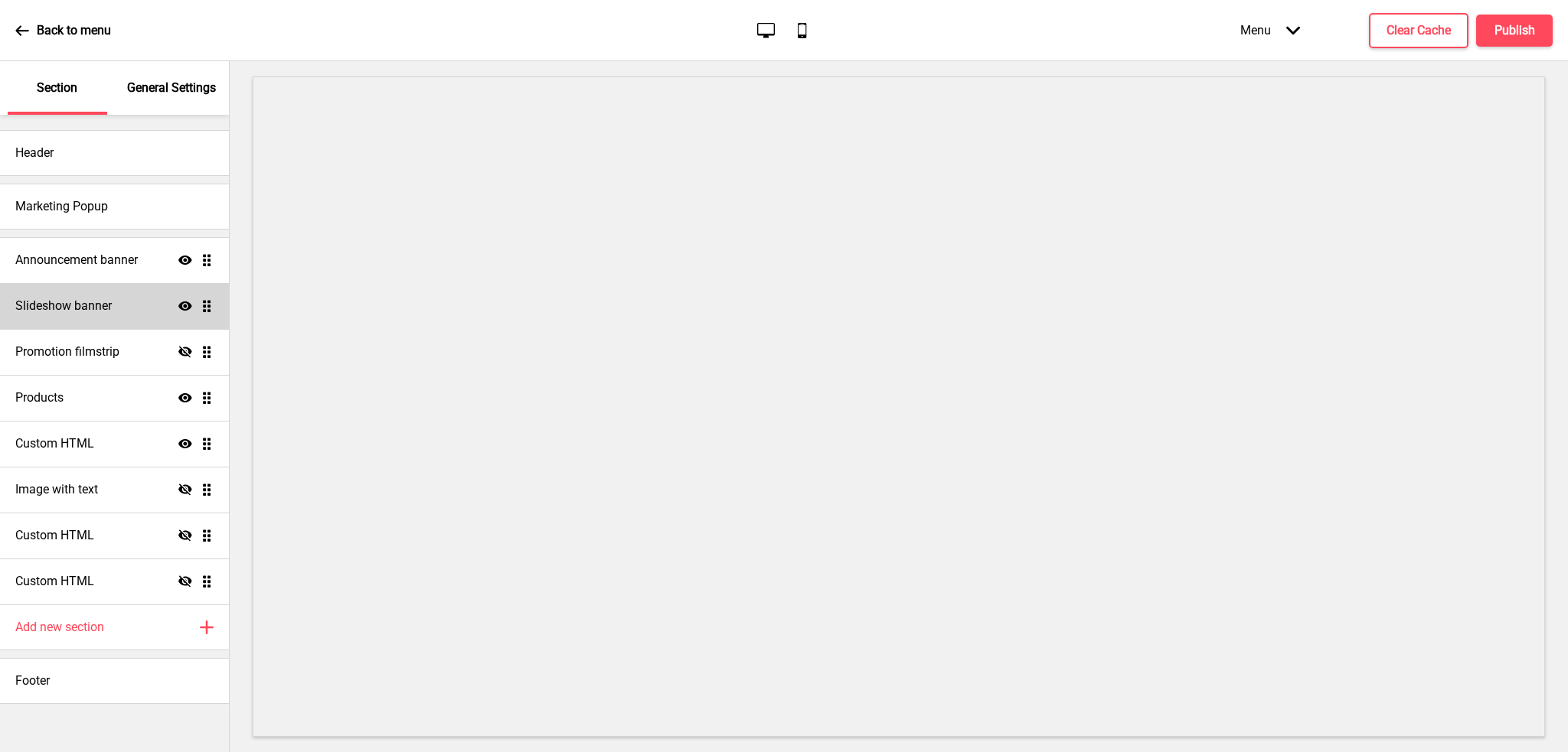
click at [117, 307] on div "Slideshow banner Show Drag" at bounding box center [114, 305] width 229 height 46
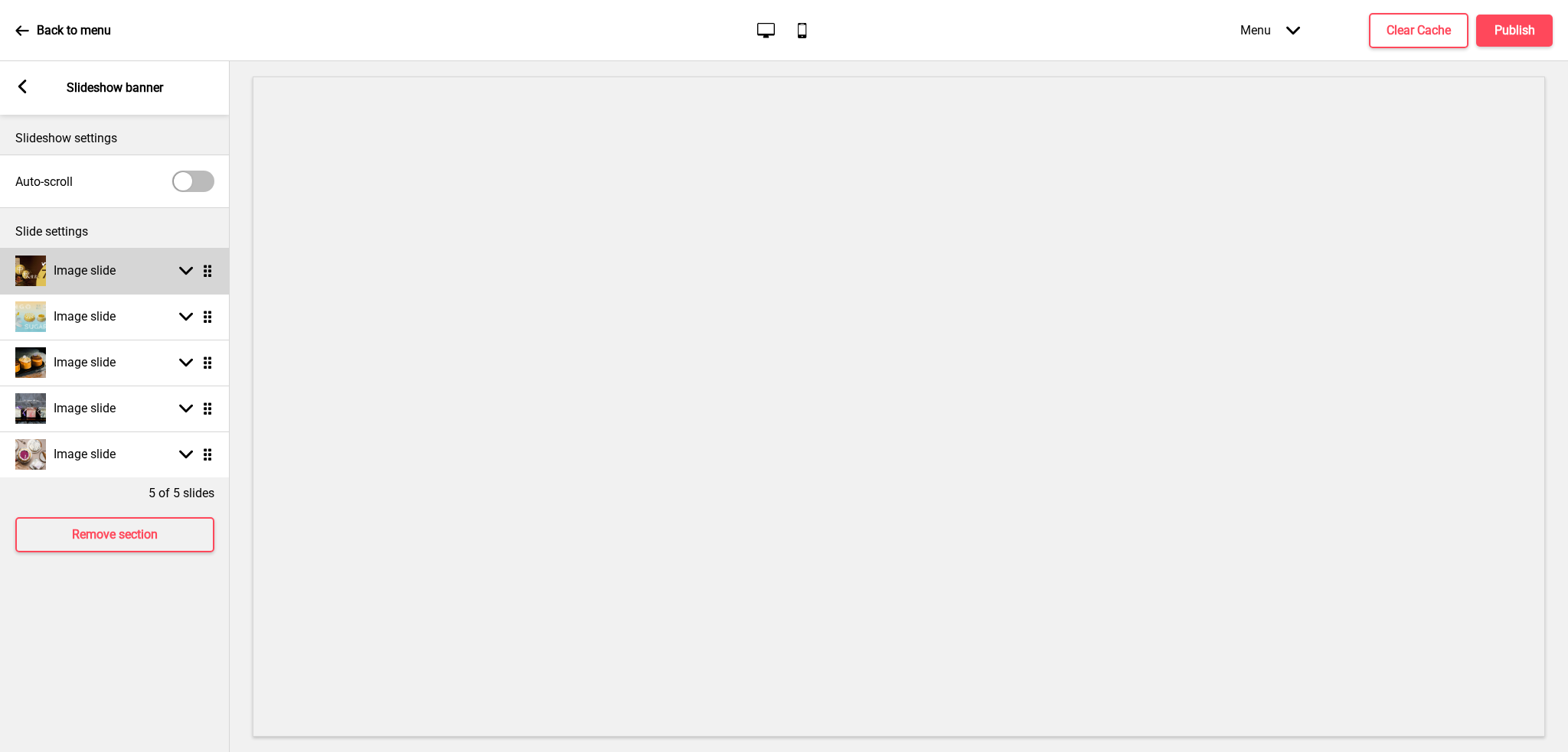
click at [102, 269] on h4 "Image slide" at bounding box center [84, 271] width 62 height 17
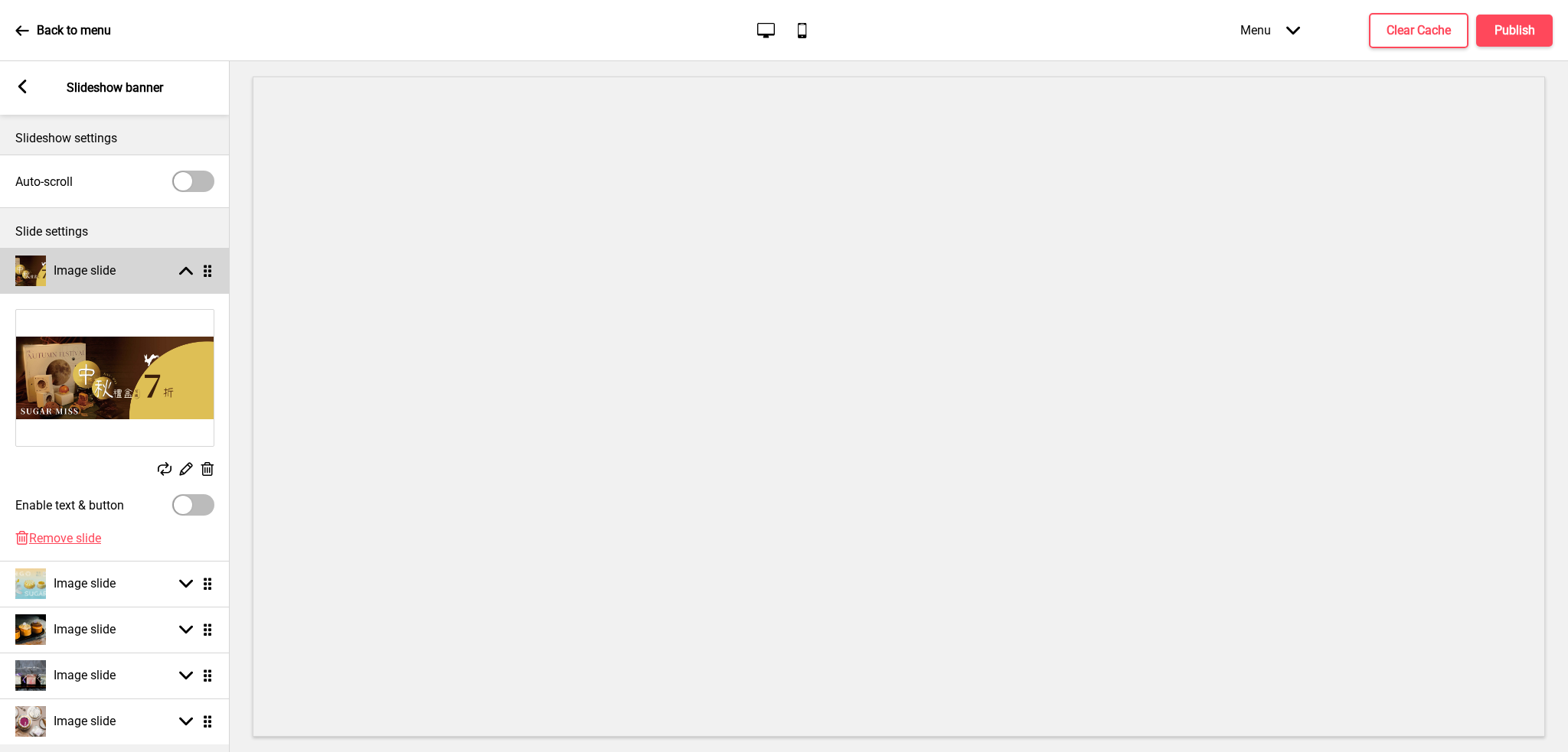
click at [102, 269] on h4 "Image slide" at bounding box center [84, 271] width 62 height 17
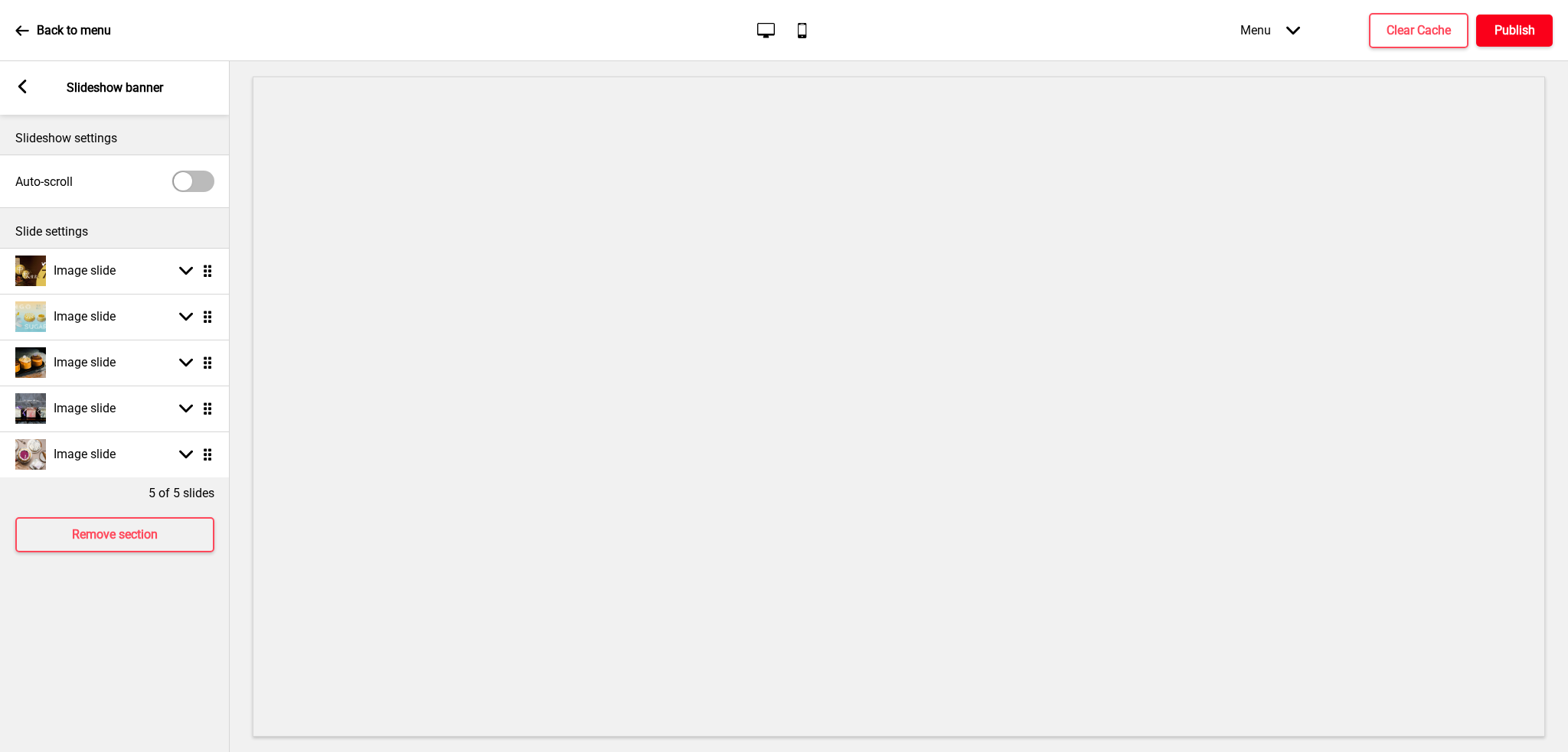
click at [1512, 31] on h4 "Publish" at bounding box center [1515, 31] width 41 height 17
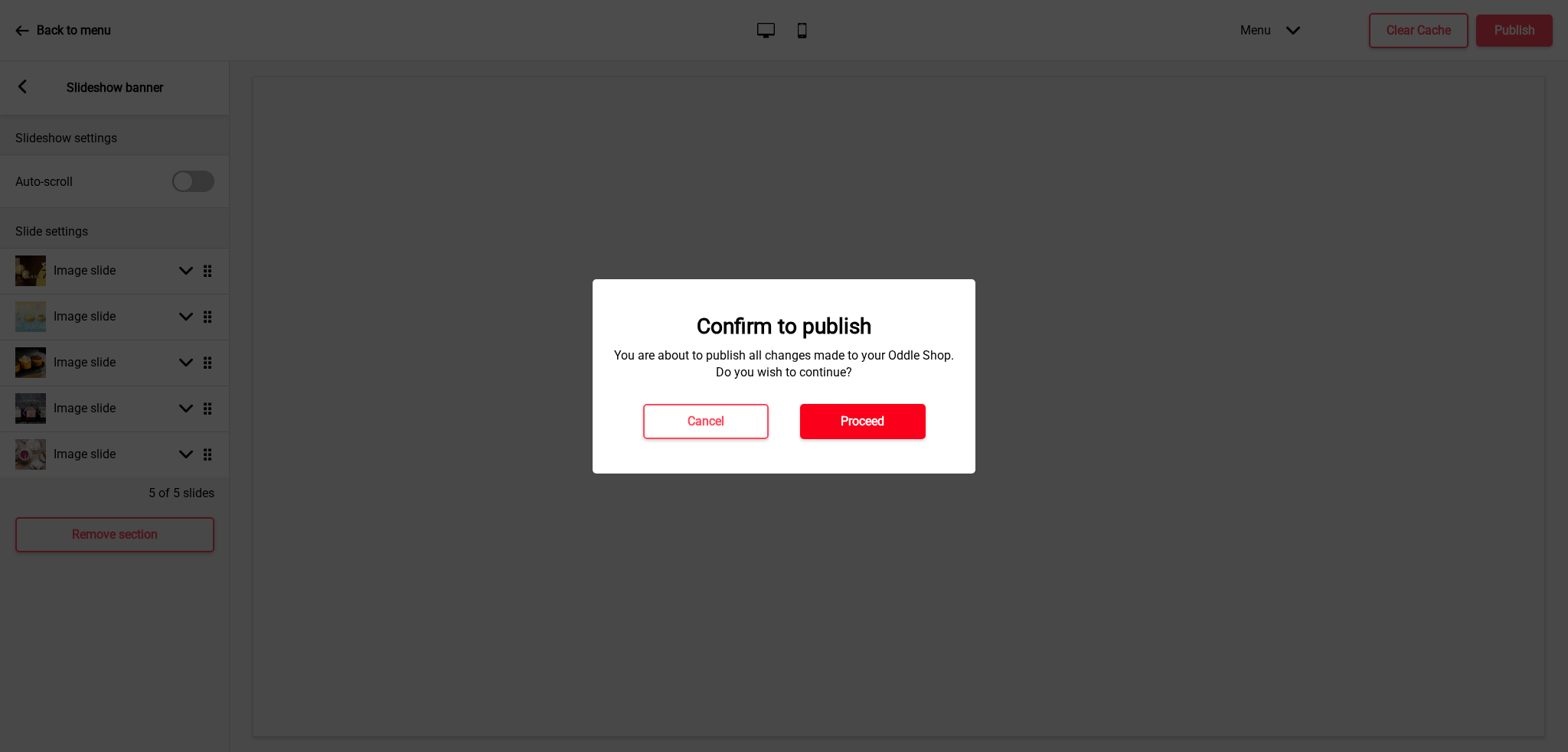
click at [886, 420] on button "Proceed" at bounding box center [862, 422] width 126 height 35
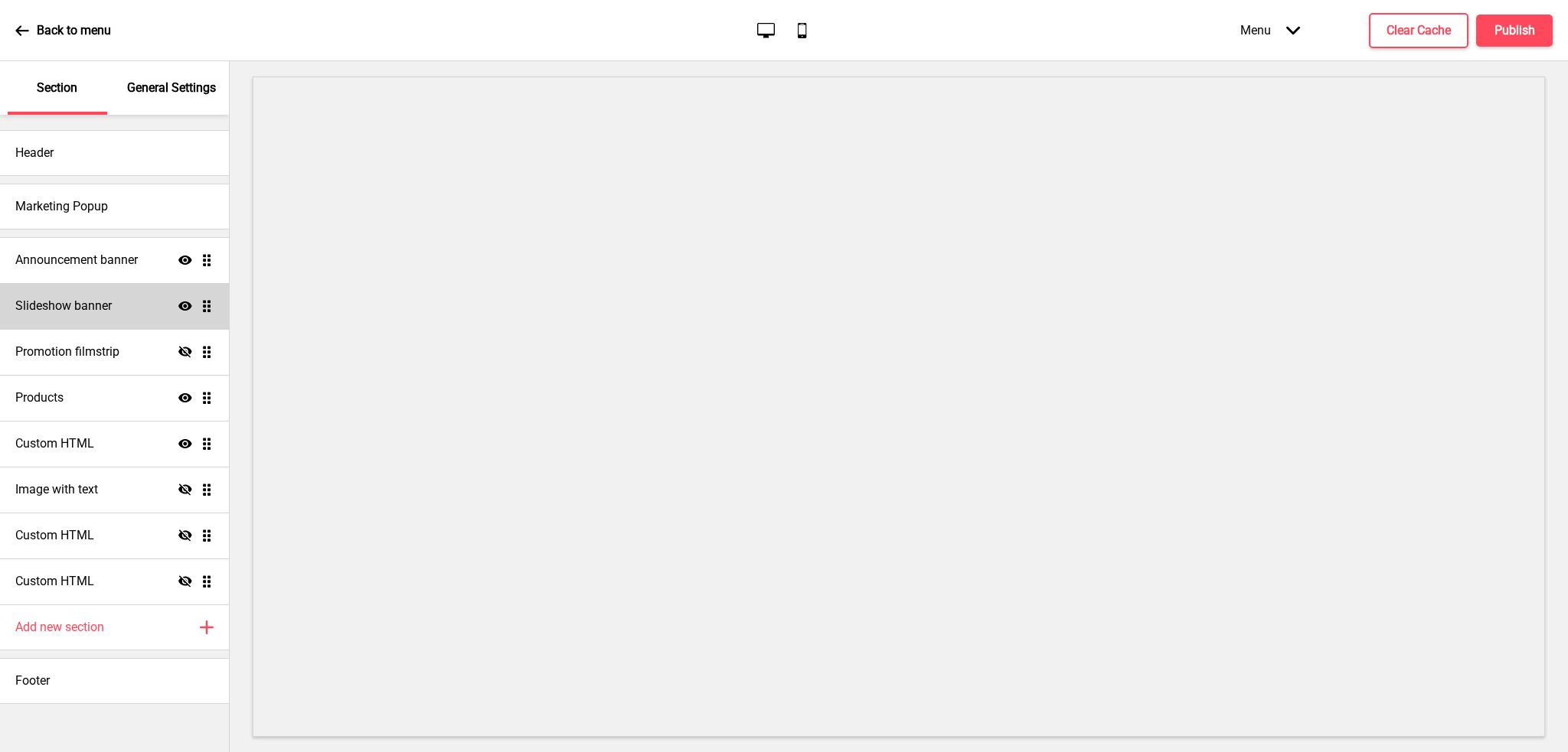
click at [37, 304] on h4 "Slideshow banner" at bounding box center [63, 306] width 97 height 17
